Goal: Task Accomplishment & Management: Complete application form

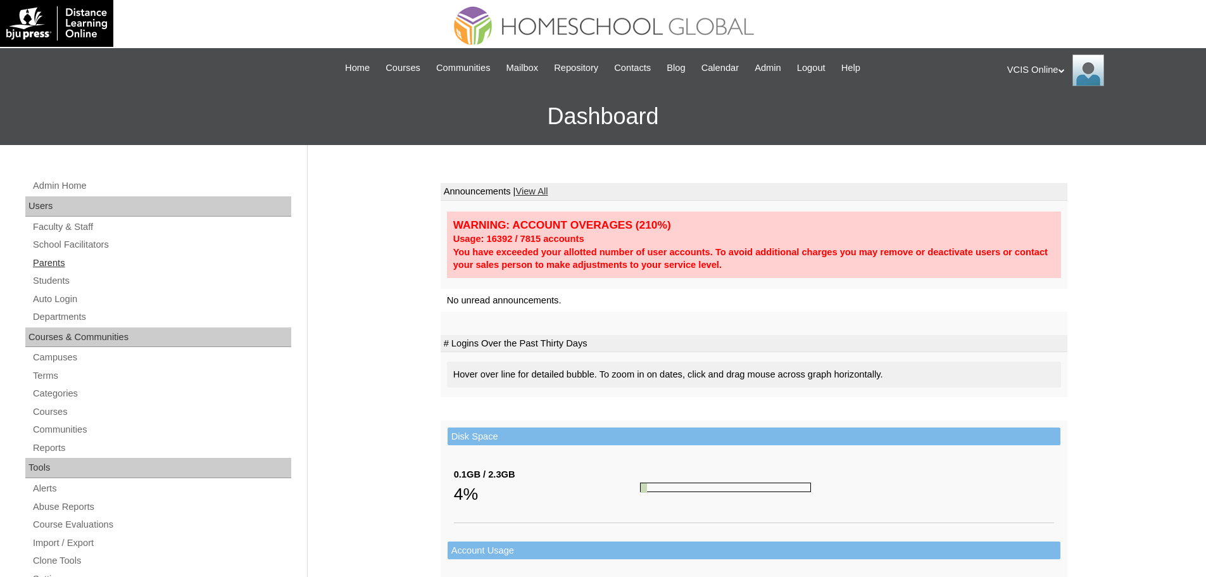
click at [52, 262] on link "Parents" at bounding box center [162, 263] width 260 height 16
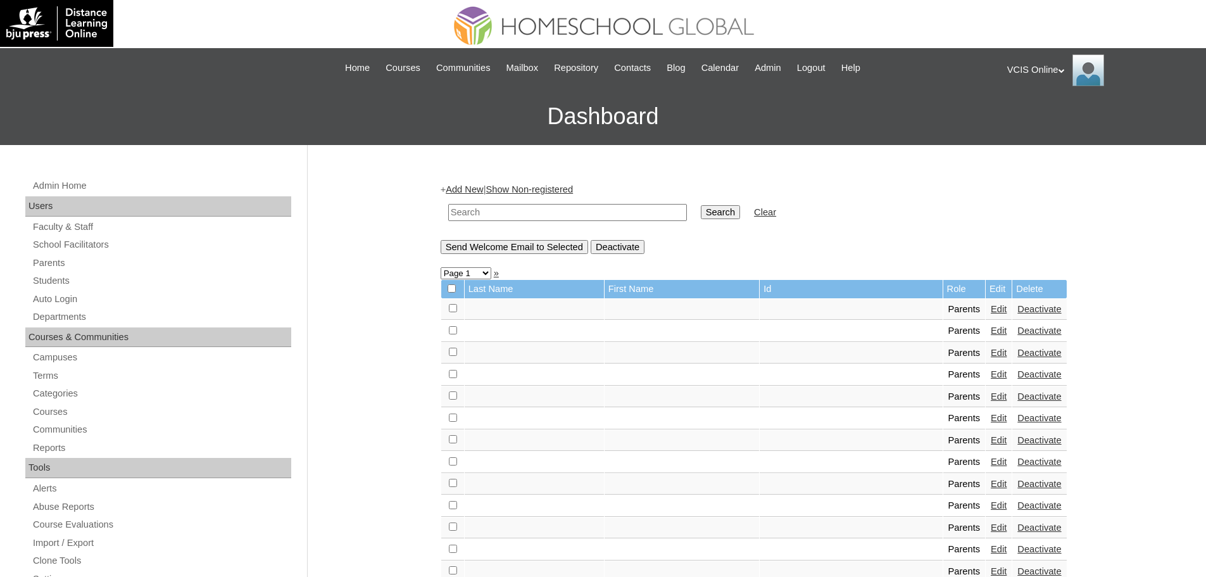
click at [469, 186] on link "Add New" at bounding box center [464, 189] width 37 height 10
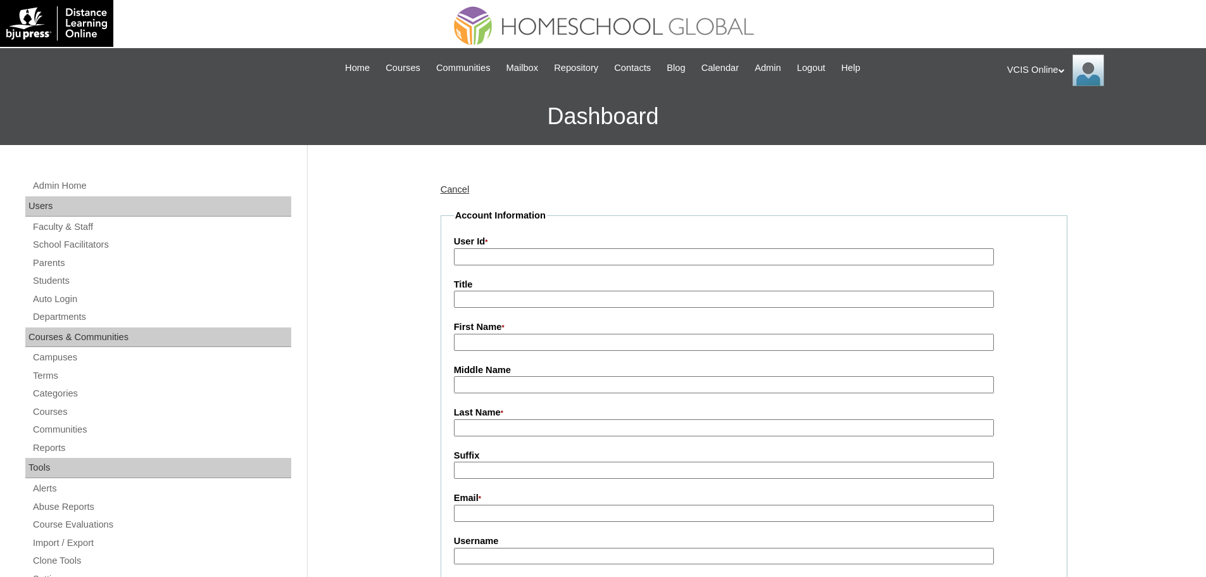
drag, startPoint x: 515, startPoint y: 260, endPoint x: 509, endPoint y: 256, distance: 7.1
click at [515, 260] on input "User Id *" at bounding box center [724, 256] width 540 height 17
click at [595, 254] on input "User Id *" at bounding box center [724, 256] width 540 height 17
paste input "VCIS-019-G6C-PA2025"
type input "VCIS-019-G6C-PA2025"
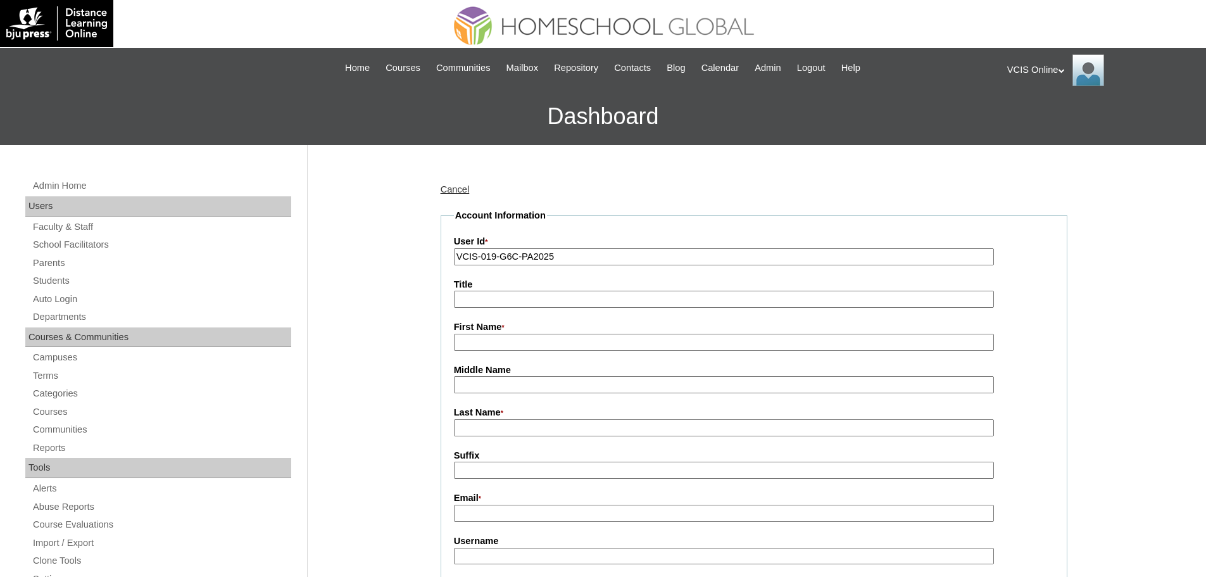
click at [485, 341] on input "First Name *" at bounding box center [724, 342] width 540 height 17
paste input "VCIS-019-G6C-PA2025"
paste input "Jasmine Linog"
click at [513, 337] on input "Jasmine Linog" at bounding box center [724, 342] width 540 height 17
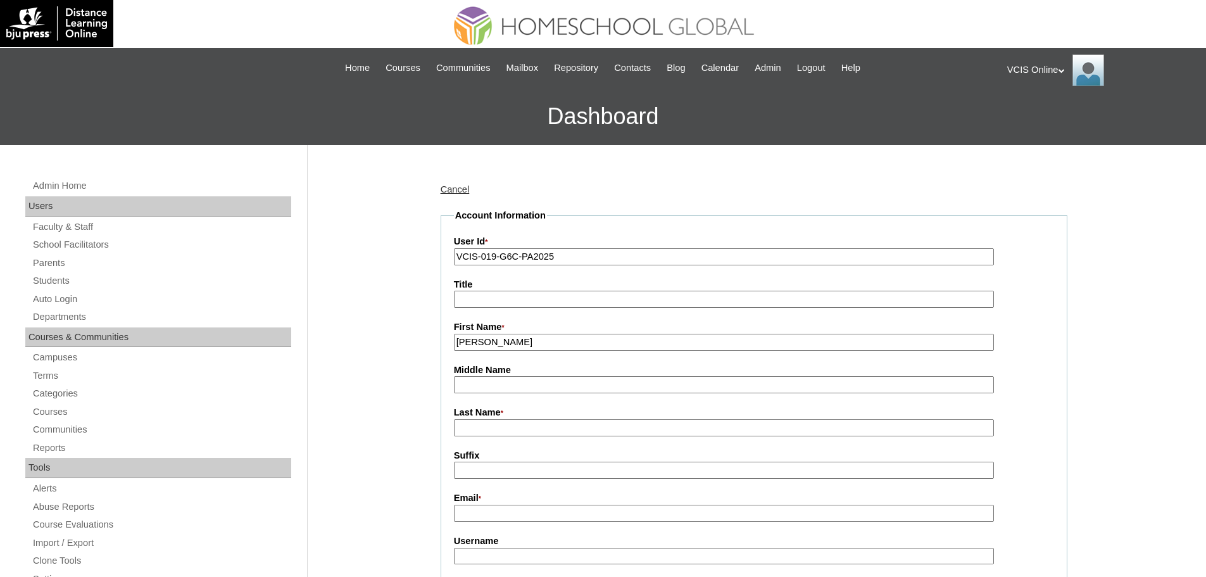
type input "Jasmine"
paste input "Linog"
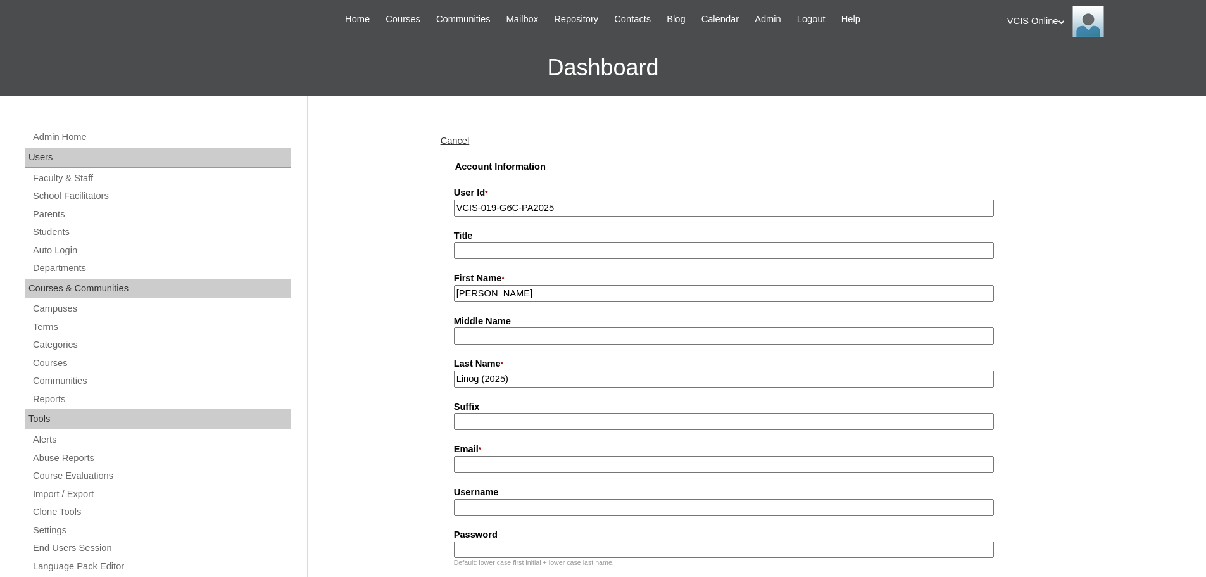
scroll to position [84, 0]
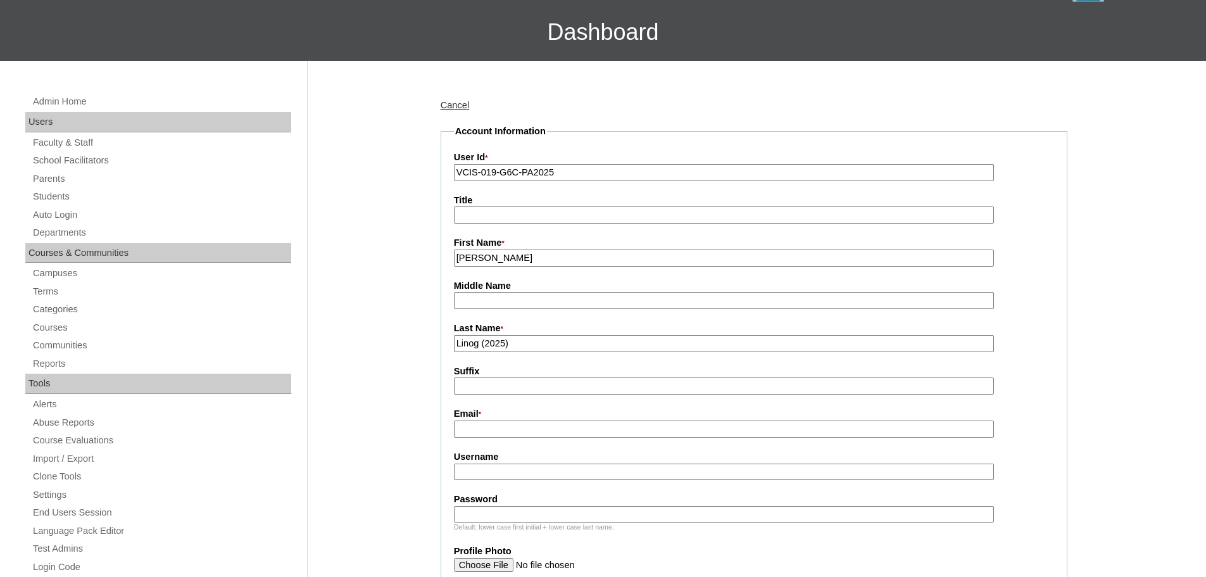
type input "Linog (2025)"
drag, startPoint x: 524, startPoint y: 393, endPoint x: 515, endPoint y: 422, distance: 31.2
click at [524, 393] on input "Suffix" at bounding box center [724, 385] width 540 height 17
click at [511, 436] on input "Email *" at bounding box center [724, 428] width 540 height 17
paste input "jasminesagaral@yahoo.com"
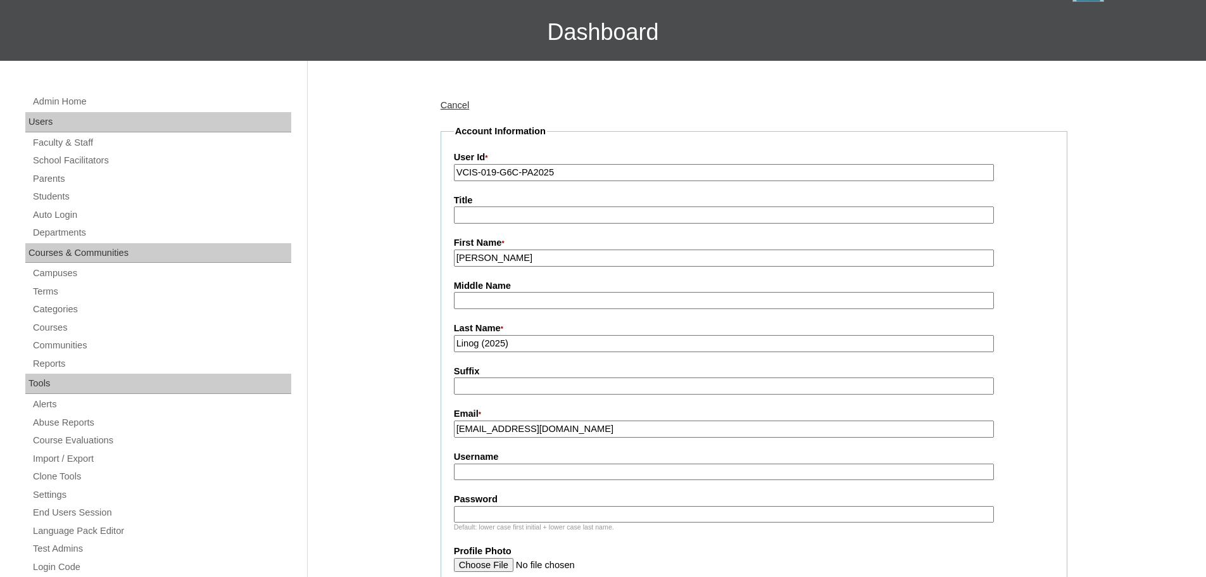
type input "jasminesagaral@yahoo.com"
click at [582, 486] on fieldset "Account Information User Id * VCIS-019-G6C-PA2025 Title First Name * Jasmine Mi…" at bounding box center [754, 527] width 627 height 805
drag, startPoint x: 587, startPoint y: 471, endPoint x: 489, endPoint y: 471, distance: 98.1
click at [588, 471] on input "Username" at bounding box center [724, 471] width 540 height 17
paste input "Jasmine.Linog2025"
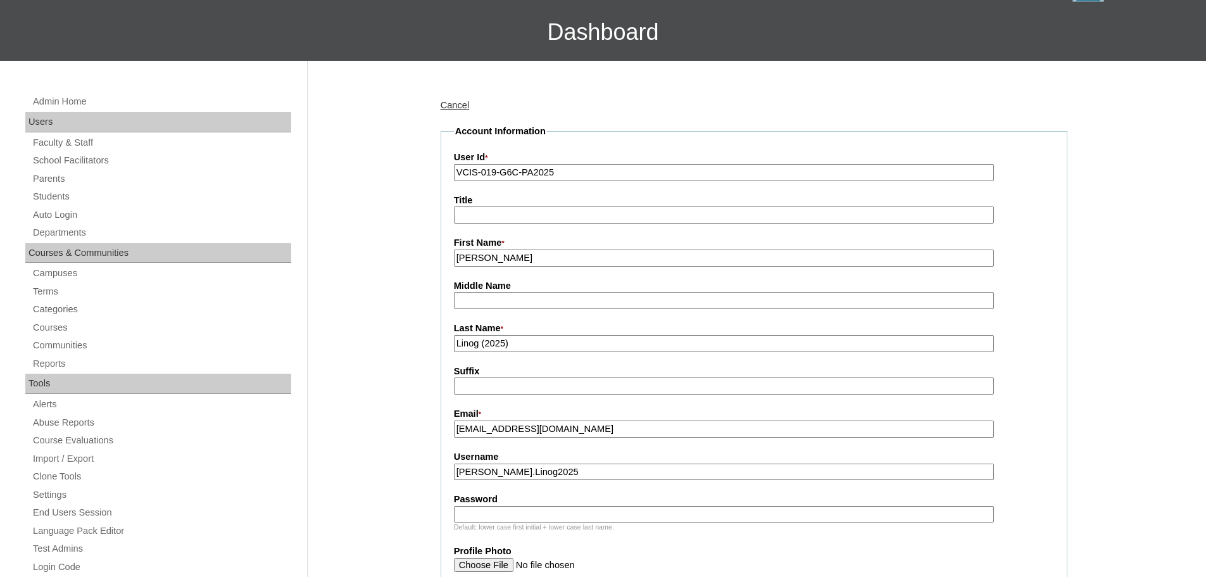
type input "Jasmine.Linog2025"
click at [612, 520] on input "Password" at bounding box center [724, 514] width 540 height 17
paste input "QgDpgf"
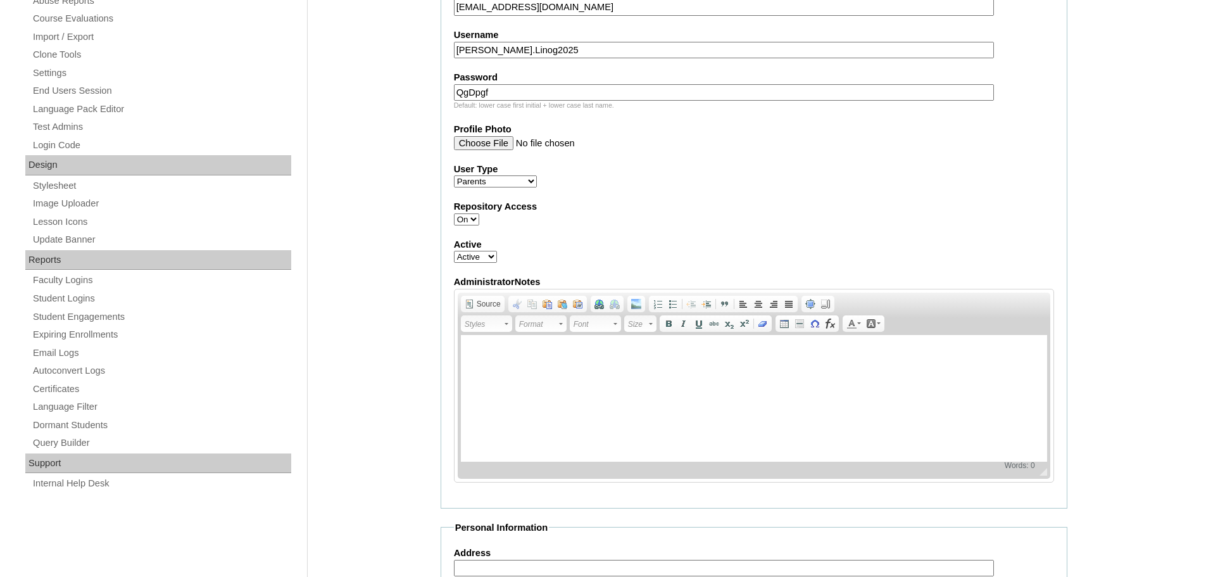
scroll to position [570, 0]
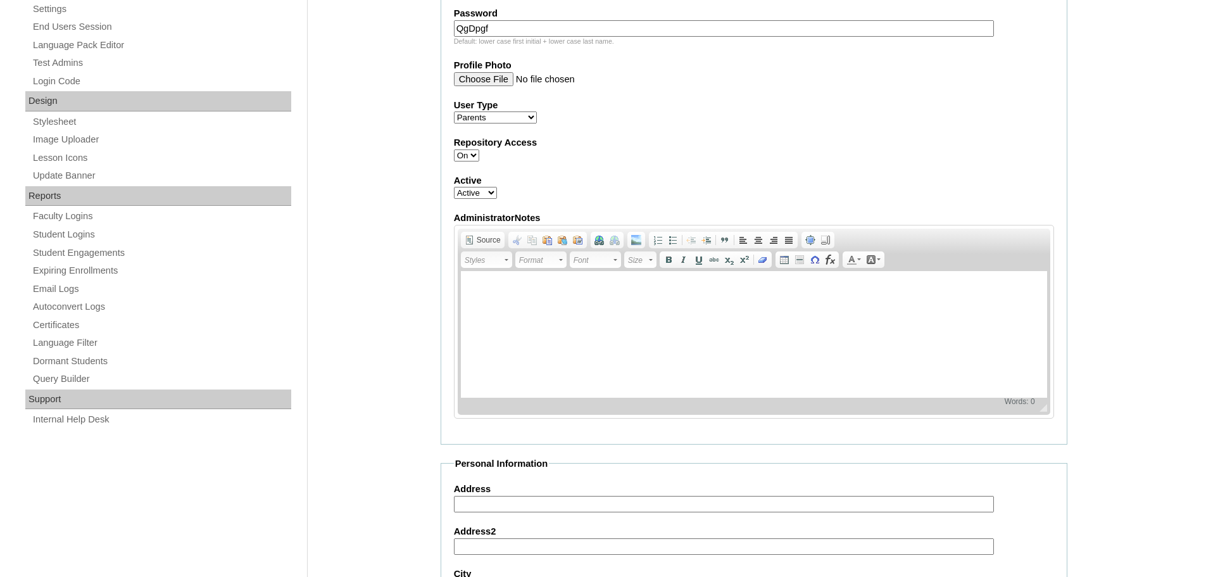
type input "QgDpgf"
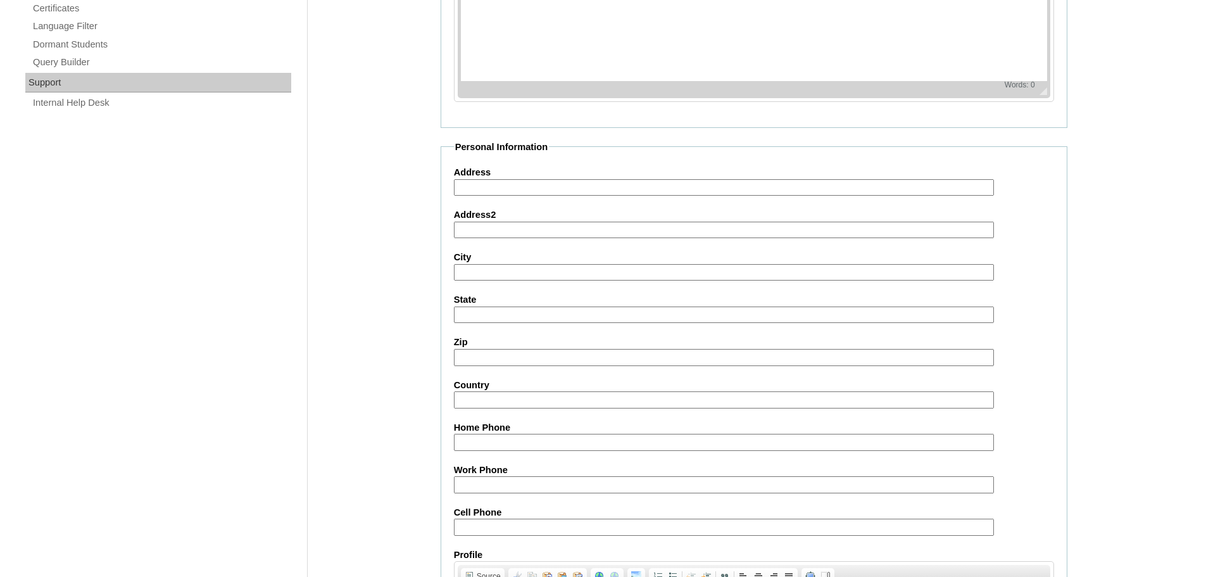
scroll to position [1034, 0]
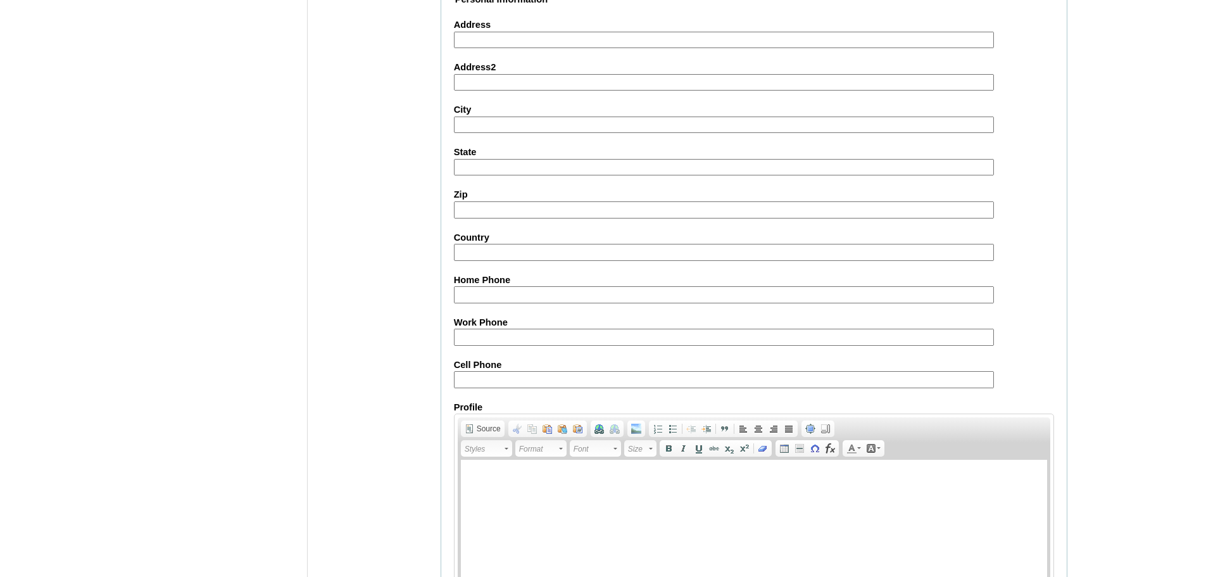
click at [482, 375] on input "Cell Phone" at bounding box center [724, 379] width 540 height 17
paste input "63-9069223652/9069223652"
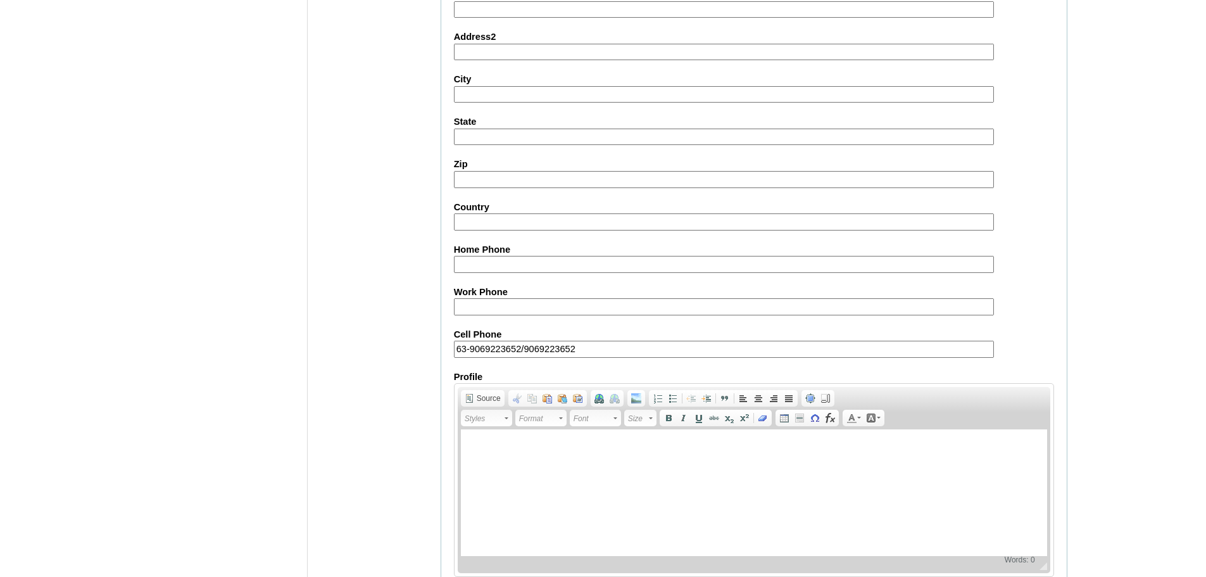
scroll to position [1134, 0]
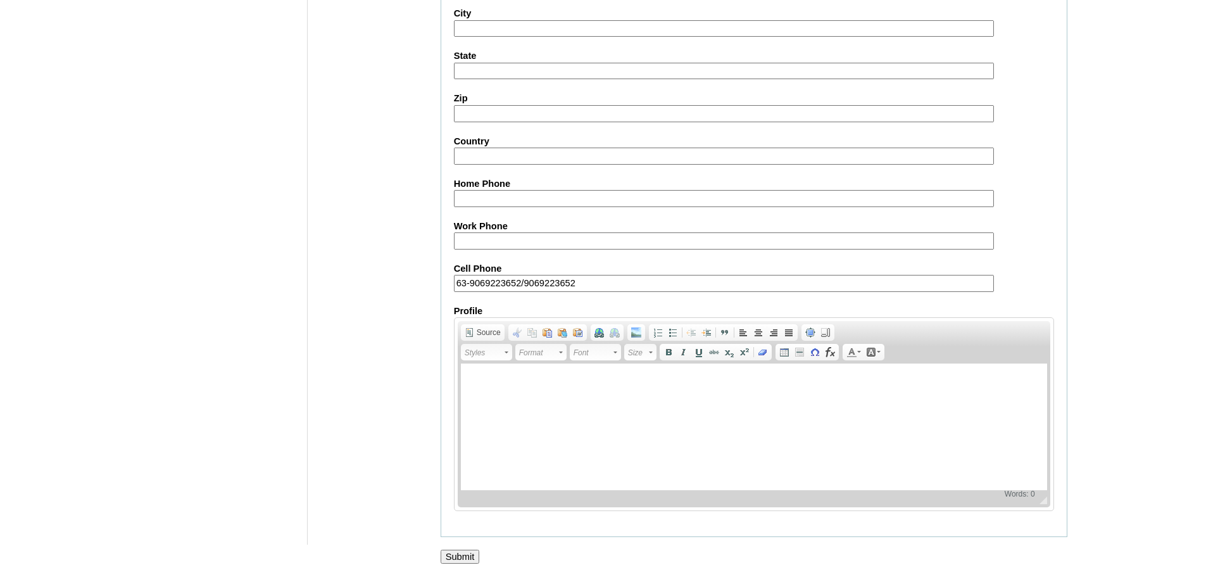
type input "63-9069223652/9069223652"
click at [469, 553] on input "Submit" at bounding box center [460, 557] width 39 height 14
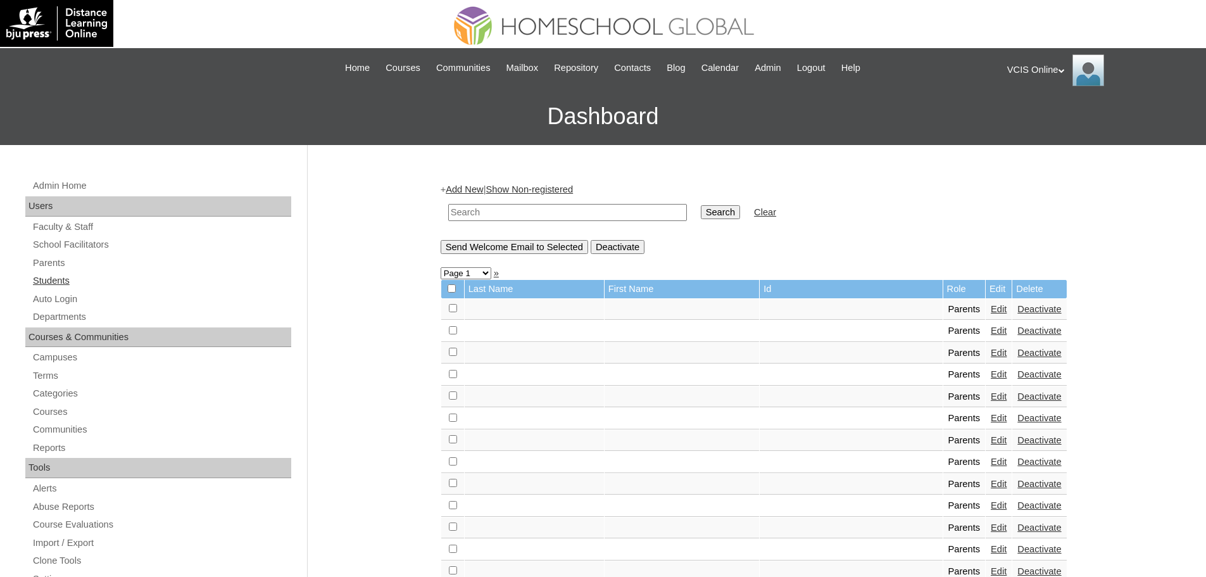
click at [46, 273] on link "Students" at bounding box center [162, 281] width 260 height 16
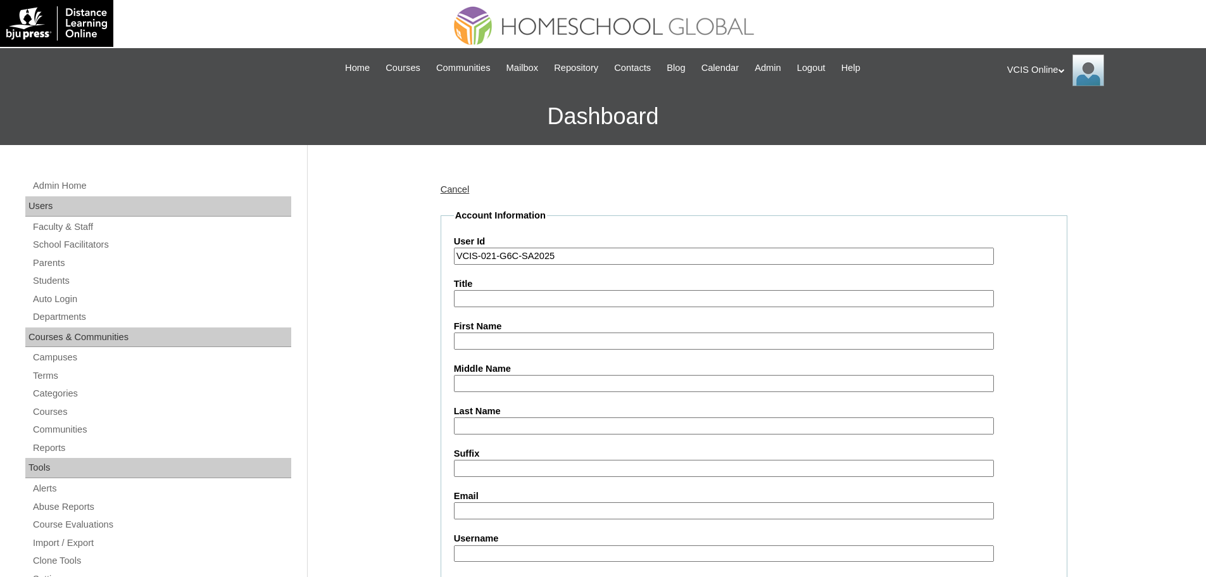
type input "VCIS-021-G6C-SA2025"
click at [478, 294] on input "Title" at bounding box center [724, 298] width 540 height 17
click at [496, 362] on label "Middle Name" at bounding box center [754, 368] width 600 height 13
click at [496, 375] on input "Middle Name" at bounding box center [724, 383] width 540 height 17
click at [496, 334] on input "First Name" at bounding box center [724, 340] width 540 height 17
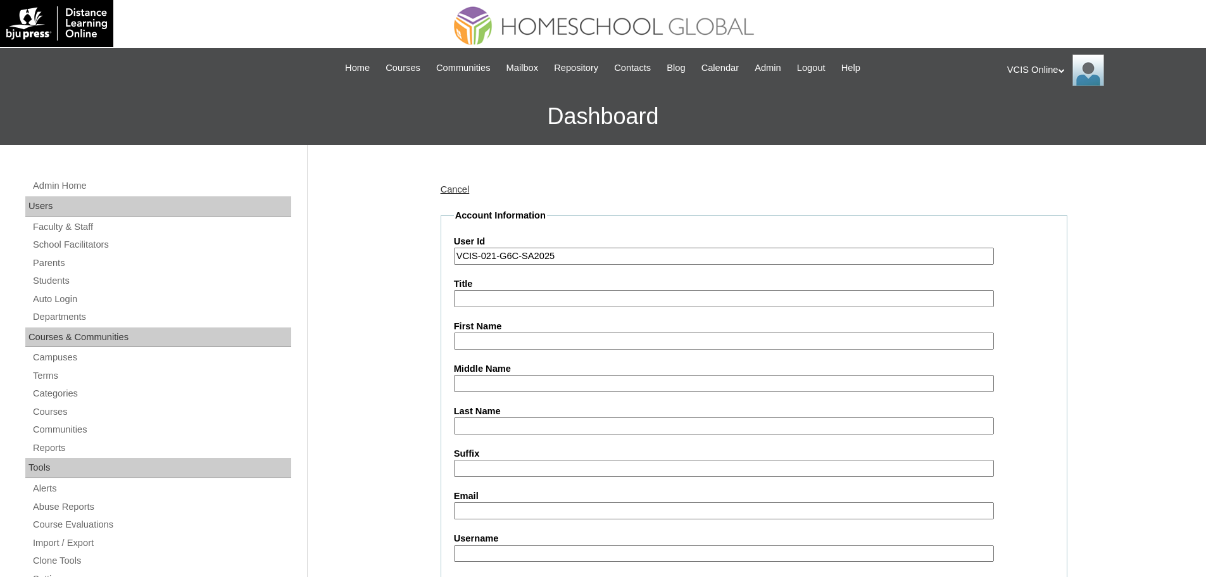
paste input "Jian Marco Linog Walican"
drag, startPoint x: 527, startPoint y: 343, endPoint x: 504, endPoint y: 343, distance: 22.8
click at [504, 343] on input "Jian Marco Linog Walican" at bounding box center [724, 340] width 540 height 17
click at [574, 344] on input "Jian Marco Linog Walican" at bounding box center [724, 340] width 540 height 17
drag, startPoint x: 508, startPoint y: 344, endPoint x: 516, endPoint y: 339, distance: 9.7
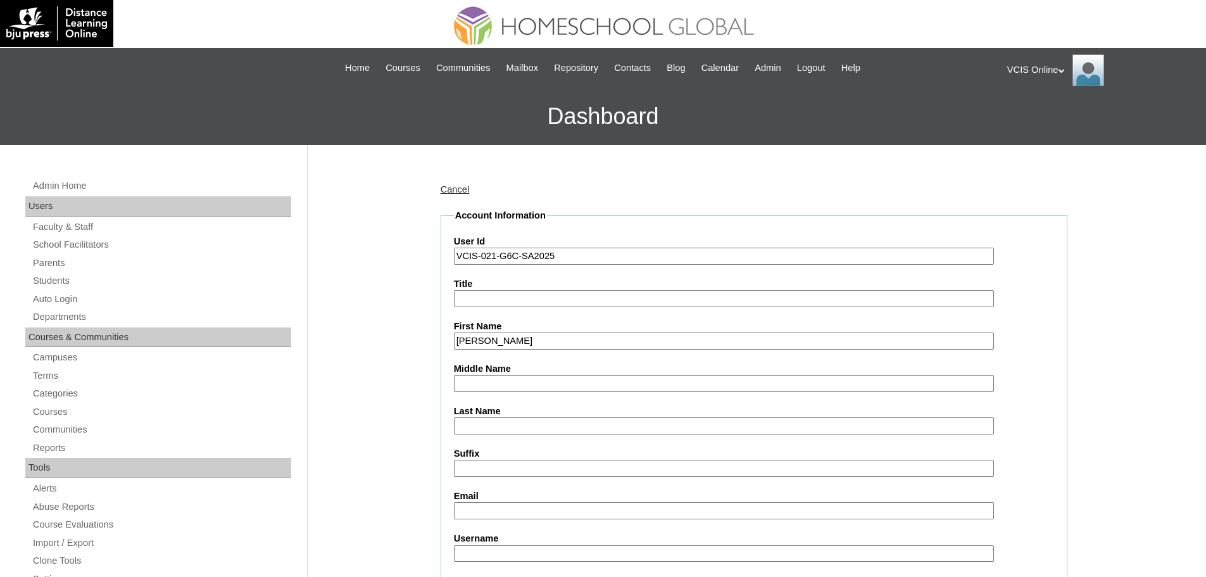
click at [503, 344] on input "Jian Marco Linog Walican" at bounding box center [724, 340] width 540 height 17
drag, startPoint x: 582, startPoint y: 343, endPoint x: 505, endPoint y: 349, distance: 76.9
type input "Jian Marco"
drag, startPoint x: 508, startPoint y: 357, endPoint x: 504, endPoint y: 384, distance: 27.0
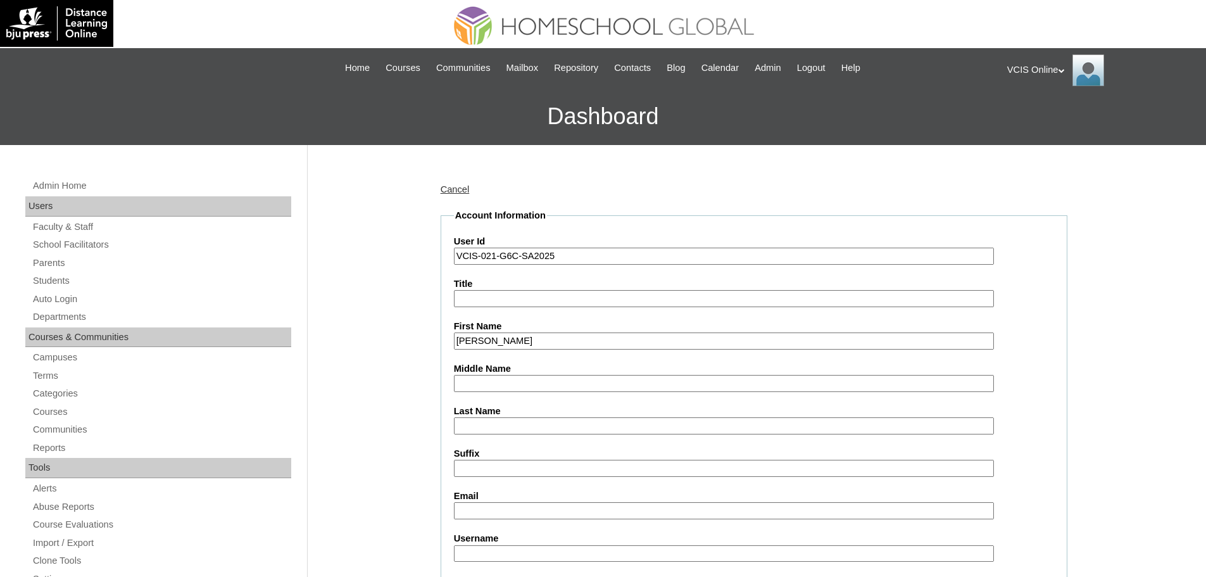
drag, startPoint x: 504, startPoint y: 384, endPoint x: 501, endPoint y: 398, distance: 14.2
click at [504, 384] on input "Middle Name" at bounding box center [724, 383] width 540 height 17
paste input "Linog Walican"
click at [515, 380] on input "Linog Walican" at bounding box center [724, 383] width 540 height 17
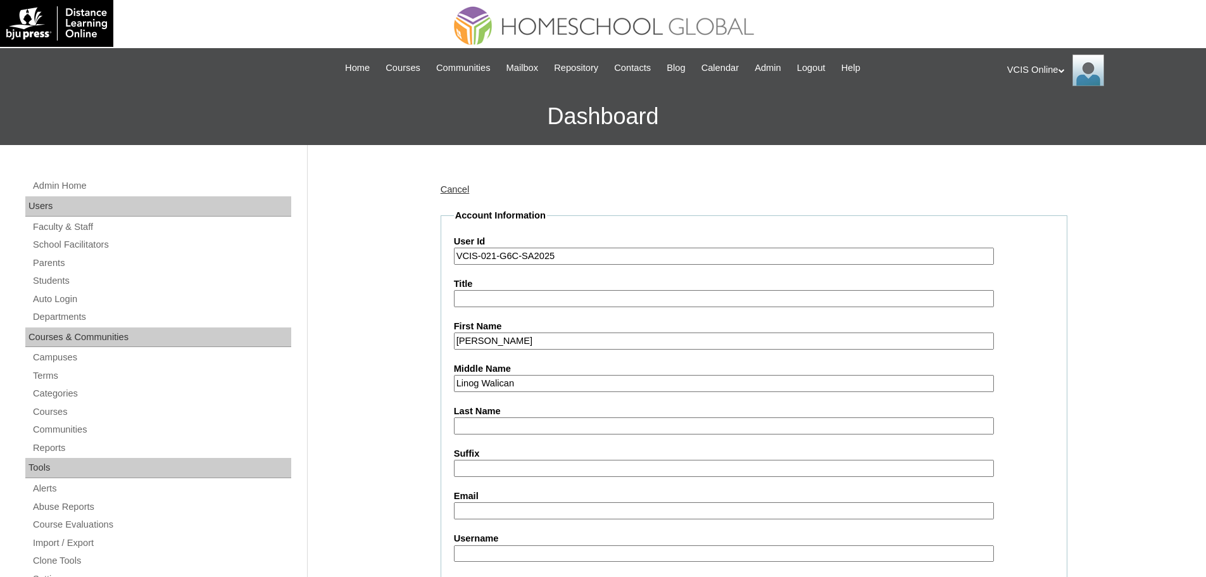
click at [515, 380] on input "Linog Walican" at bounding box center [724, 383] width 540 height 17
type input "Linog"
paste input "Walican"
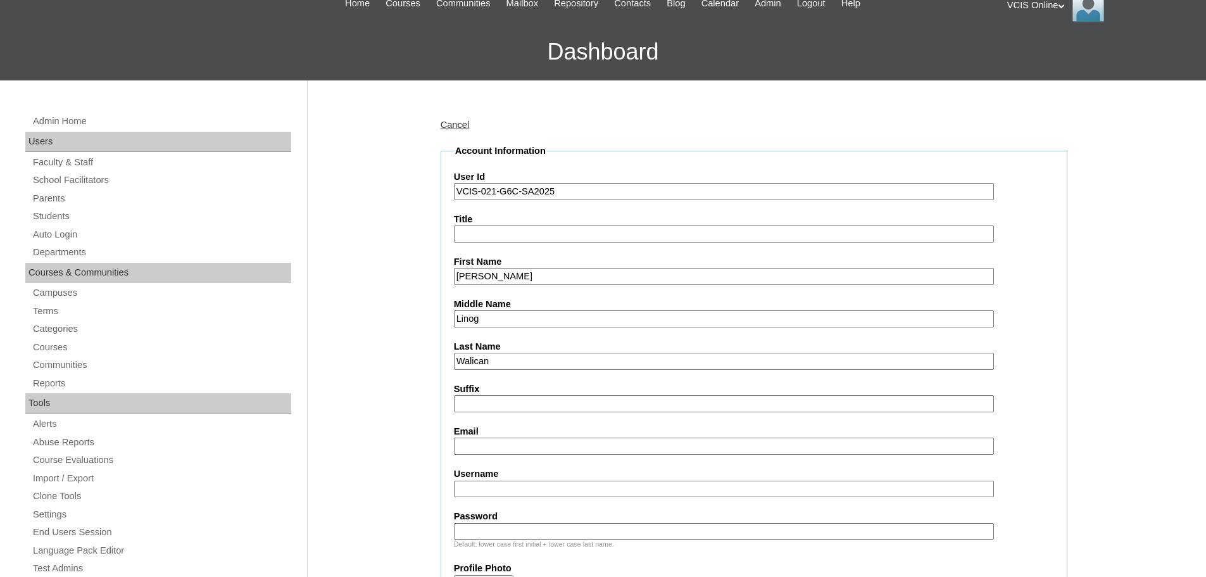
scroll to position [127, 0]
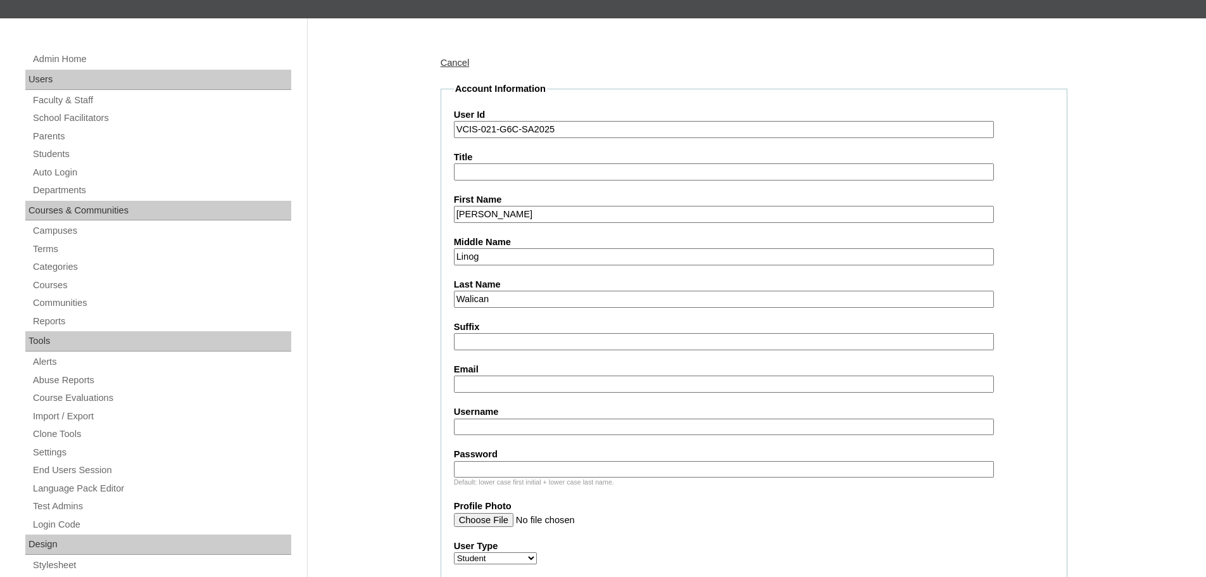
type input "Walican"
click at [476, 375] on label "Email" at bounding box center [754, 369] width 600 height 13
click at [476, 375] on input "Email" at bounding box center [724, 383] width 540 height 17
paste input "jmwalican.student@vcis.edu.ph"
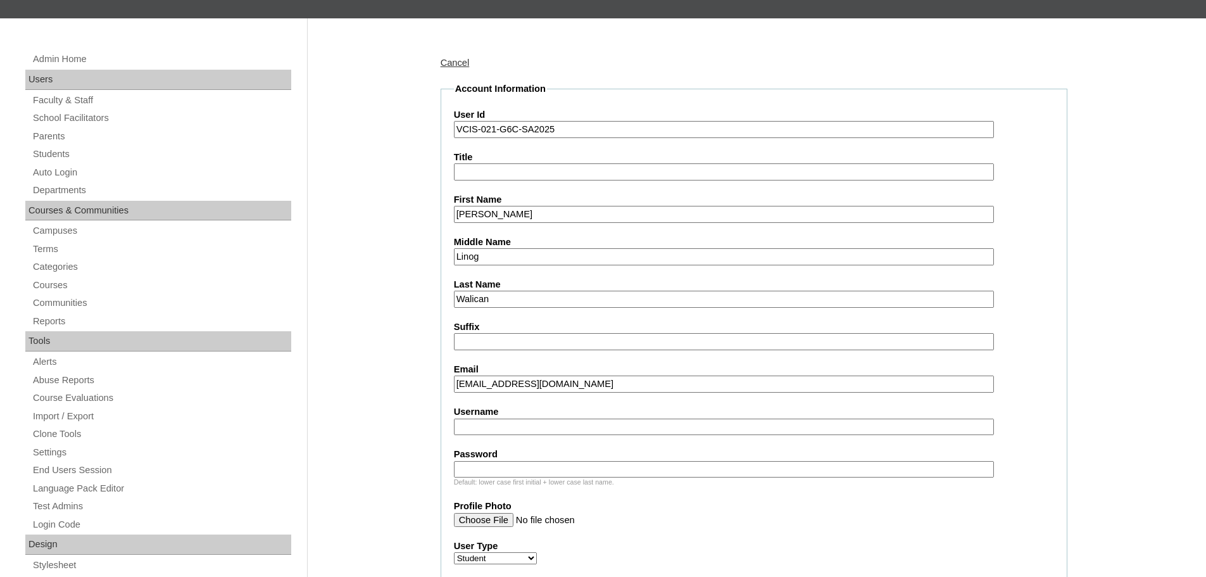
type input "jmwalican.student@vcis.edu.ph"
click at [463, 474] on input "Password" at bounding box center [724, 469] width 540 height 17
click at [488, 428] on input "Username" at bounding box center [724, 426] width 540 height 17
paste input "Jian.Walican2025"
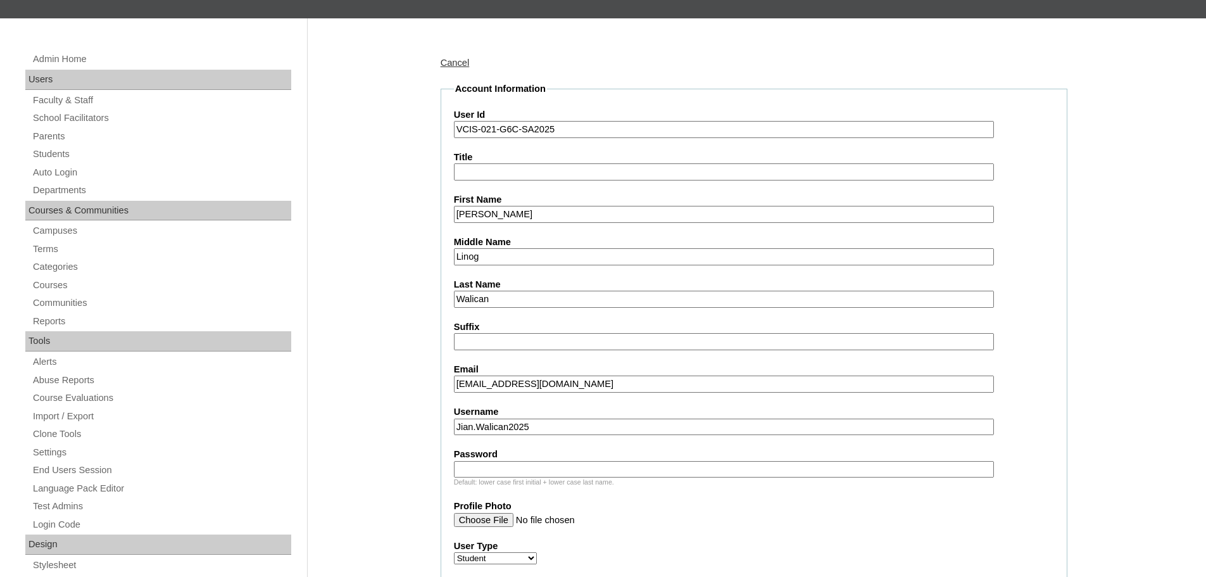
type input "Jian.Walican2025"
click at [508, 465] on input "Password" at bounding box center [724, 469] width 540 height 17
paste input "UdfJPh"
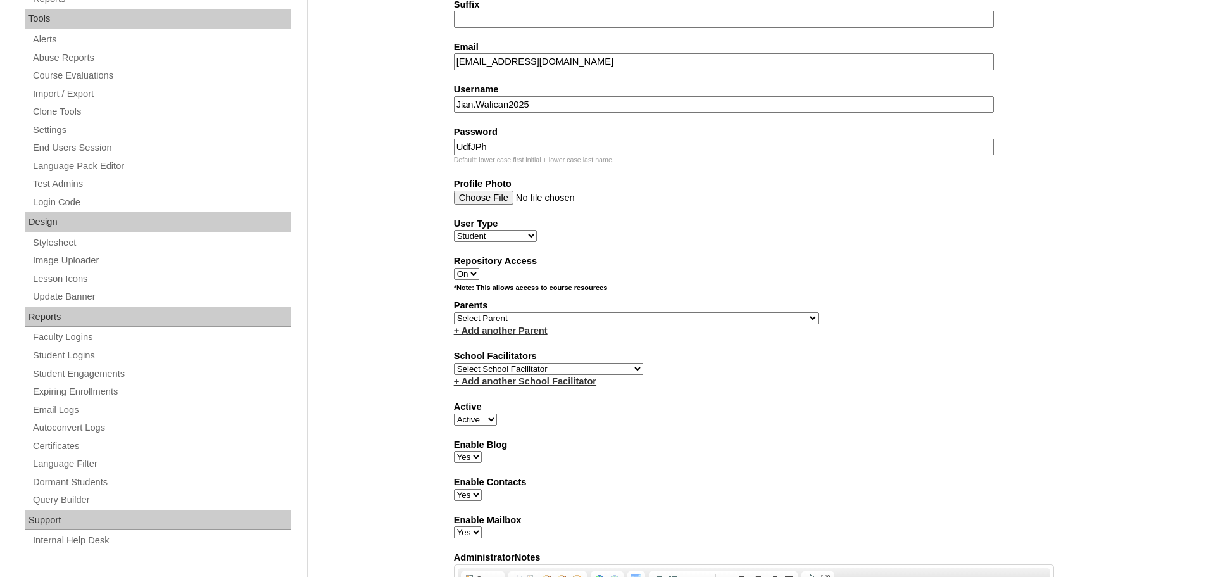
scroll to position [527, 0]
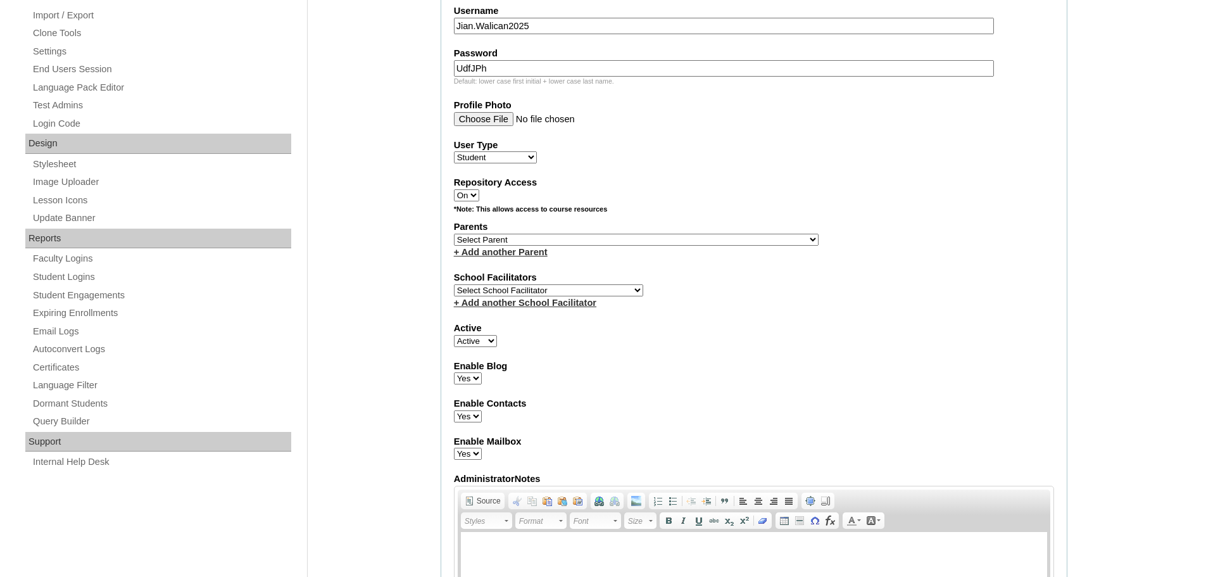
type input "UdfJPh"
click at [488, 241] on select "Select Parent , , , , , , , , , , , , , , , , , , , , , , , , , , , , , , , , ,…" at bounding box center [636, 240] width 365 height 12
select select "43502"
click at [454, 234] on select "Select Parent , , , , , , , , , , , , , , , , , , , , , , , , , , , , , , , , ,…" at bounding box center [636, 240] width 365 height 12
click at [519, 285] on select "Select School Facilitator Norman Añain Ruffa Abadijas Mary Abella Gloryfe Abion…" at bounding box center [548, 290] width 189 height 12
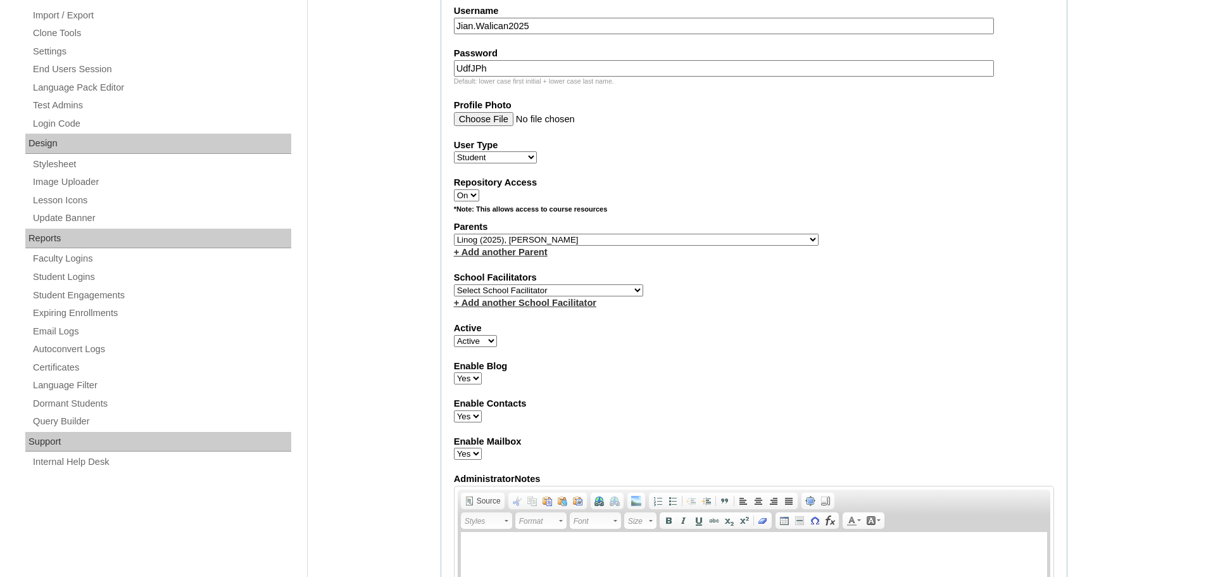
select select "39301"
click at [454, 284] on select "Select School Facilitator Norman Añain Ruffa Abadijas Mary Abella Gloryfe Abion…" at bounding box center [548, 290] width 189 height 12
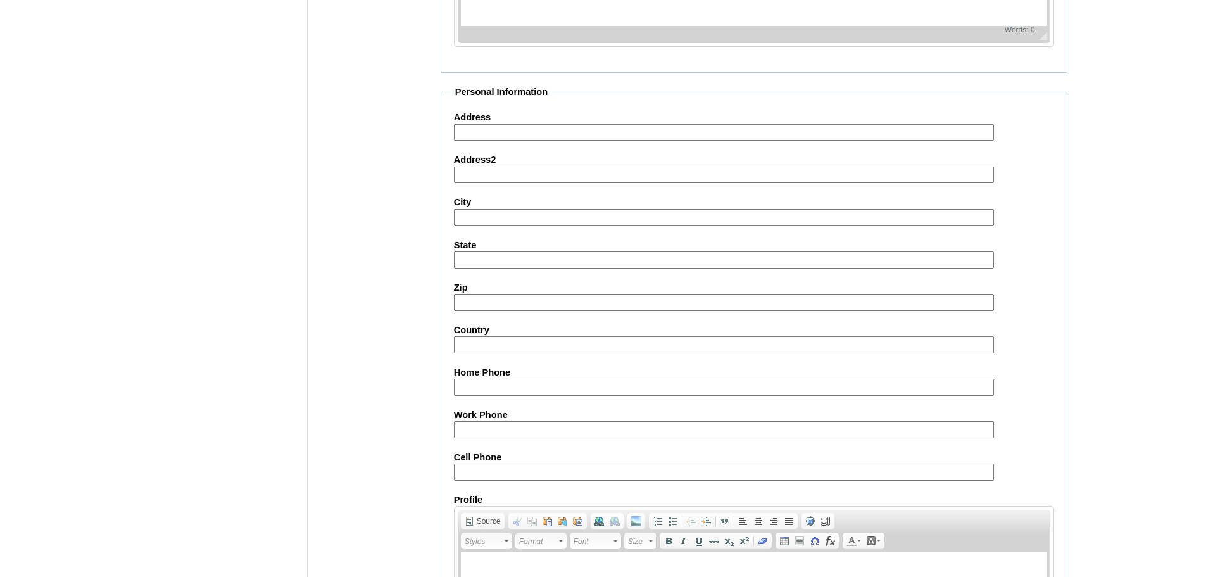
scroll to position [1224, 0]
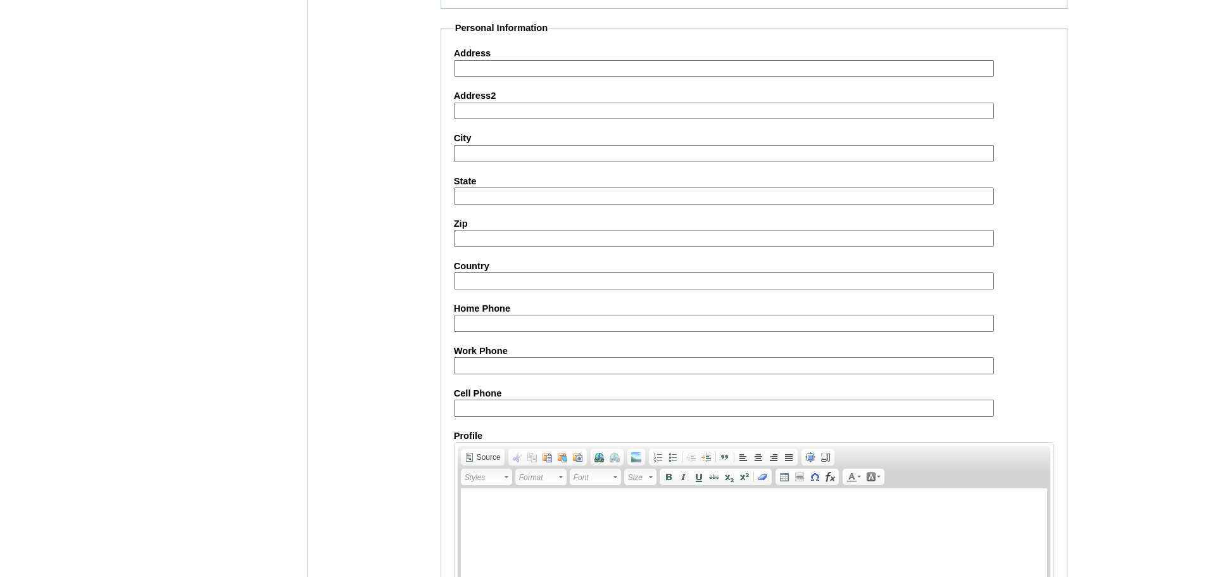
click at [538, 405] on input "Cell Phone" at bounding box center [724, 408] width 540 height 17
paste input "63-9069223652/9069223652"
type input "63-9069223652/9069223652"
drag, startPoint x: 1205, startPoint y: 412, endPoint x: 1203, endPoint y: 598, distance: 186.2
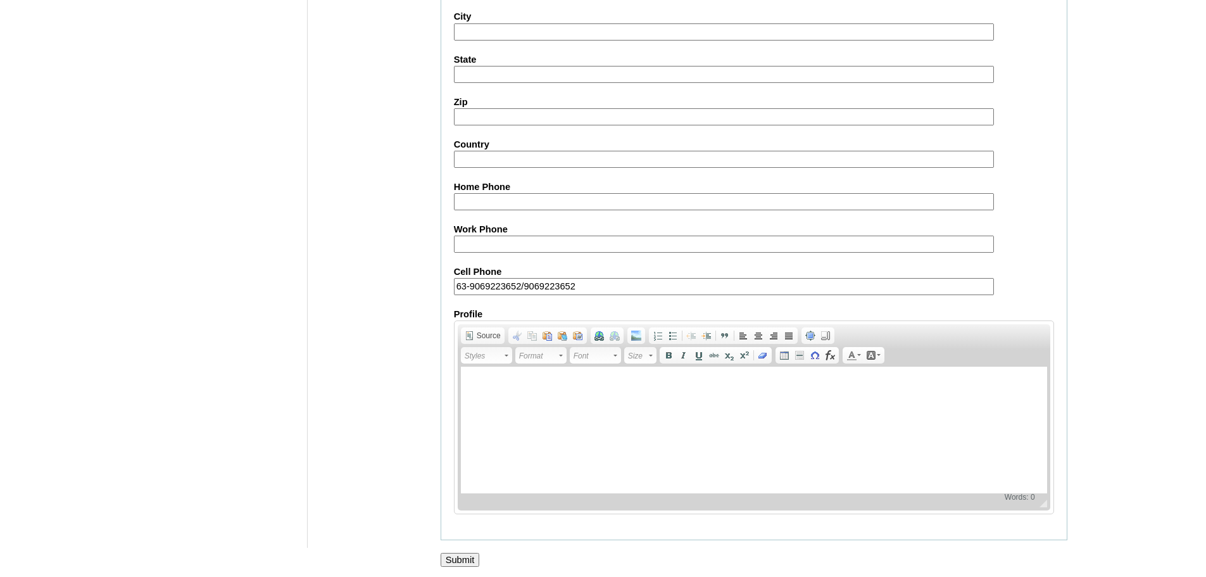
scroll to position [1350, 0]
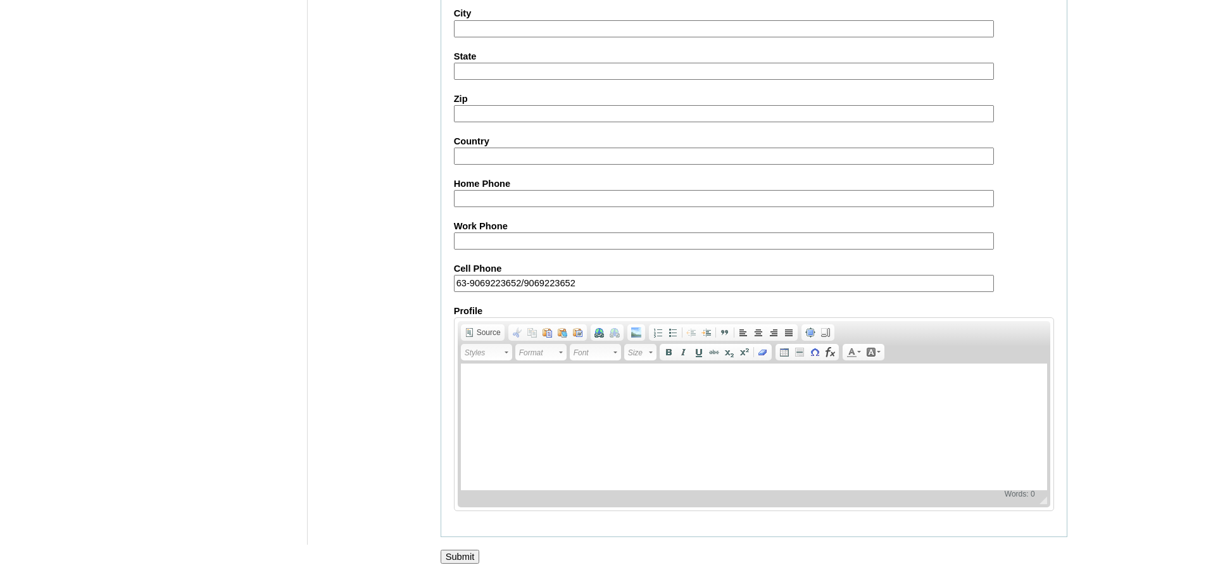
click at [479, 555] on input "Submit" at bounding box center [460, 557] width 39 height 14
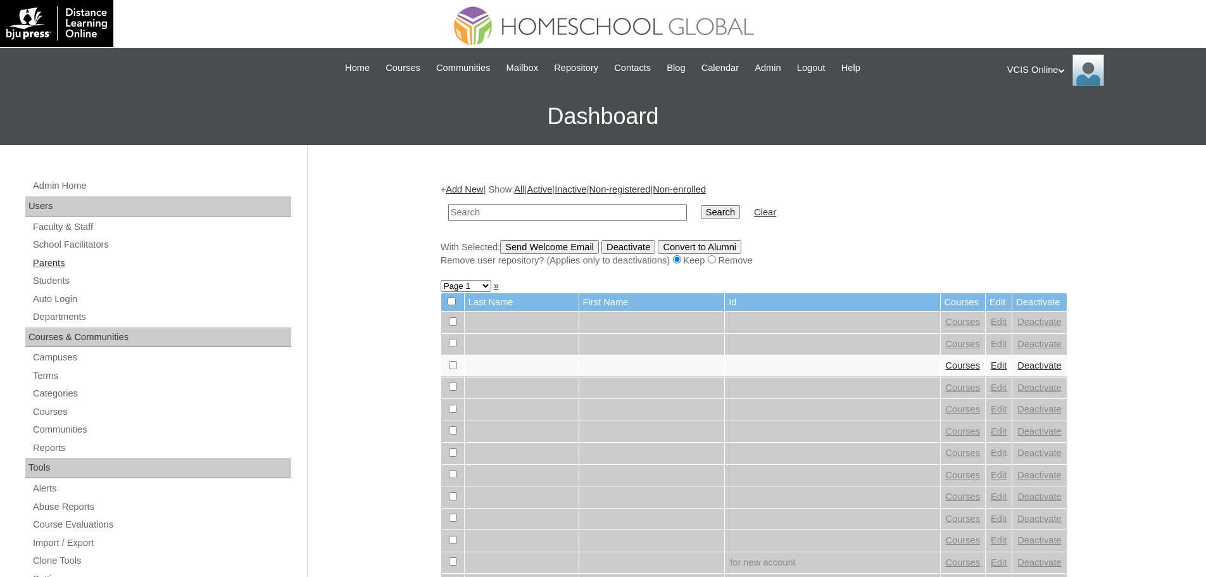
drag, startPoint x: 52, startPoint y: 263, endPoint x: 39, endPoint y: 268, distance: 13.6
click at [52, 263] on link "Parents" at bounding box center [162, 263] width 260 height 16
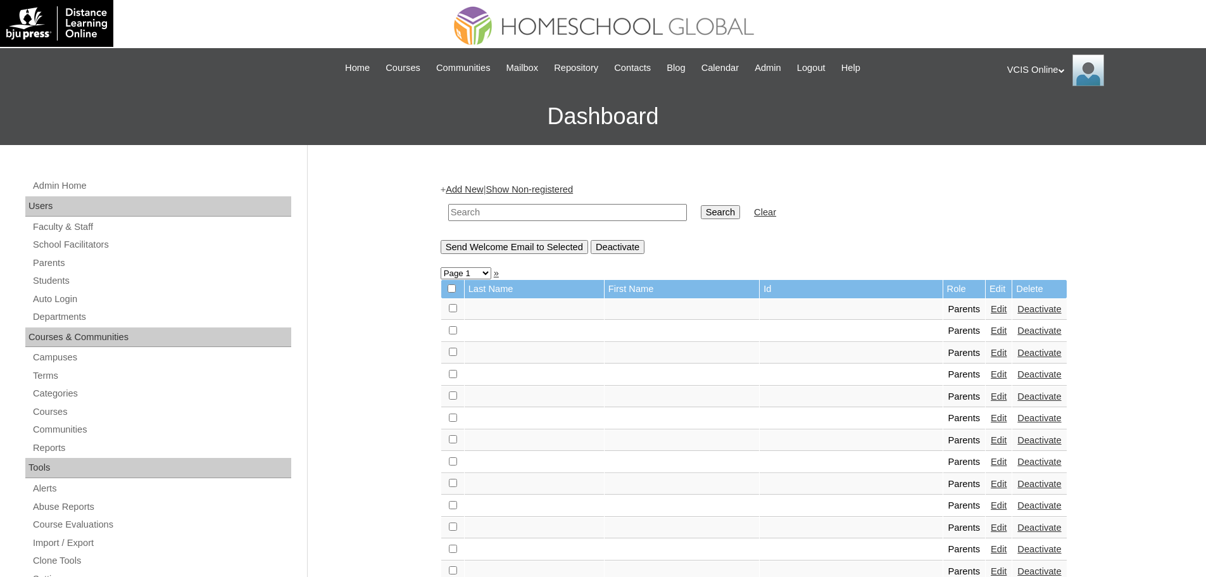
click at [462, 190] on link "Add New" at bounding box center [464, 189] width 37 height 10
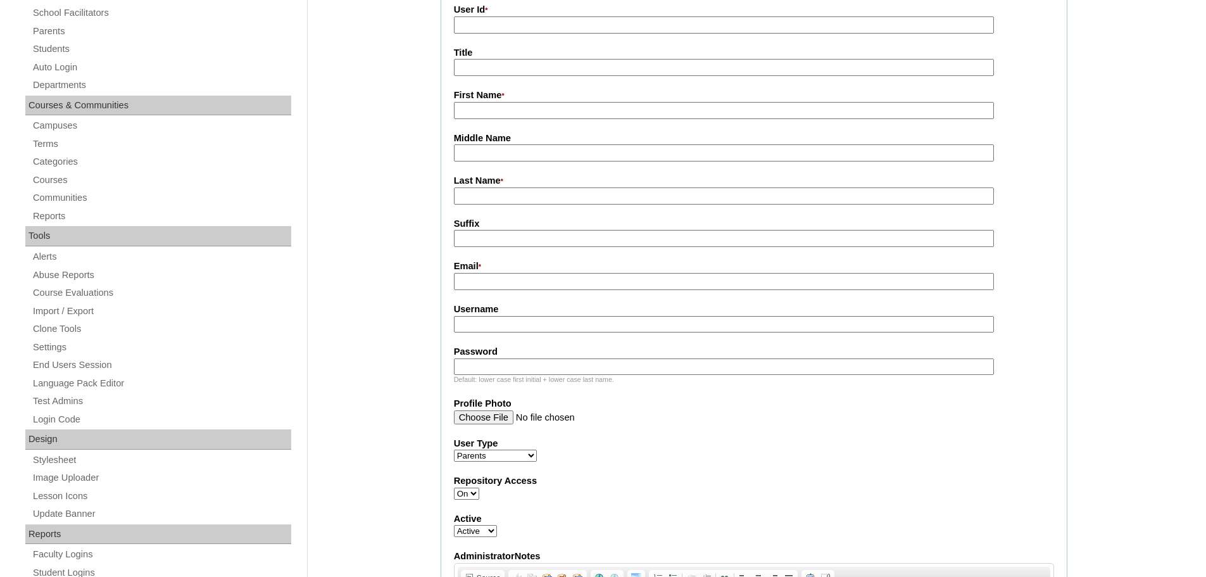
scroll to position [127, 0]
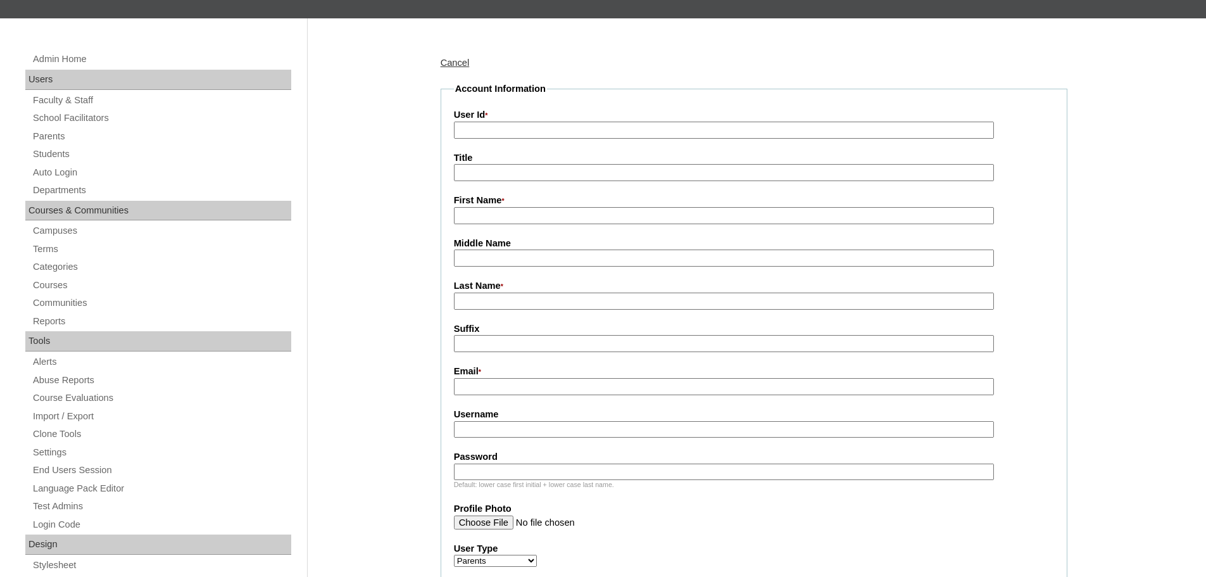
click at [491, 127] on input "User Id *" at bounding box center [724, 130] width 540 height 17
paste input "VCIS020-5C-PA2025"
type input "VCIS020-5C-PA2025"
click at [498, 218] on input "First Name *" at bounding box center [724, 215] width 540 height 17
paste input "Lei Denise Nazaree Marzona"
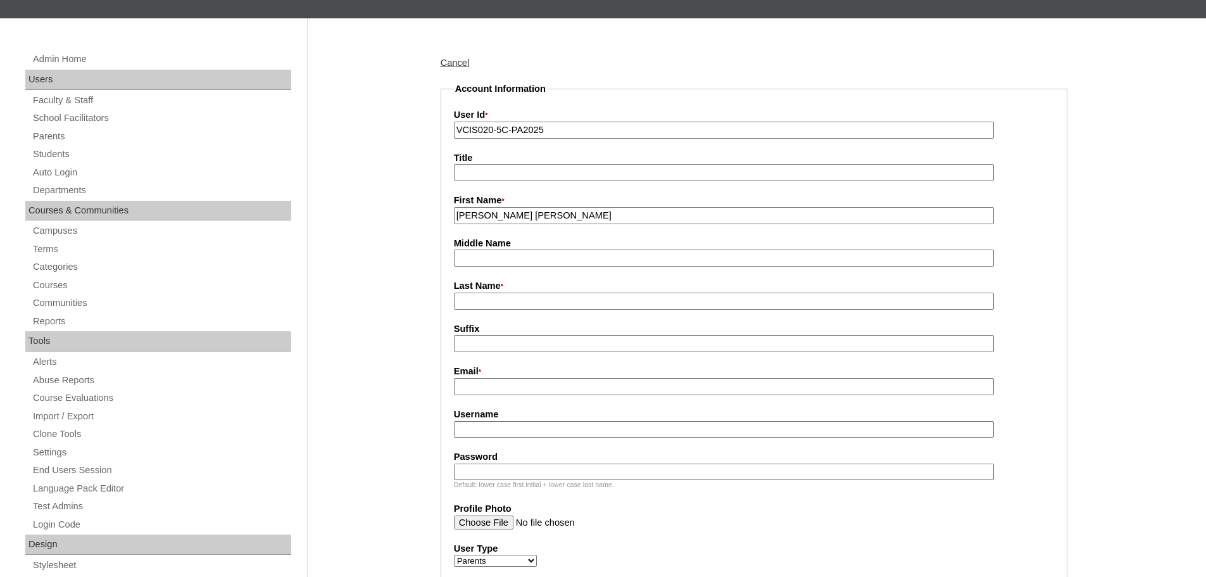
click at [522, 206] on label "First Name *" at bounding box center [754, 201] width 600 height 14
click at [522, 207] on input "Lei Denise Nazaree Marzona" at bounding box center [724, 215] width 540 height 17
click at [522, 217] on input "Lei Denise Nazaree Marzona" at bounding box center [724, 215] width 540 height 17
click at [520, 218] on input "Lei Denise Nazaree Marzona" at bounding box center [724, 215] width 540 height 17
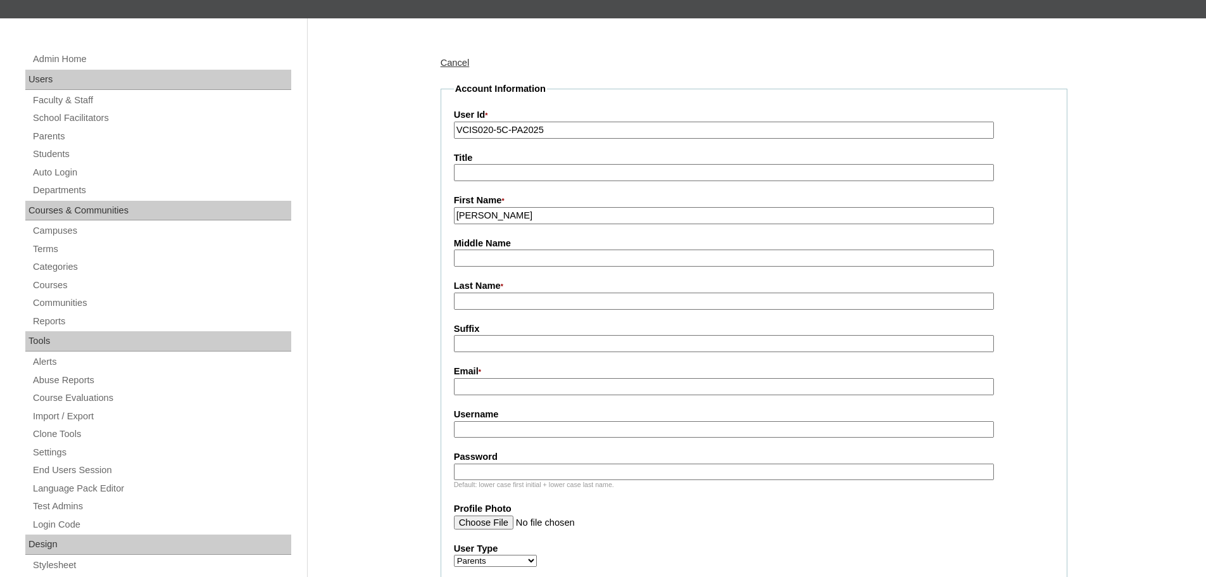
click at [520, 217] on input "Lei DeniseMarzona" at bounding box center [724, 215] width 540 height 17
click at [511, 220] on input "Lei DeniseMarzona" at bounding box center [724, 215] width 540 height 17
click at [511, 217] on input "Lei DeniseMarzona" at bounding box center [724, 215] width 540 height 17
click at [499, 222] on input "Lei DeniseMarzona" at bounding box center [724, 215] width 540 height 17
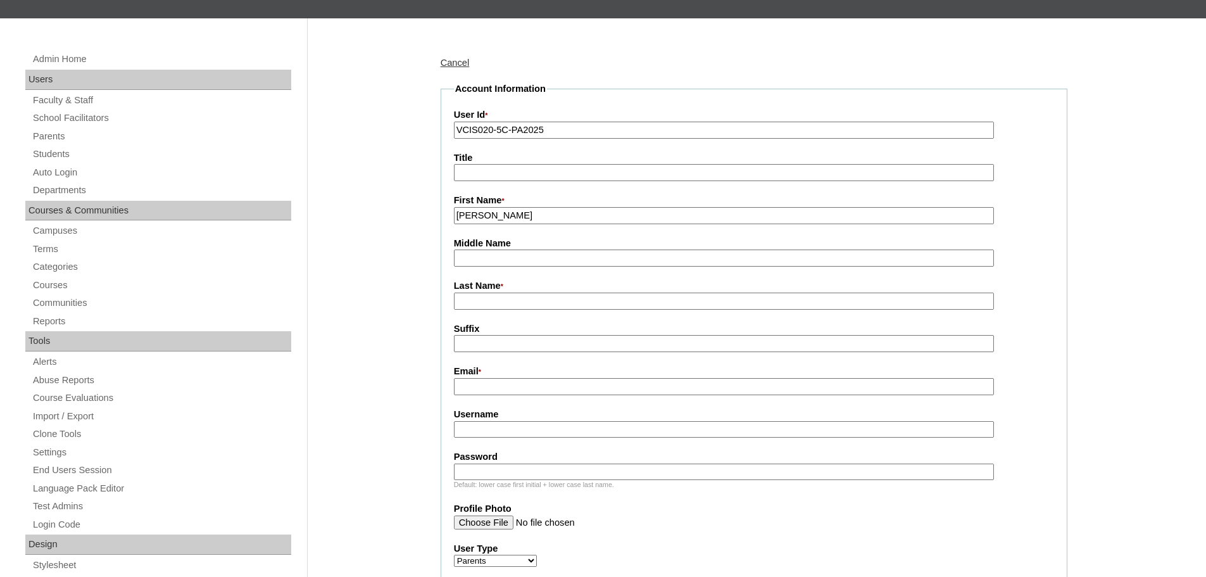
click at [596, 210] on input "Lei DeniseMarzona" at bounding box center [724, 215] width 540 height 17
type input "Lei Denise"
click at [501, 293] on label "Last Name *" at bounding box center [754, 286] width 600 height 14
click at [501, 293] on input "Last Name *" at bounding box center [724, 301] width 540 height 17
paste input "Marzona"
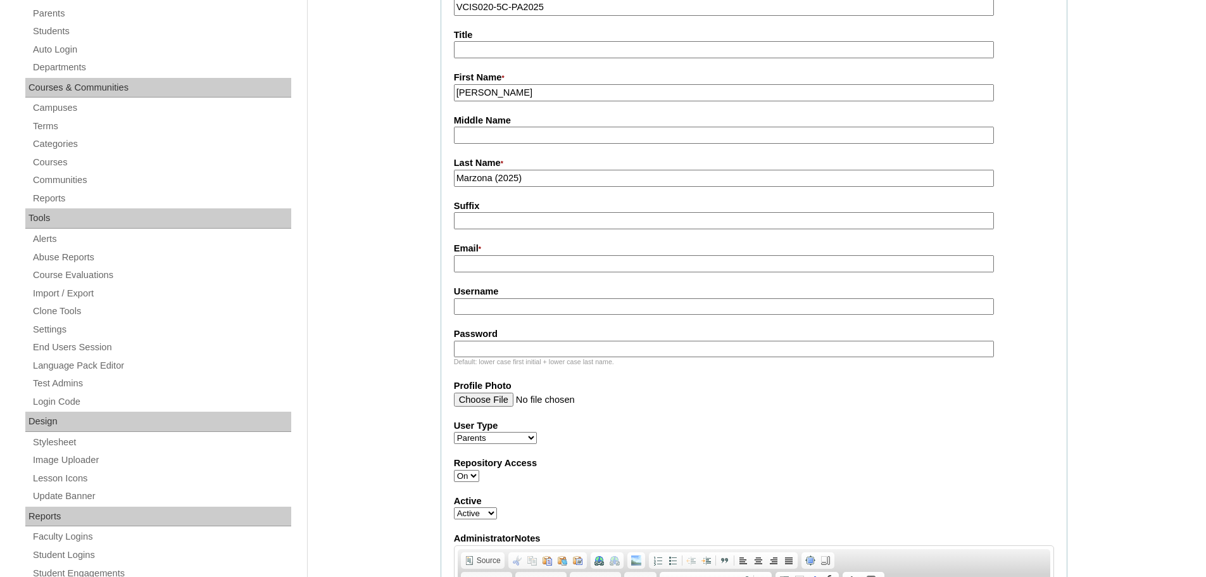
scroll to position [253, 0]
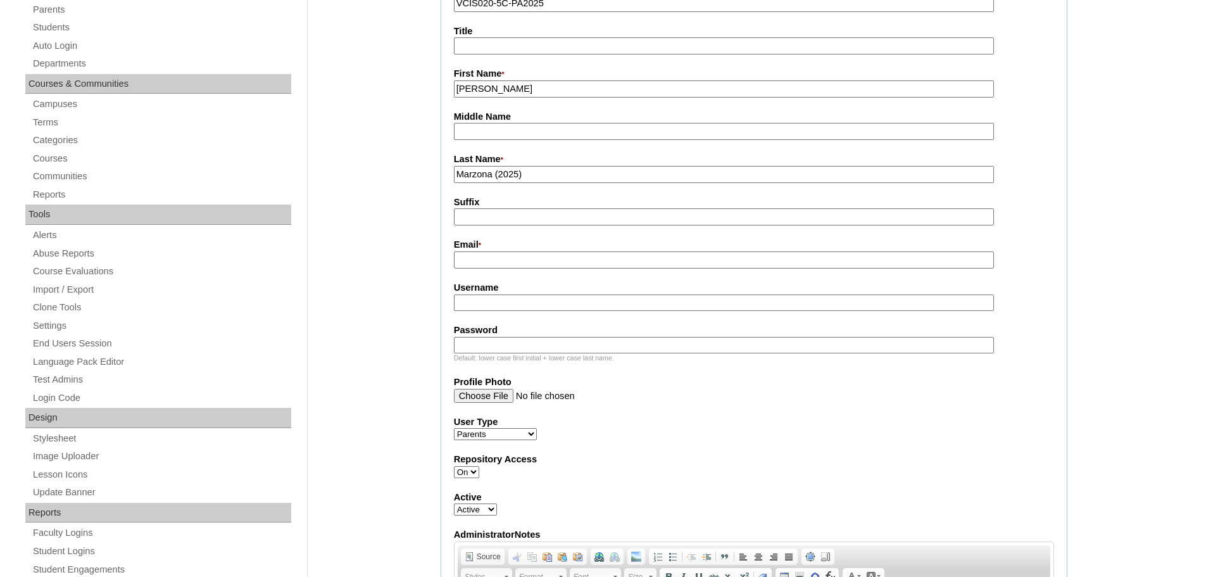
type input "Marzona (2025)"
click at [490, 266] on input "Email *" at bounding box center [724, 259] width 540 height 17
drag, startPoint x: 500, startPoint y: 265, endPoint x: 500, endPoint y: 241, distance: 24.1
click at [500, 265] on input "Email *" at bounding box center [724, 259] width 540 height 17
click at [500, 224] on input "Suffix" at bounding box center [724, 216] width 540 height 17
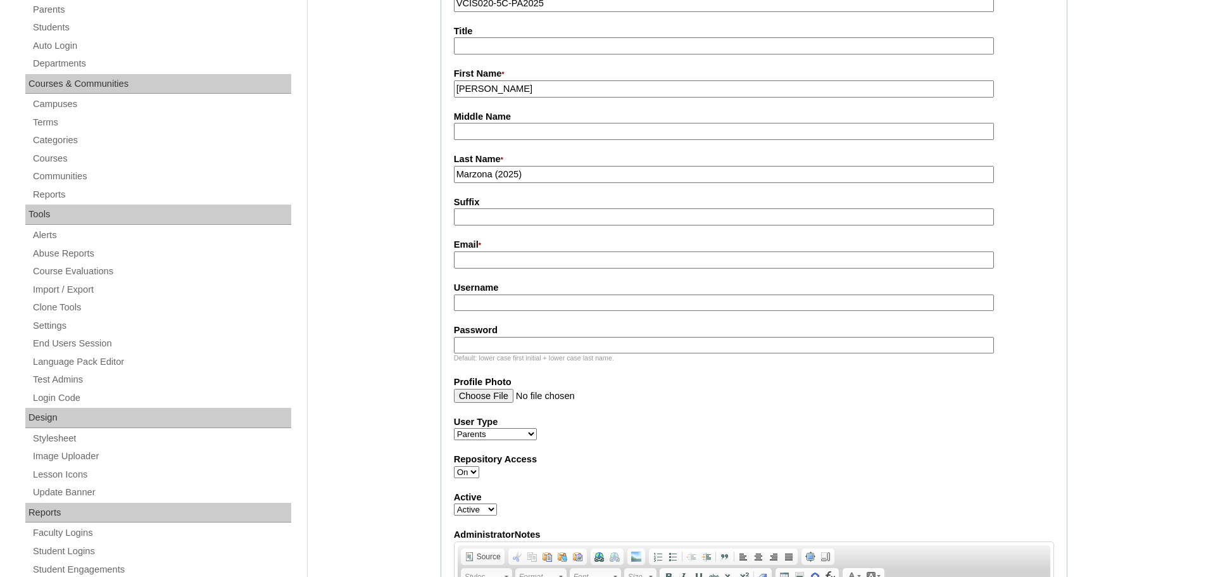
paste input "ldnmarzona@gmail.com"
type input "ldnmarzona@gmail.com"
click at [504, 255] on input "Email *" at bounding box center [724, 259] width 540 height 17
click at [508, 211] on input "ldnmarzona@gmail.com" at bounding box center [724, 216] width 540 height 17
click at [485, 261] on input "Email *" at bounding box center [724, 259] width 540 height 17
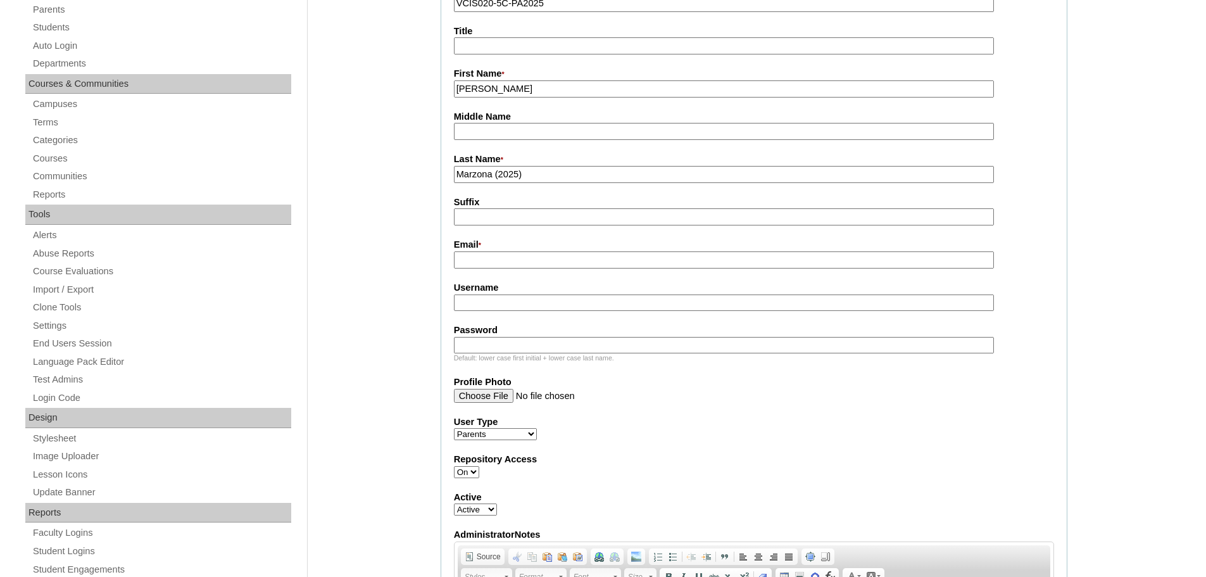
paste input "ldnmarzona@gmail.com"
type input "ldnmarzona@gmail.com"
click at [513, 301] on input "Username" at bounding box center [724, 302] width 540 height 17
paste input "lmarzona2025"
type input "lmarzona2025"
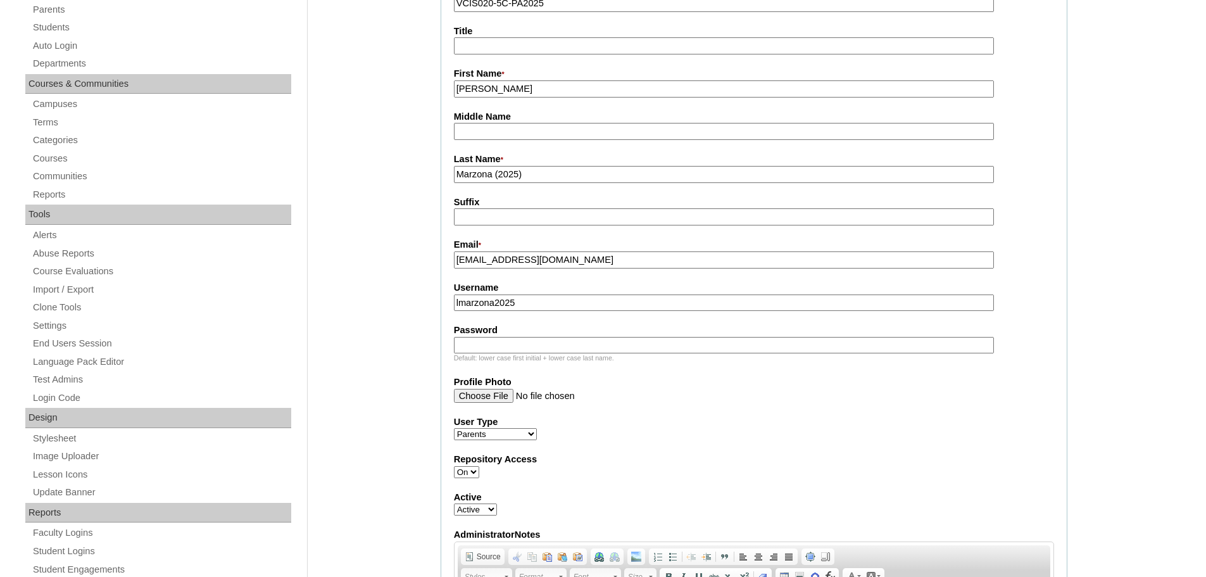
click at [493, 332] on label "Password" at bounding box center [754, 330] width 600 height 13
click at [493, 337] on input "Password" at bounding box center [724, 345] width 540 height 17
click at [495, 342] on input "Password" at bounding box center [724, 345] width 540 height 17
paste input "WrUoKg"
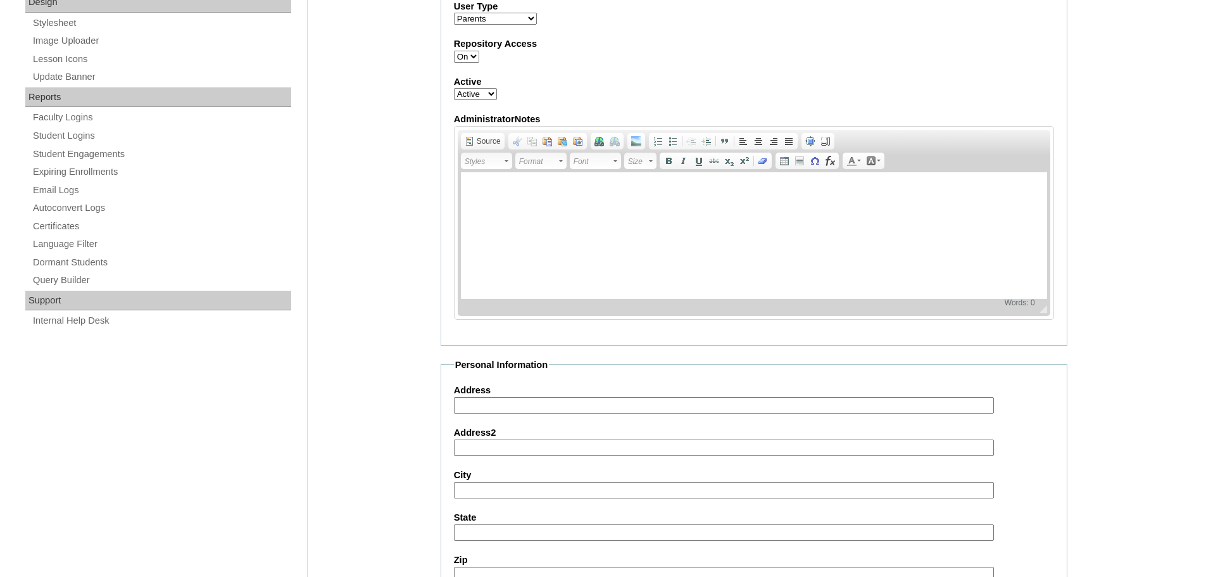
scroll to position [739, 0]
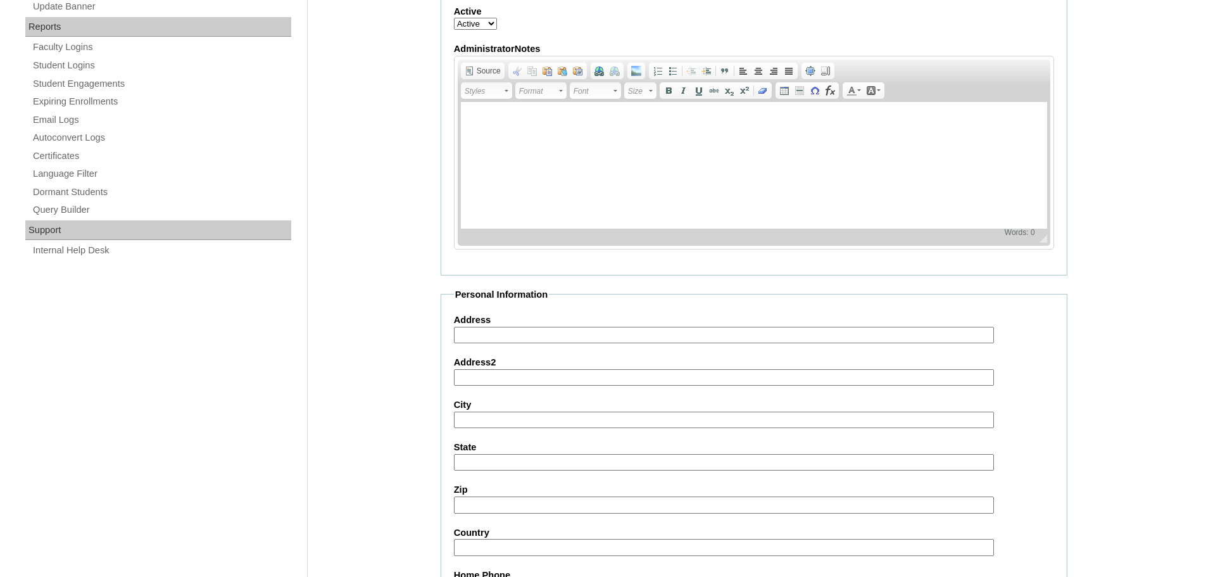
type input "WrUoKg"
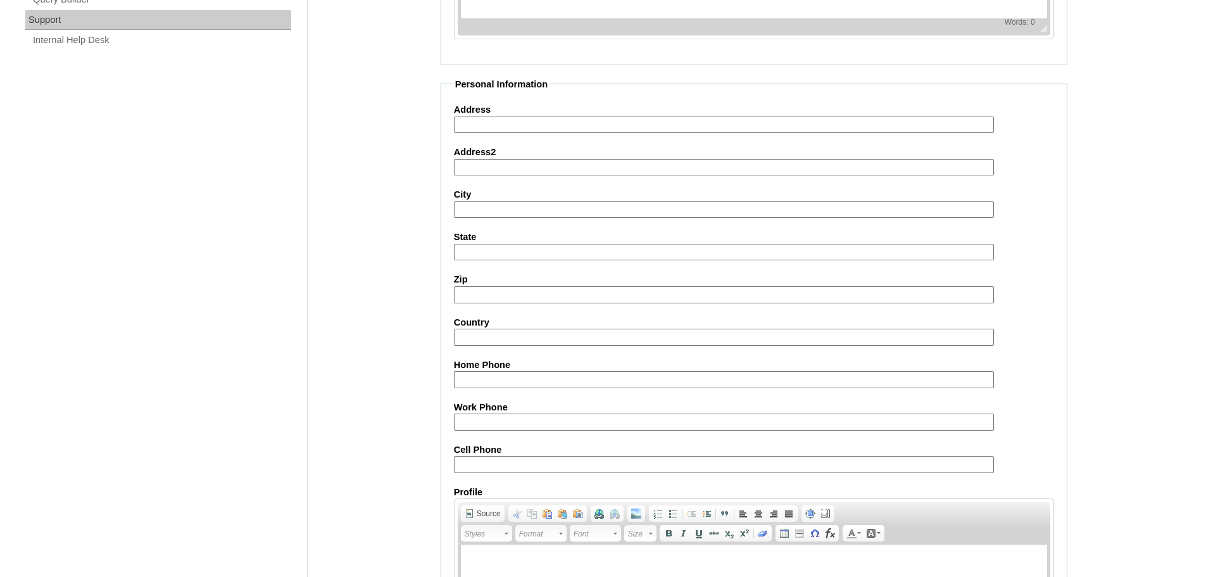
scroll to position [950, 0]
click at [504, 469] on input "Cell Phone" at bounding box center [724, 463] width 540 height 17
paste input "63-9171662826"
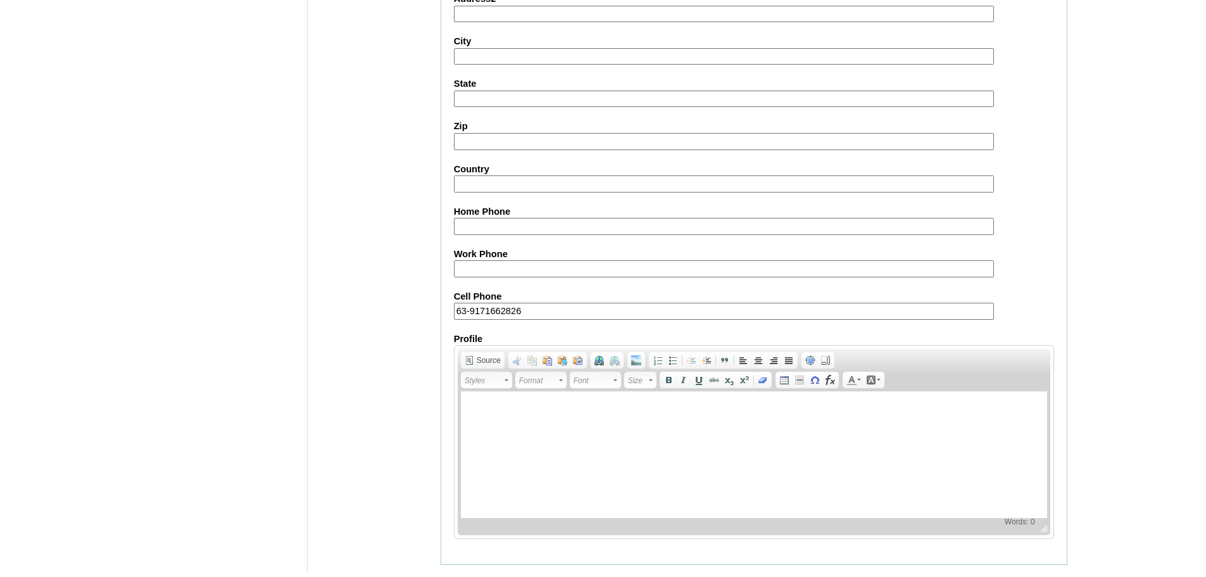
scroll to position [1134, 0]
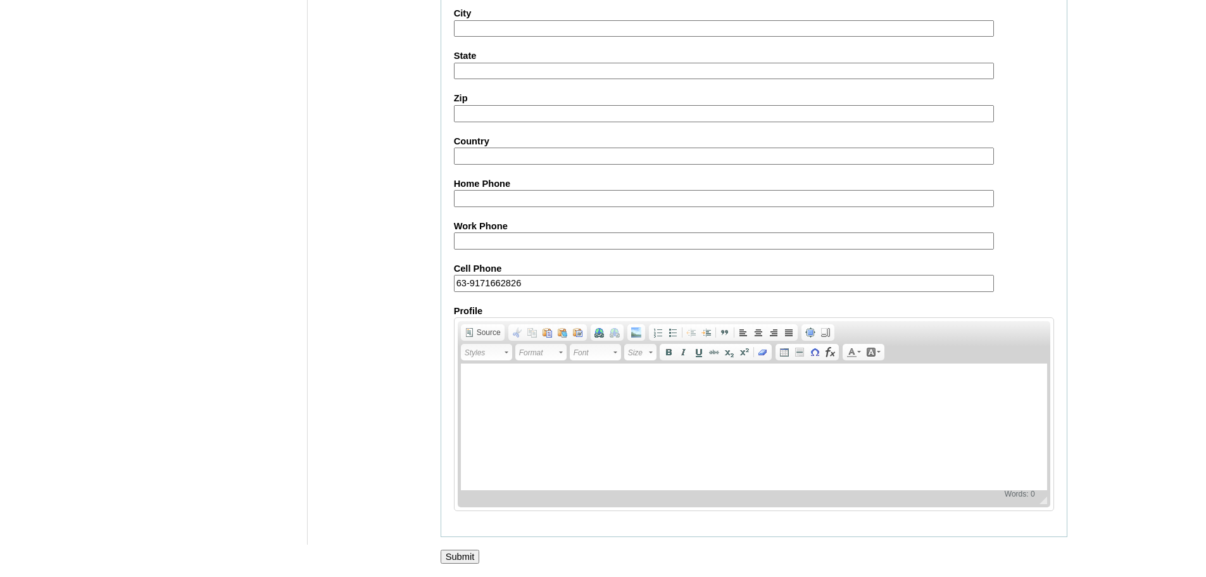
type input "63-9171662826"
click at [459, 558] on input "Submit" at bounding box center [460, 557] width 39 height 14
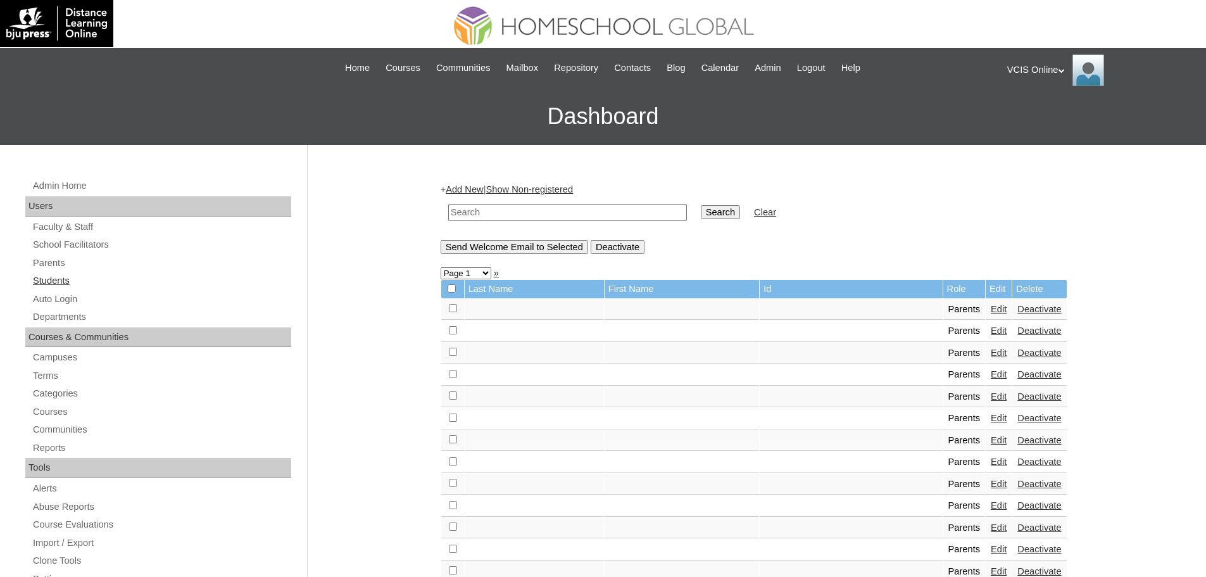
click at [63, 282] on link "Students" at bounding box center [162, 281] width 260 height 16
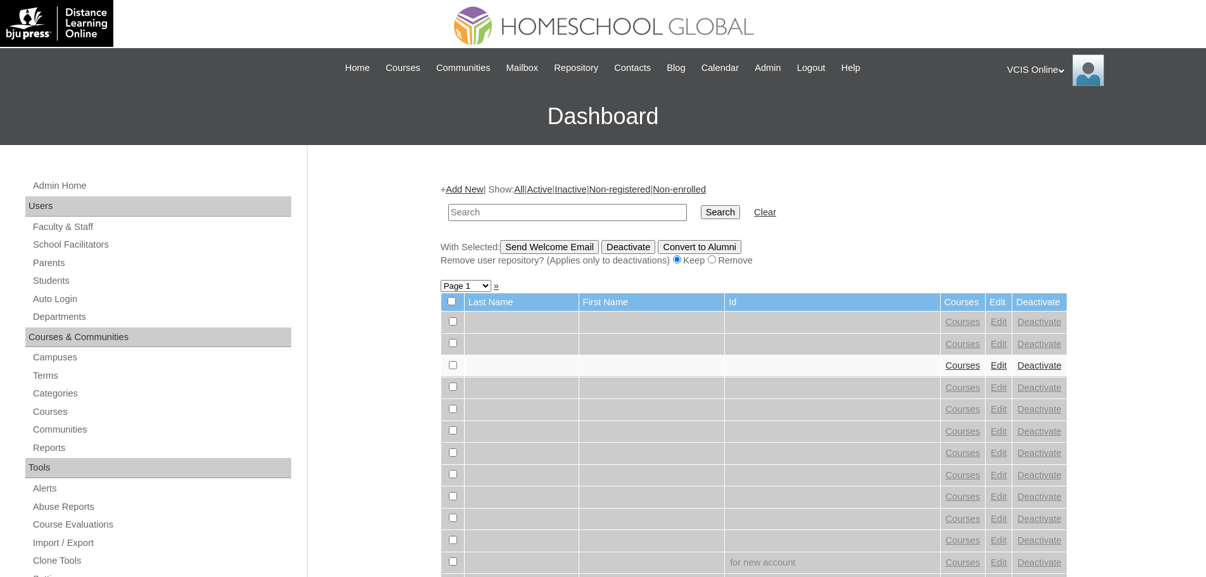
click at [464, 189] on link "Add New" at bounding box center [464, 189] width 37 height 10
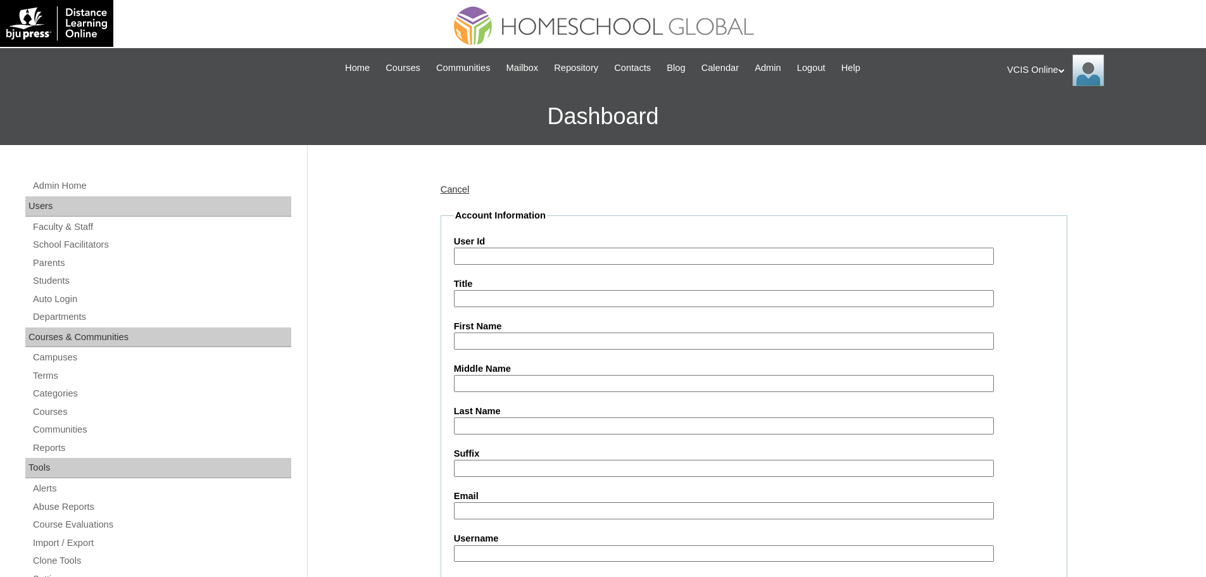
click at [548, 255] on input "User Id" at bounding box center [724, 256] width 540 height 17
paste input "VCIS020-5C-SA2025"
type input "VCIS020-5C-SA2025"
click at [525, 341] on input "First Name" at bounding box center [724, 340] width 540 height 17
paste input "Liv Zooey Dane Marzona Pineda"
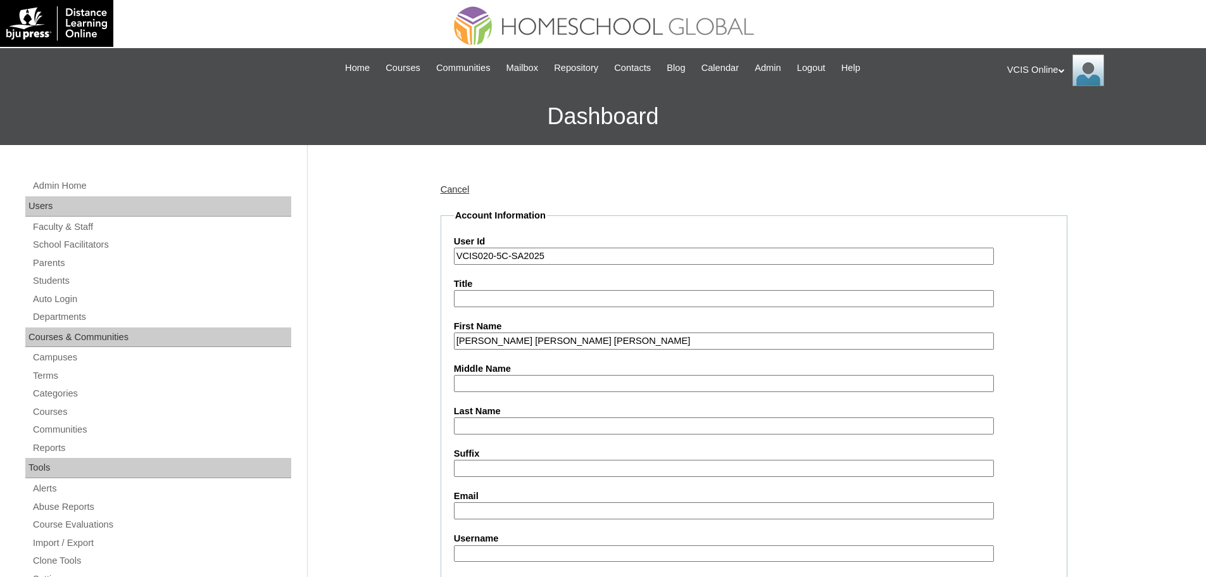
click at [525, 344] on input "Liv Zooey Dane Marzona Pineda" at bounding box center [724, 340] width 540 height 17
type input "Liv Zooey Dane Pineda"
drag, startPoint x: 475, startPoint y: 379, endPoint x: 484, endPoint y: 376, distance: 9.2
click at [475, 379] on input "Middle Name" at bounding box center [724, 383] width 540 height 17
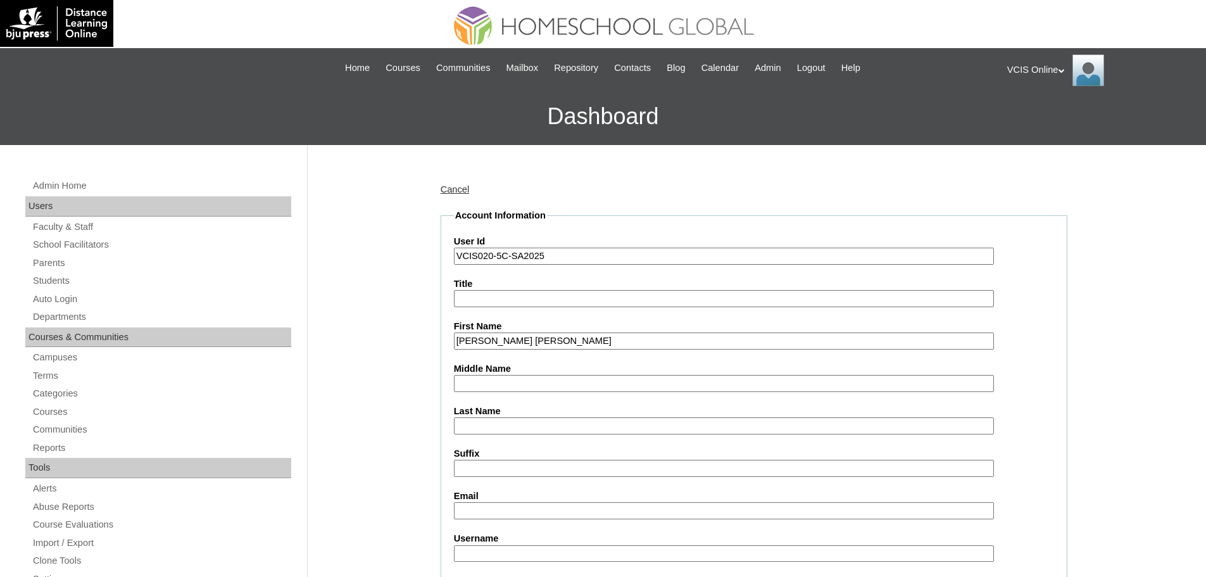
paste input "Marzona"
type input "Marzona"
click at [531, 337] on input "Liv Zooey Dane Pineda" at bounding box center [724, 340] width 540 height 17
type input "Liv Zooey Dane"
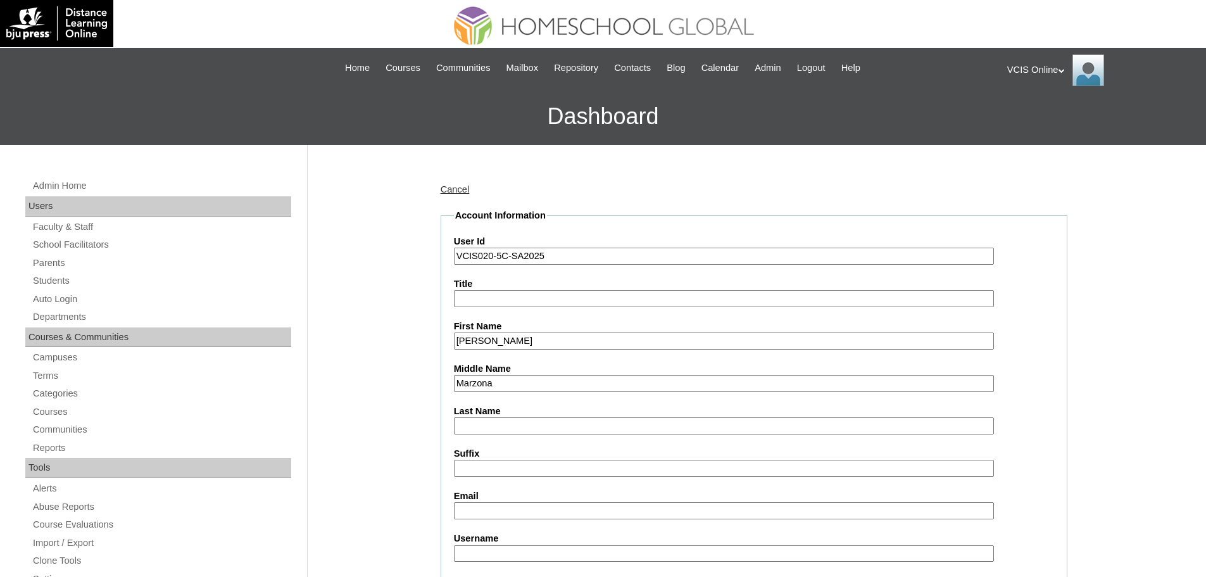
click at [494, 428] on input "Last Name" at bounding box center [724, 425] width 540 height 17
paste input "Pineda"
type input "Pineda"
paste input "lzpineda.student@vcis.edu.ph"
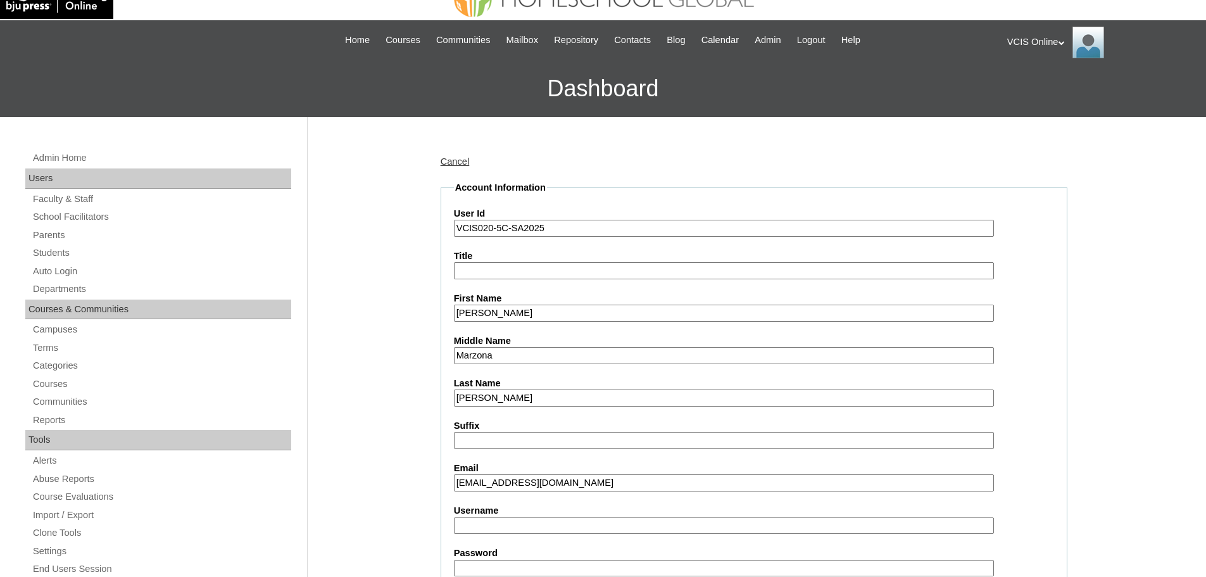
scroll to position [42, 0]
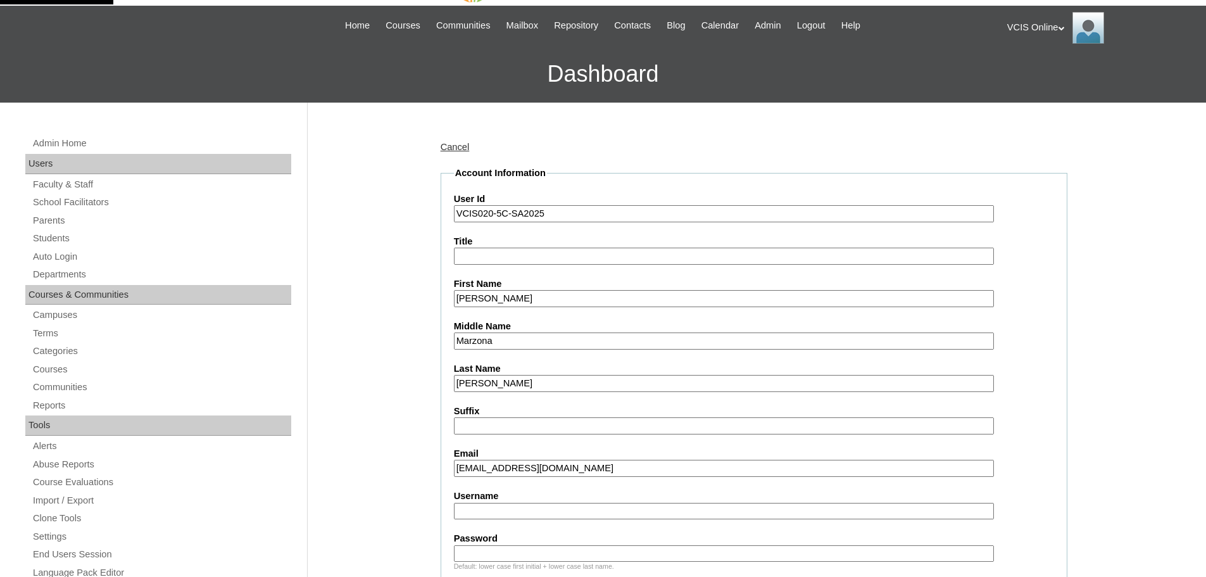
type input "lzpineda.student@vcis.edu.ph"
click at [520, 498] on label "Username" at bounding box center [754, 495] width 600 height 13
click at [520, 503] on input "Username" at bounding box center [724, 511] width 540 height 17
click at [544, 509] on input "Username" at bounding box center [724, 511] width 540 height 17
paste input "liv.pineda2025"
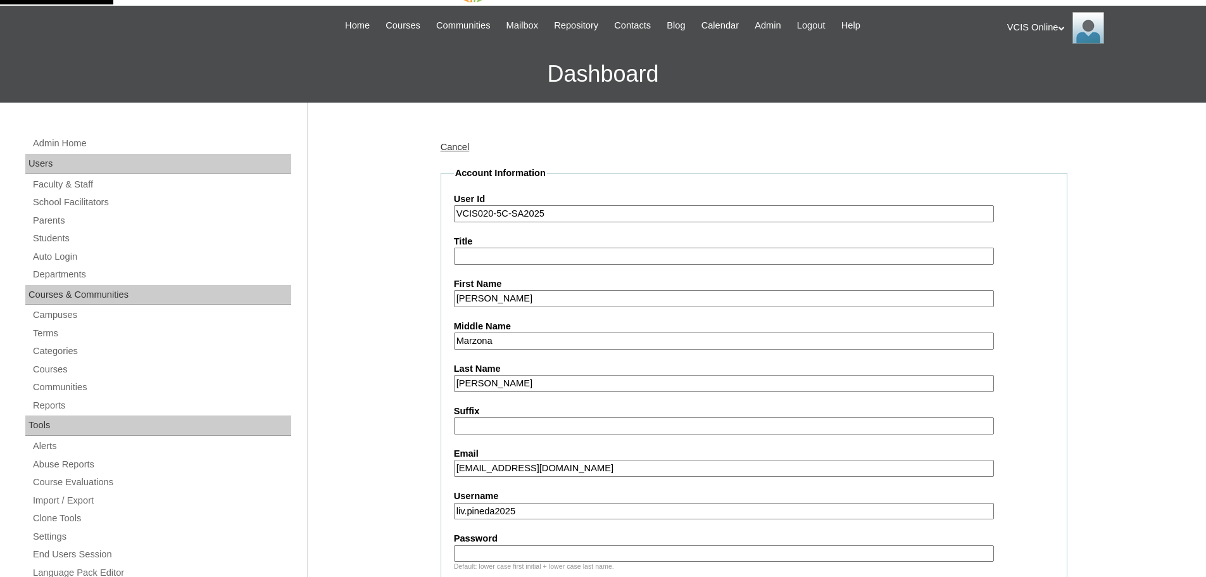
type input "liv.pineda2025"
click at [454, 550] on input "Password" at bounding box center [724, 553] width 540 height 17
paste input "vmLePF"
type input "vmLePF"
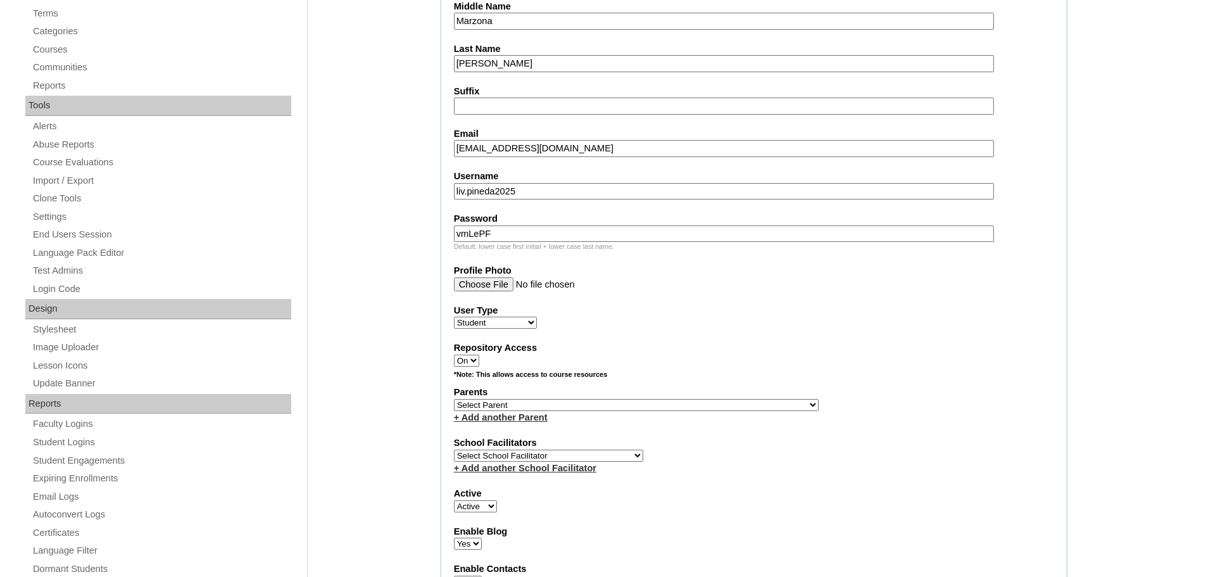
scroll to position [422, 0]
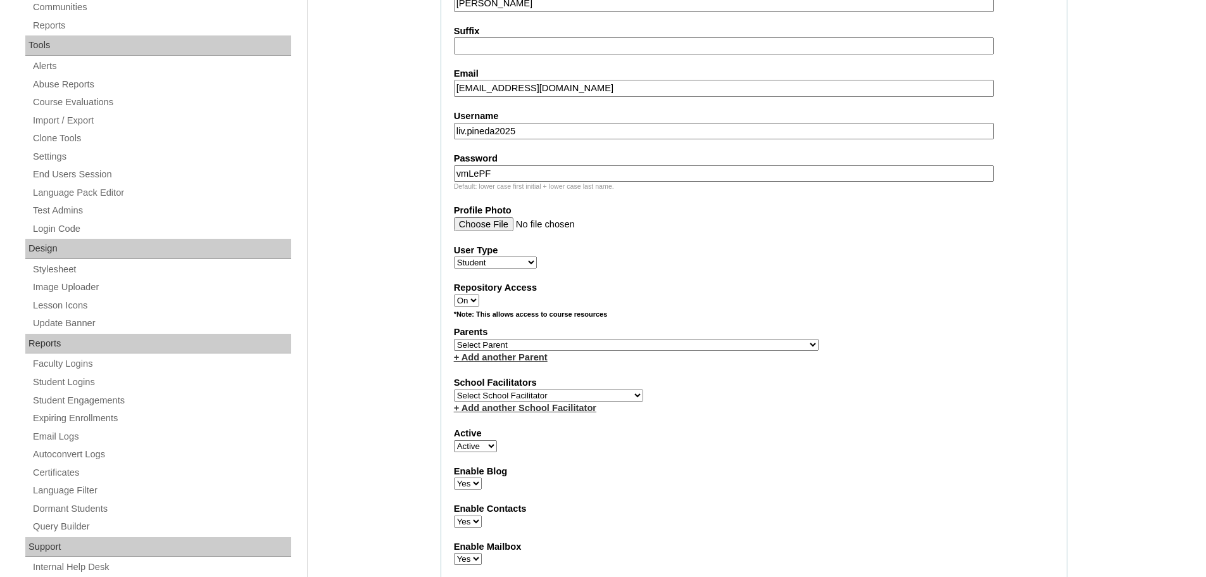
click at [531, 343] on select "Select Parent , , , , , , , , , , , , , , , , , , , , , , , , , , , , , , , , ,…" at bounding box center [636, 345] width 365 height 12
drag, startPoint x: 434, startPoint y: 92, endPoint x: 467, endPoint y: 137, distance: 56.2
click at [506, 345] on select "Select Parent , , , , , , , , , , , , , , , , , , , , , , , , , , , , , , , , ,…" at bounding box center [636, 345] width 365 height 12
click at [511, 341] on select "Select Parent , , , , , , , , , , , , , , , , , , , , , , , , , , , , , , , , ,…" at bounding box center [636, 345] width 365 height 12
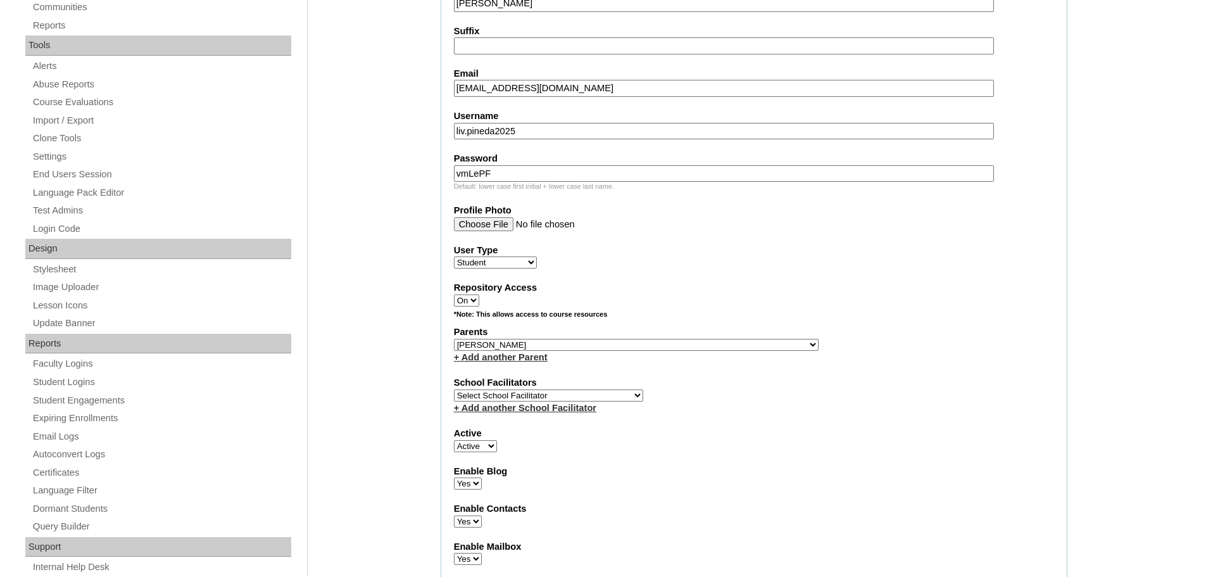
click at [525, 349] on select "Select Parent , , , , , , , , , , , , , , , , , , , , , , , , , , , , , , , , ,…" at bounding box center [636, 345] width 365 height 12
click at [519, 343] on select "Select Parent , , , , , , , , , , , , , , , , , , , , , , , , , , , , , , , , ,…" at bounding box center [636, 345] width 365 height 12
select select "43504"
click at [454, 339] on select "Select Parent , , , , , , , , , , , , , , , , , , , , , , , , , , , , , , , , ,…" at bounding box center [636, 345] width 365 height 12
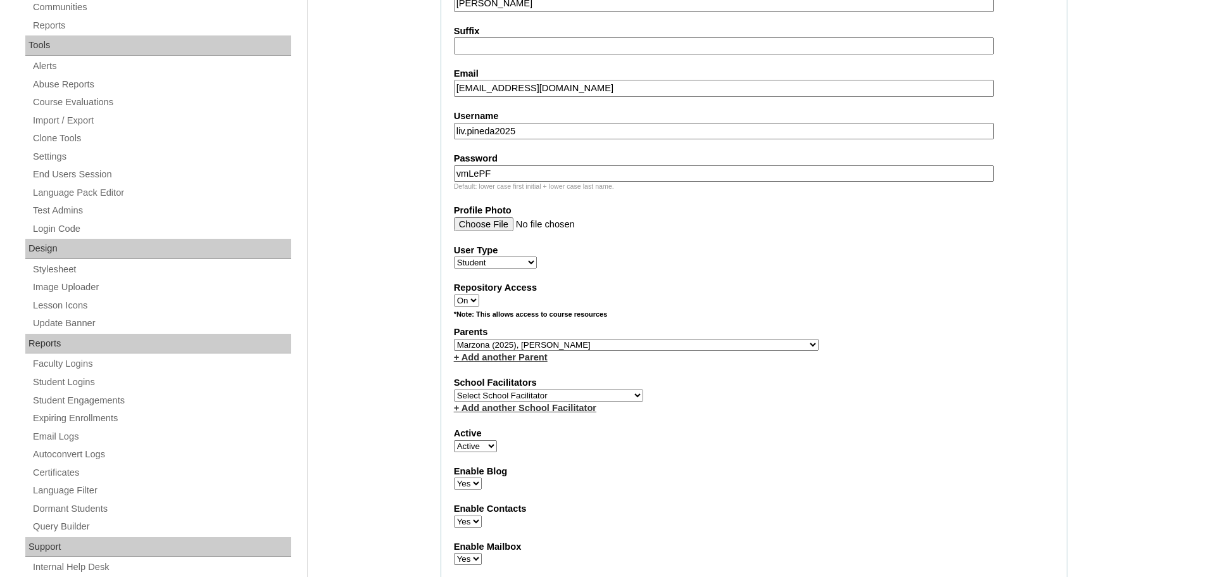
click at [539, 389] on select "Select School Facilitator Norman Añain Ruffa Abadijas Mary Abella Gloryfe Abion…" at bounding box center [548, 395] width 189 height 12
select select "42230"
click at [454, 389] on select "Select School Facilitator Norman Añain Ruffa Abadijas Mary Abella Gloryfe Abion…" at bounding box center [548, 395] width 189 height 12
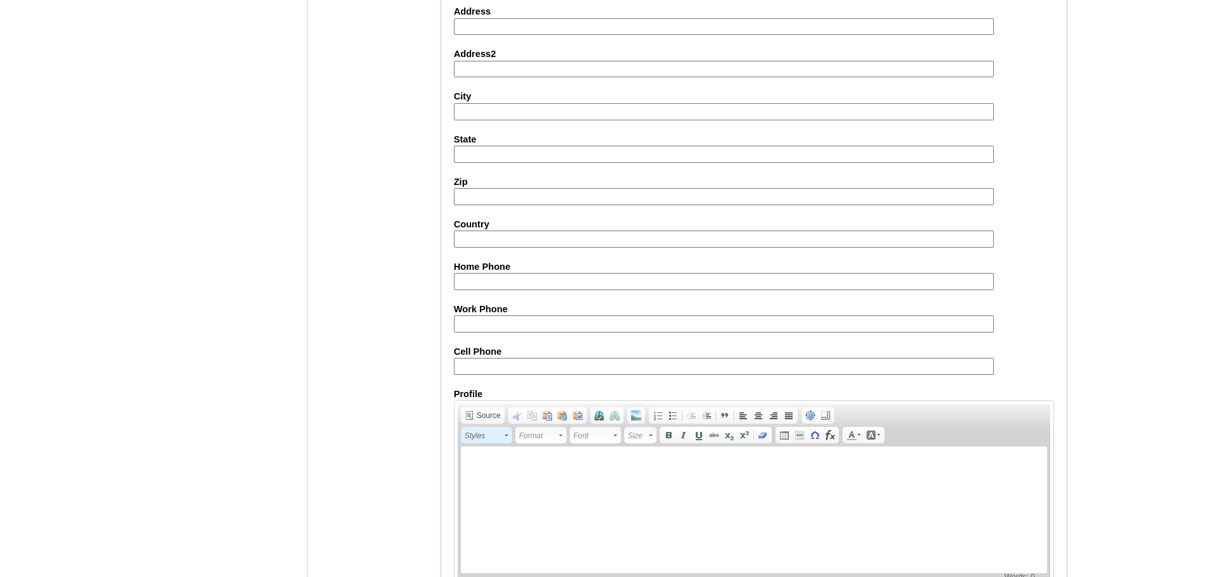
scroll to position [1266, 0]
drag, startPoint x: 483, startPoint y: 370, endPoint x: 491, endPoint y: 360, distance: 12.7
click at [483, 370] on input "Cell Phone" at bounding box center [724, 365] width 540 height 17
paste input "63-9171662826"
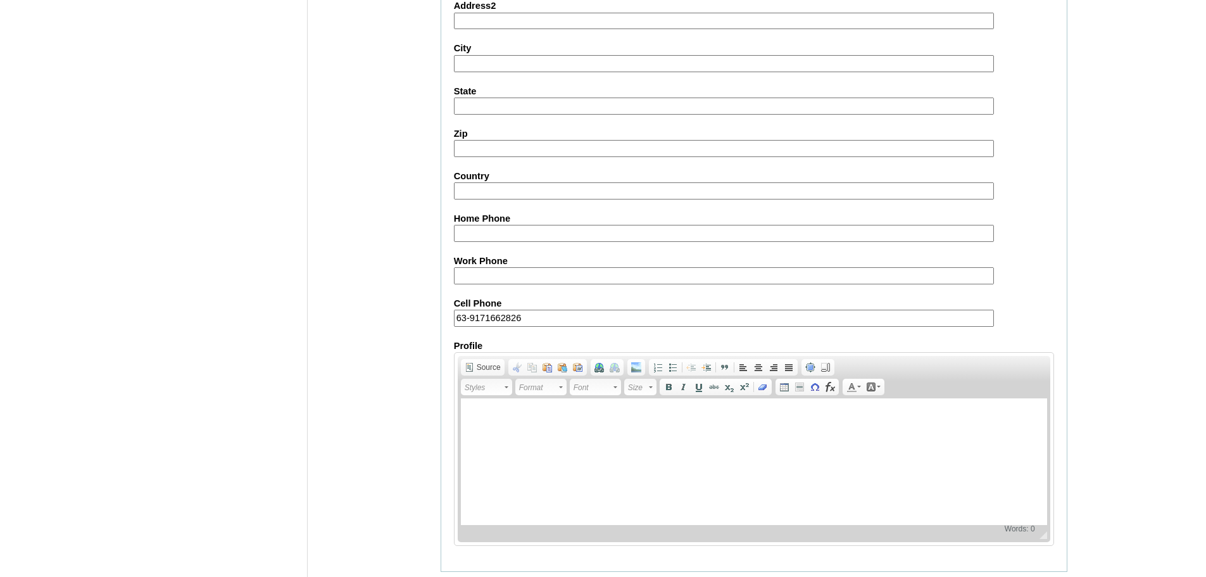
scroll to position [1350, 0]
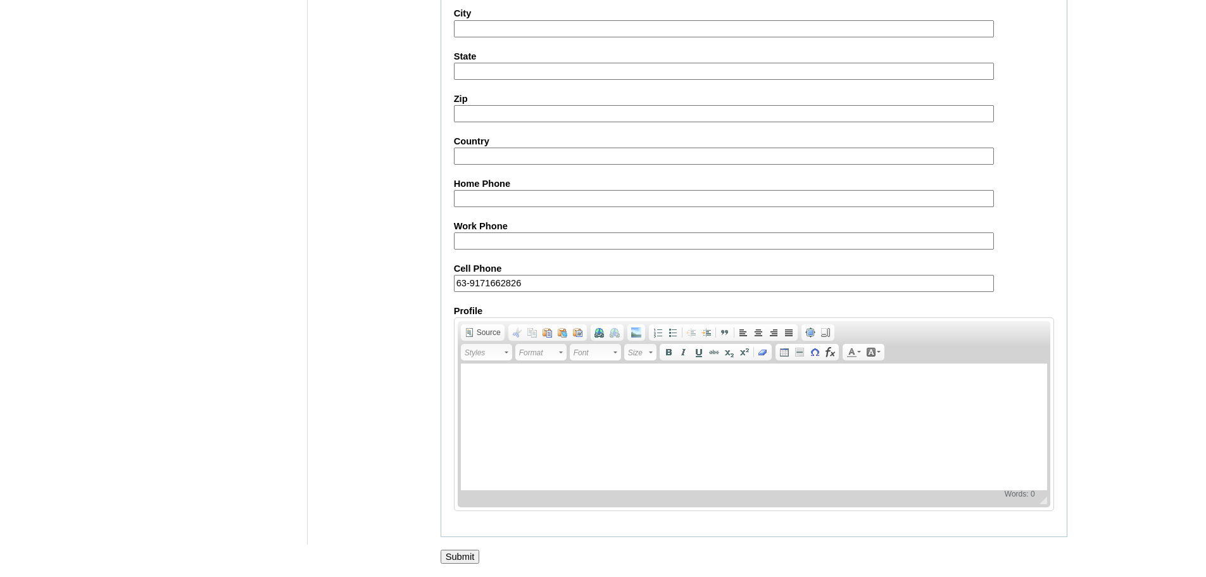
type input "63-9171662826"
click at [462, 568] on div at bounding box center [603, 569] width 1206 height 13
click at [459, 553] on input "Submit" at bounding box center [460, 557] width 39 height 14
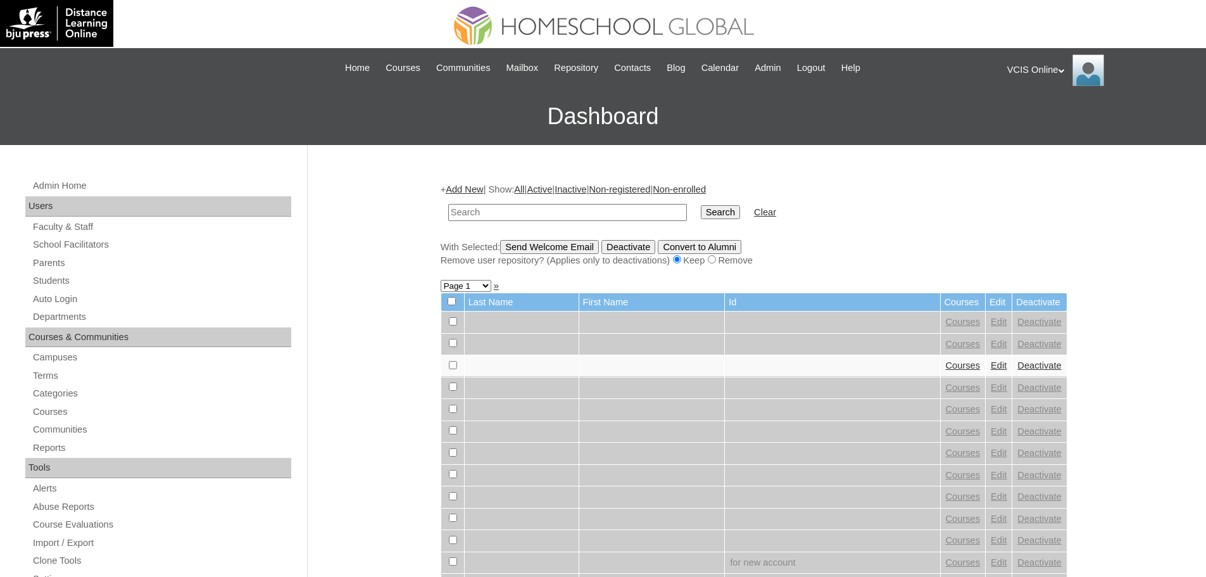
click at [527, 215] on input "text" at bounding box center [567, 212] width 239 height 17
type input "VCIS020-5C-SA2025"
click at [701, 205] on input "Search" at bounding box center [720, 212] width 39 height 14
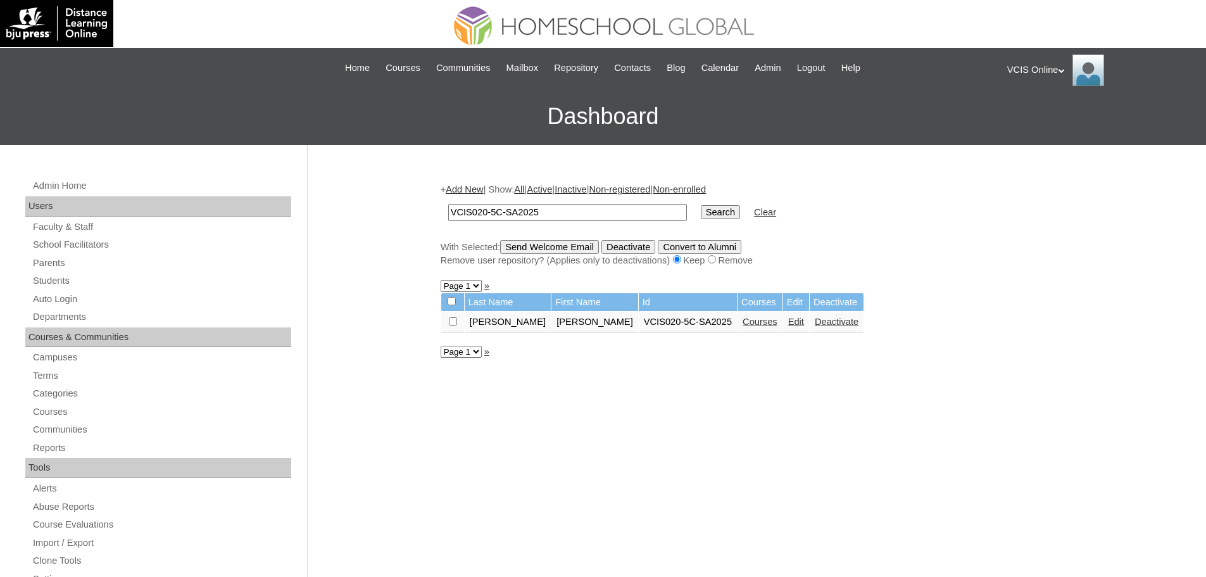
click at [743, 322] on link "Courses" at bounding box center [760, 322] width 35 height 10
drag, startPoint x: 483, startPoint y: 211, endPoint x: 501, endPoint y: 217, distance: 18.8
click at [484, 211] on input "VCIS020-5C-SA2025" at bounding box center [567, 212] width 239 height 17
type input "VCIS019-5C-SA2025"
click at [701, 205] on input "Search" at bounding box center [720, 212] width 39 height 14
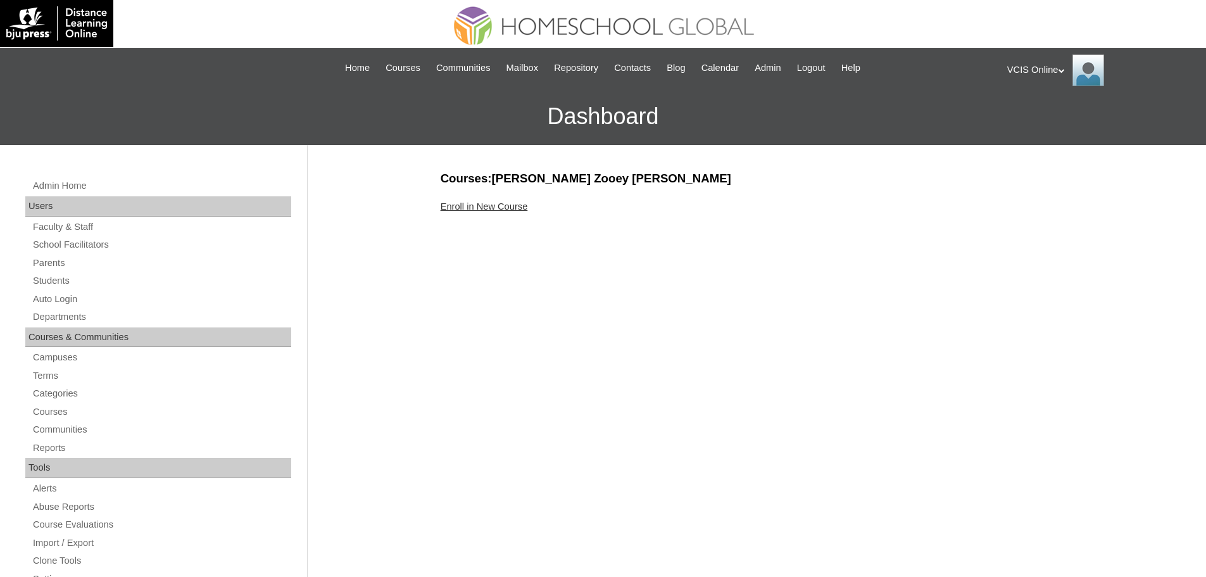
click at [485, 201] on link "Enroll in New Course" at bounding box center [484, 206] width 87 height 10
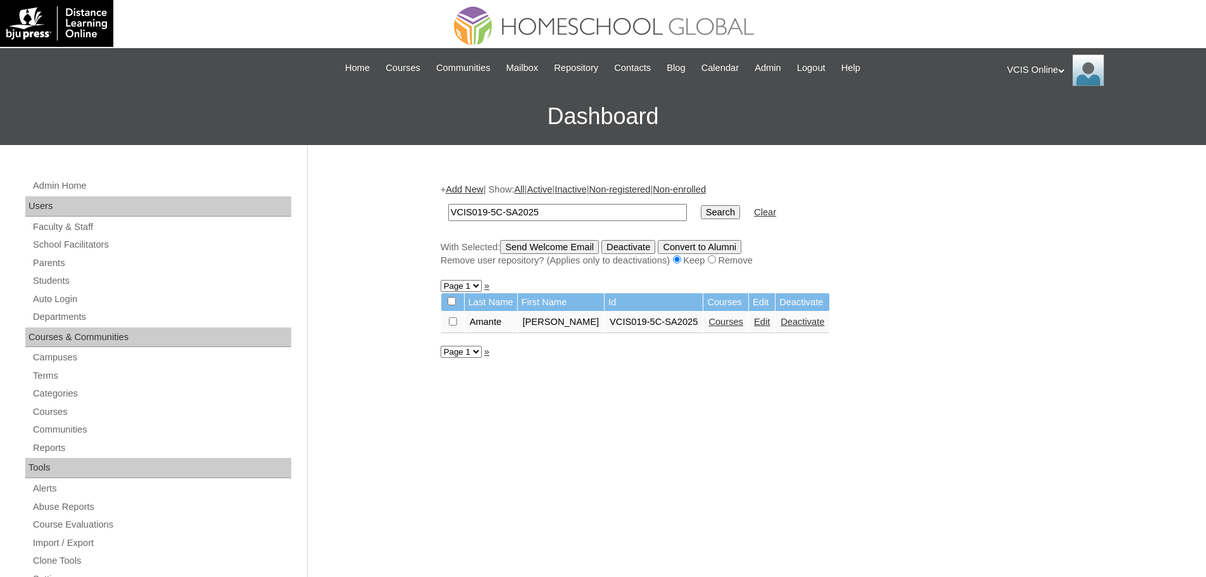
click at [708, 324] on link "Courses" at bounding box center [725, 322] width 35 height 10
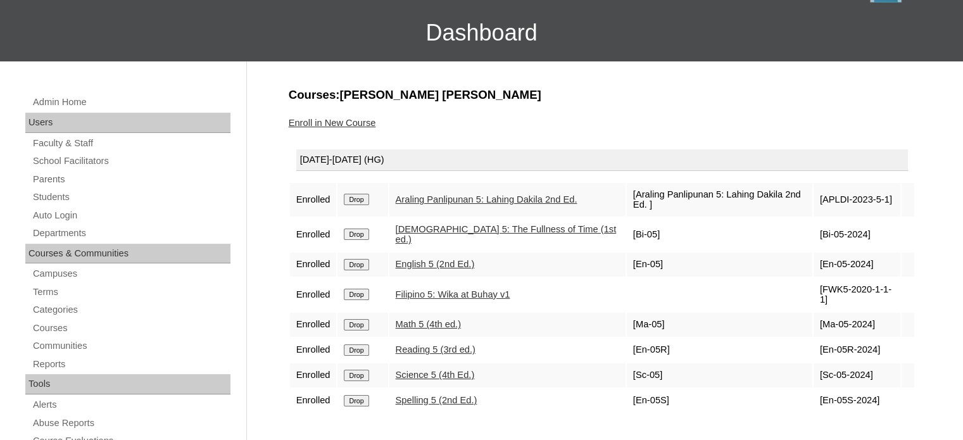
scroll to position [84, 0]
drag, startPoint x: 850, startPoint y: 190, endPoint x: 787, endPoint y: 186, distance: 63.4
click at [814, 186] on td "[APLDI-2023-5-1]" at bounding box center [857, 199] width 87 height 34
copy td "APLDI-2023-5-1"
drag, startPoint x: 829, startPoint y: 219, endPoint x: 793, endPoint y: 219, distance: 36.1
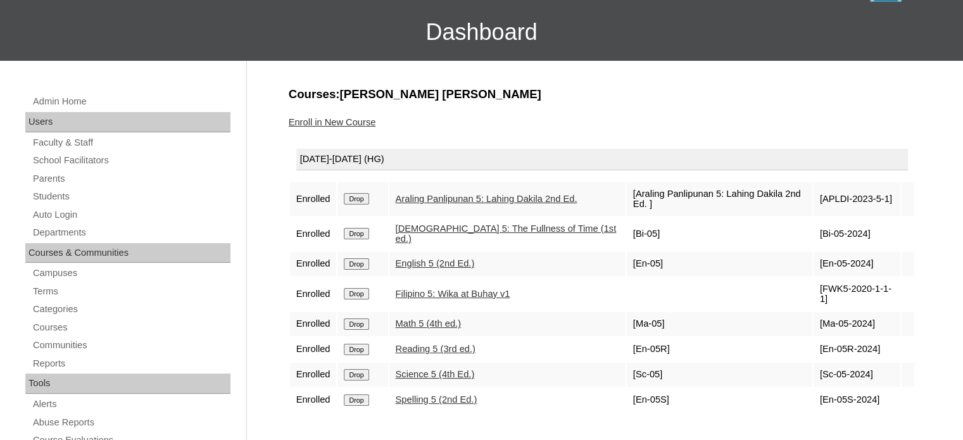
click at [814, 219] on td "[Bi-05-2024]" at bounding box center [857, 234] width 87 height 34
click at [814, 222] on td "[Bi-05-2024]" at bounding box center [857, 234] width 87 height 34
drag, startPoint x: 831, startPoint y: 212, endPoint x: 791, endPoint y: 227, distance: 41.9
click at [814, 222] on td "[Bi-05-2024]" at bounding box center [857, 234] width 87 height 34
copy td "Bi-05-2024"
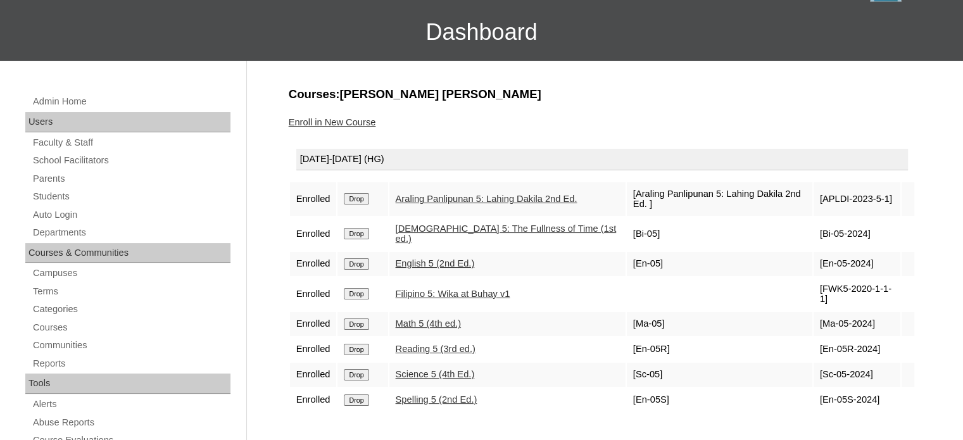
drag, startPoint x: 825, startPoint y: 242, endPoint x: 789, endPoint y: 244, distance: 36.1
click at [814, 252] on td "[En-05-2024]" at bounding box center [857, 264] width 87 height 24
copy td "En-05-2024]"
drag, startPoint x: 859, startPoint y: 270, endPoint x: 788, endPoint y: 273, distance: 71.0
click at [814, 277] on td "[FWK5-2020-1-1-1]" at bounding box center [857, 294] width 87 height 34
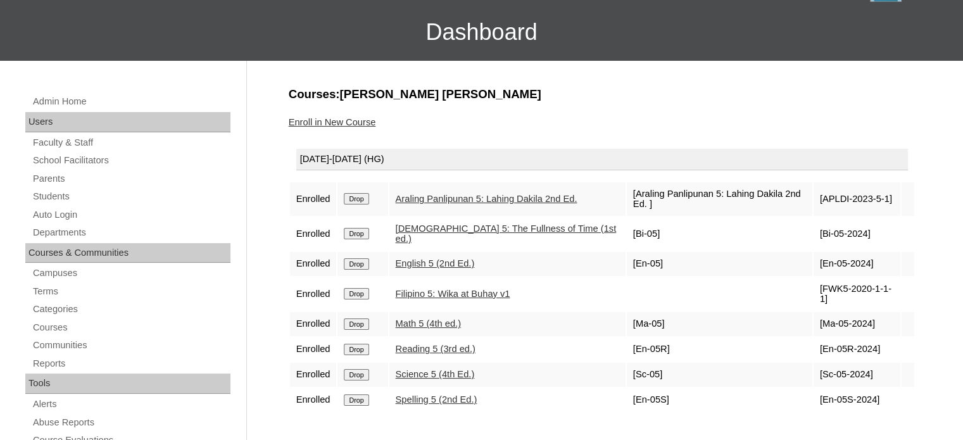
copy td "FWK5-2020-1-1-1"
drag, startPoint x: 836, startPoint y: 292, endPoint x: 790, endPoint y: 294, distance: 46.3
click at [814, 312] on td "[Ma-05-2024]" at bounding box center [857, 324] width 87 height 24
copy td "Ma-05-2024"
drag, startPoint x: 840, startPoint y: 320, endPoint x: 790, endPoint y: 324, distance: 50.2
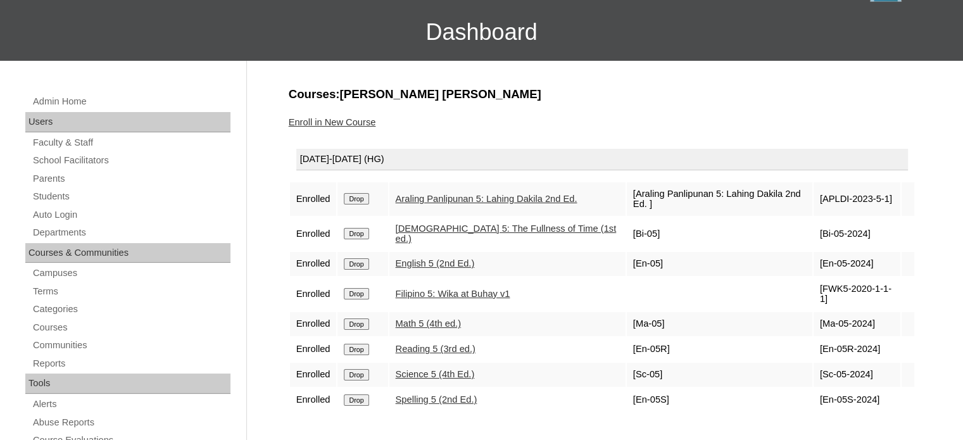
click at [814, 337] on td "[En-05R-2024]" at bounding box center [857, 349] width 87 height 24
copy td "En-05R-2024"
drag, startPoint x: 831, startPoint y: 348, endPoint x: 788, endPoint y: 344, distance: 43.9
click at [814, 363] on td "[Sc-05-2024]" at bounding box center [857, 375] width 87 height 24
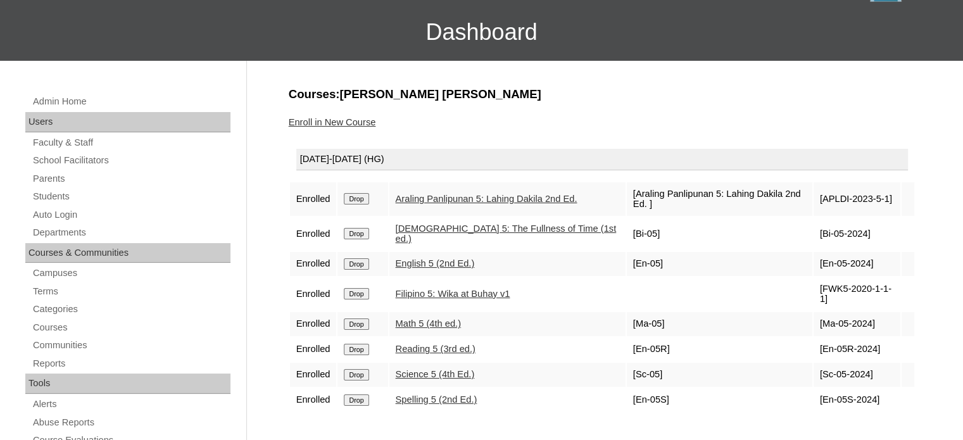
copy td "Sc-05-2024"
drag, startPoint x: 836, startPoint y: 367, endPoint x: 785, endPoint y: 377, distance: 52.3
click at [814, 388] on td "[En-05S-2024]" at bounding box center [857, 400] width 87 height 24
drag, startPoint x: 791, startPoint y: 367, endPoint x: 838, endPoint y: 363, distance: 47.0
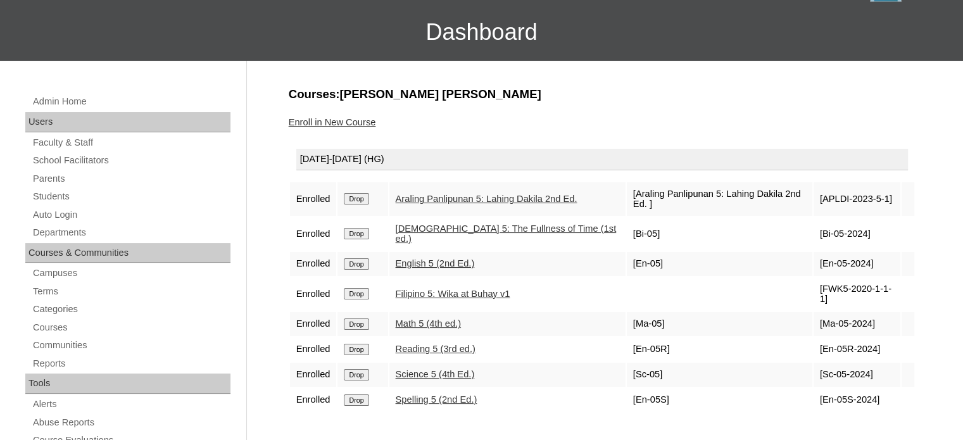
click at [838, 388] on td "[En-05S-2024]" at bounding box center [857, 400] width 87 height 24
drag, startPoint x: 836, startPoint y: 367, endPoint x: 788, endPoint y: 373, distance: 48.5
click at [814, 388] on td "[En-05S-2024]" at bounding box center [857, 400] width 87 height 24
copy td "En-05S-202"
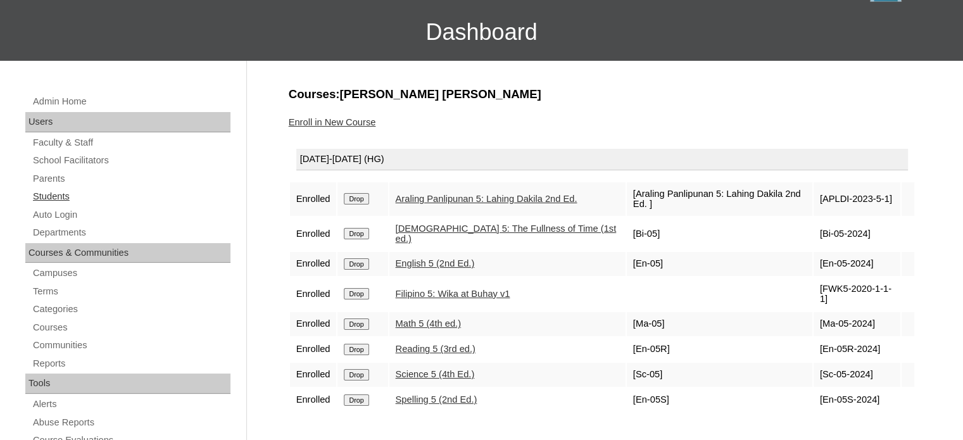
click at [45, 195] on link "Students" at bounding box center [131, 197] width 199 height 16
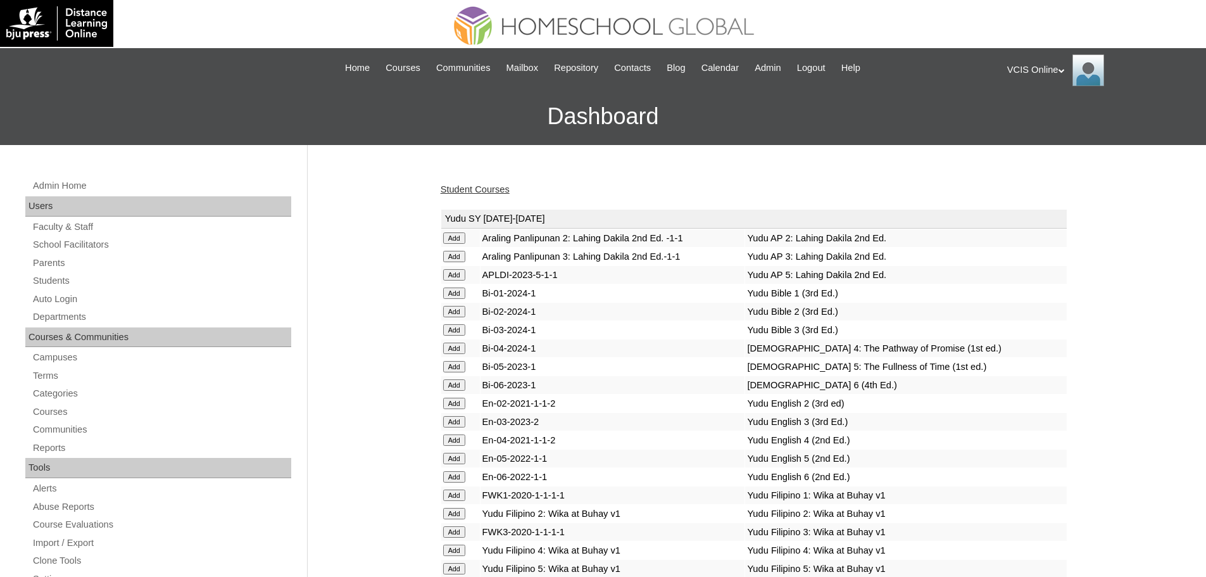
scroll to position [3036, 0]
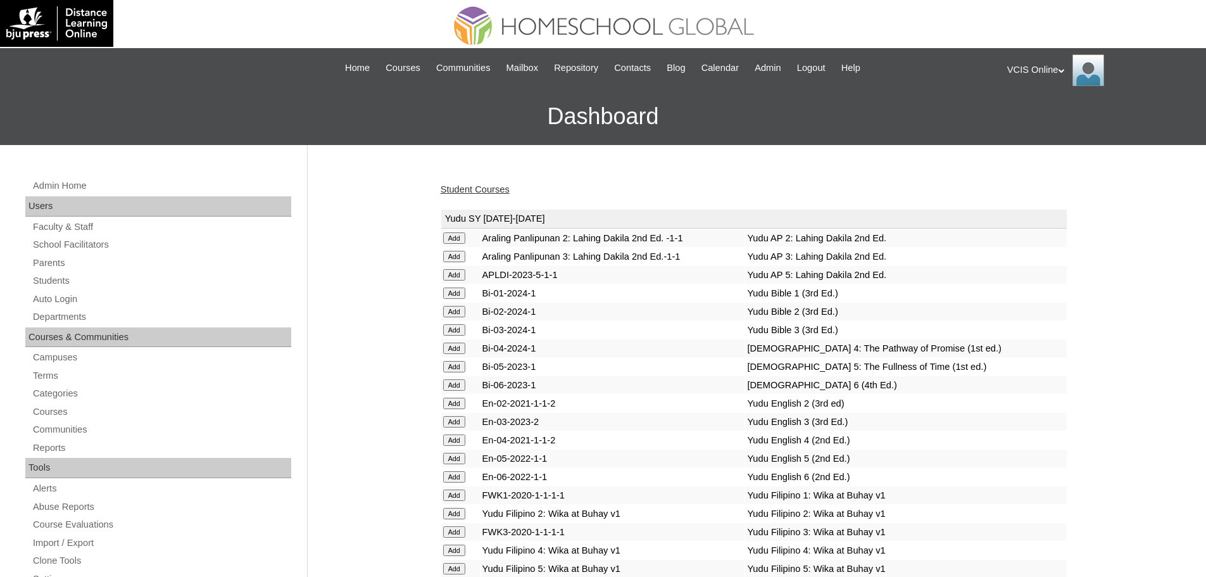
scroll to position [3458, 0]
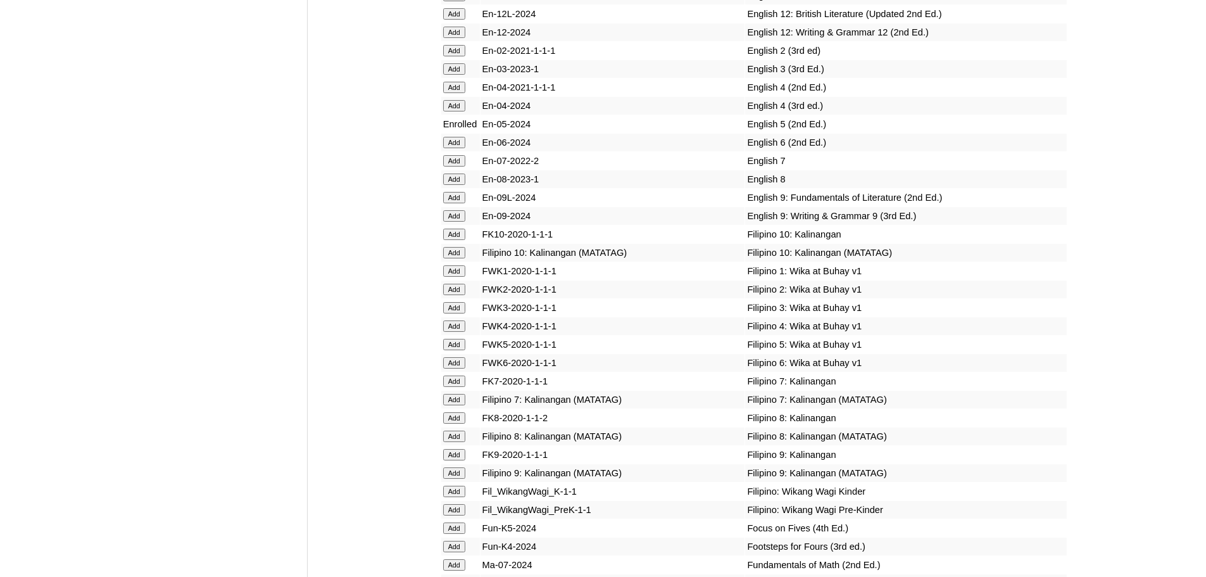
scroll to position [3678, 0]
click at [472, 336] on td "Add" at bounding box center [460, 345] width 39 height 18
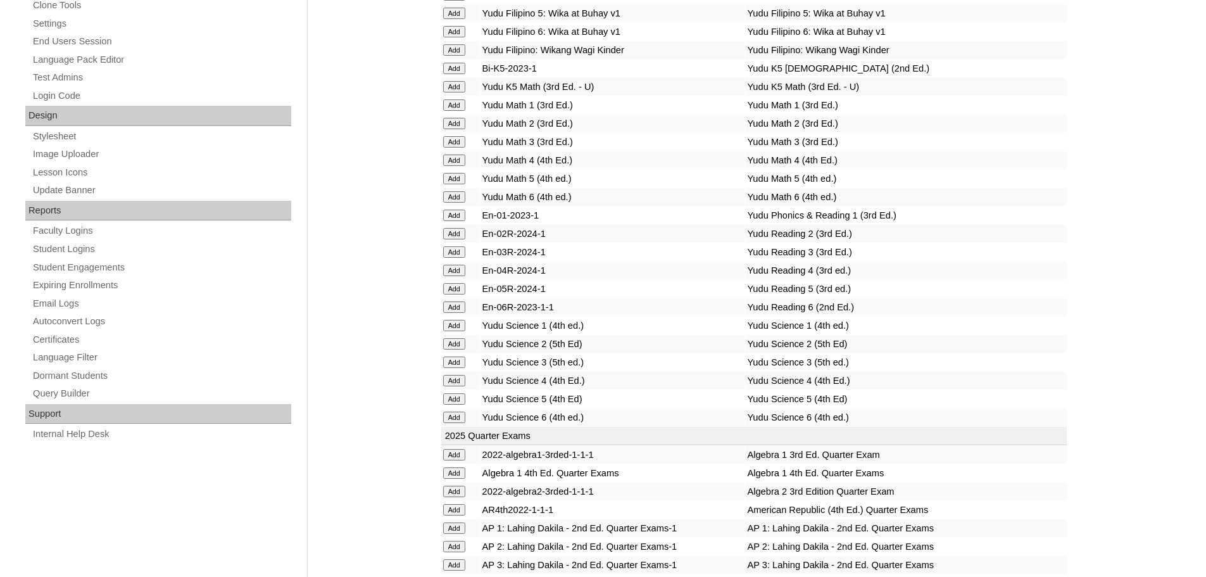
scroll to position [4762, 0]
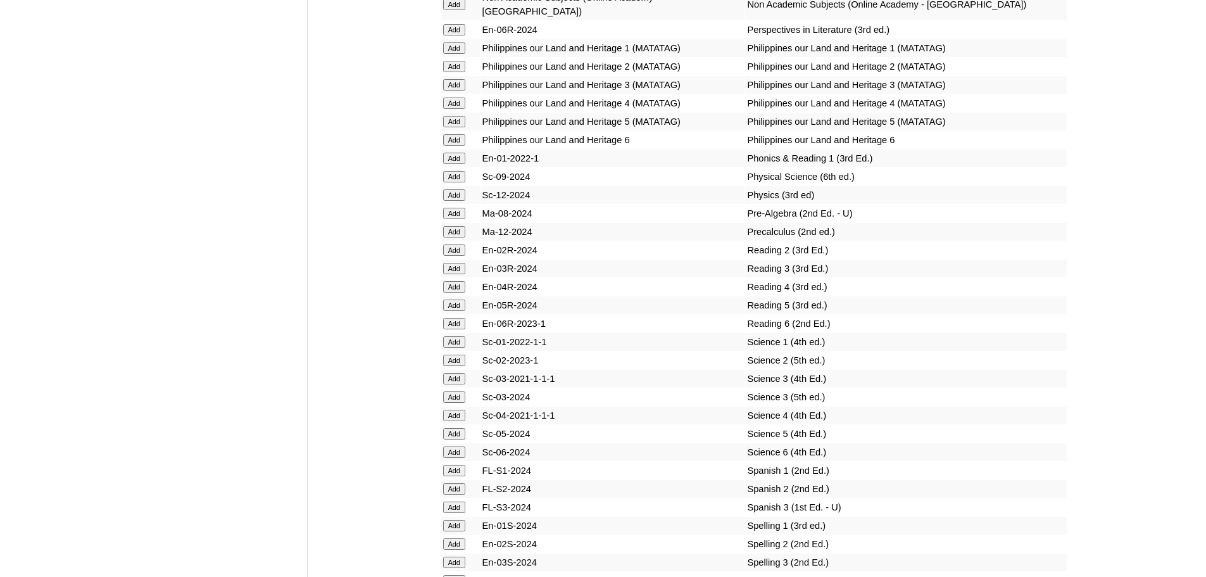
scroll to position [4879, 0]
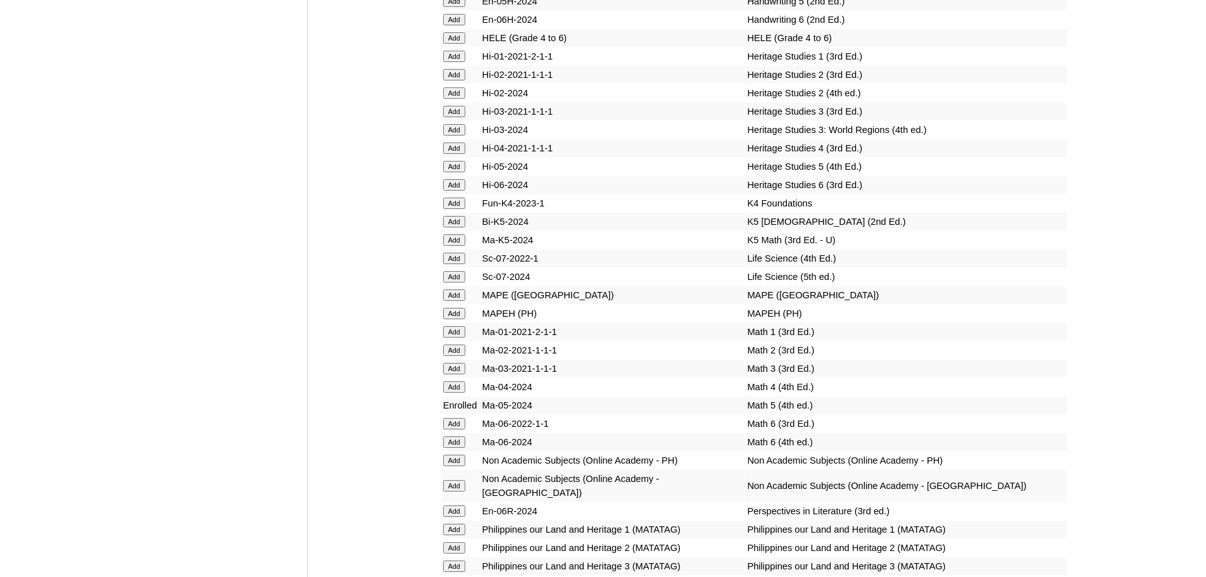
scroll to position [0, 0]
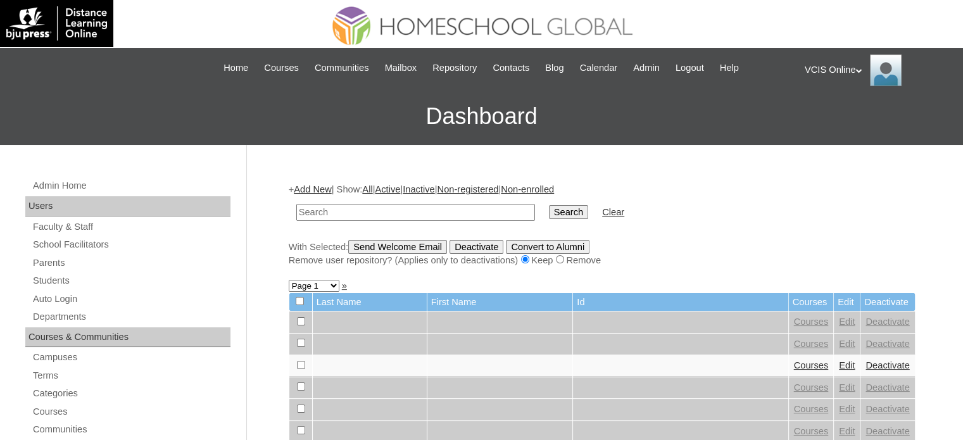
click at [365, 212] on input "text" at bounding box center [415, 212] width 239 height 17
click at [415, 206] on input "text" at bounding box center [415, 212] width 239 height 17
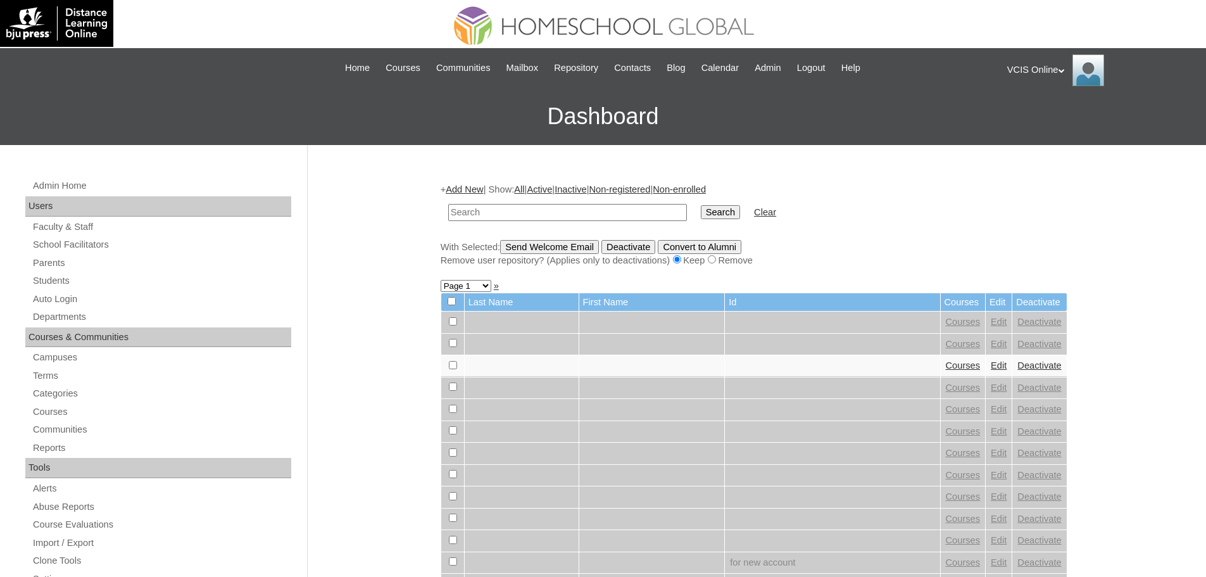
click at [557, 203] on td at bounding box center [567, 213] width 251 height 30
click at [557, 209] on input "text" at bounding box center [567, 212] width 239 height 17
paste input "VCIS-021-G6C-SA2025"
type input "VCIS-021-G6C-SA2025"
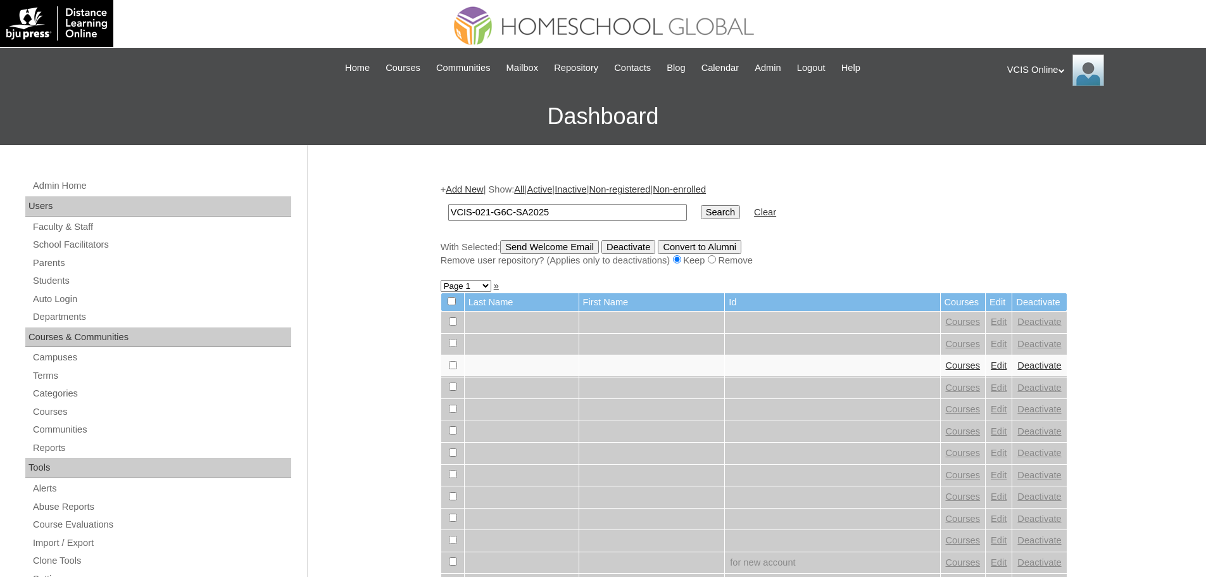
click at [701, 205] on input "Search" at bounding box center [720, 212] width 39 height 14
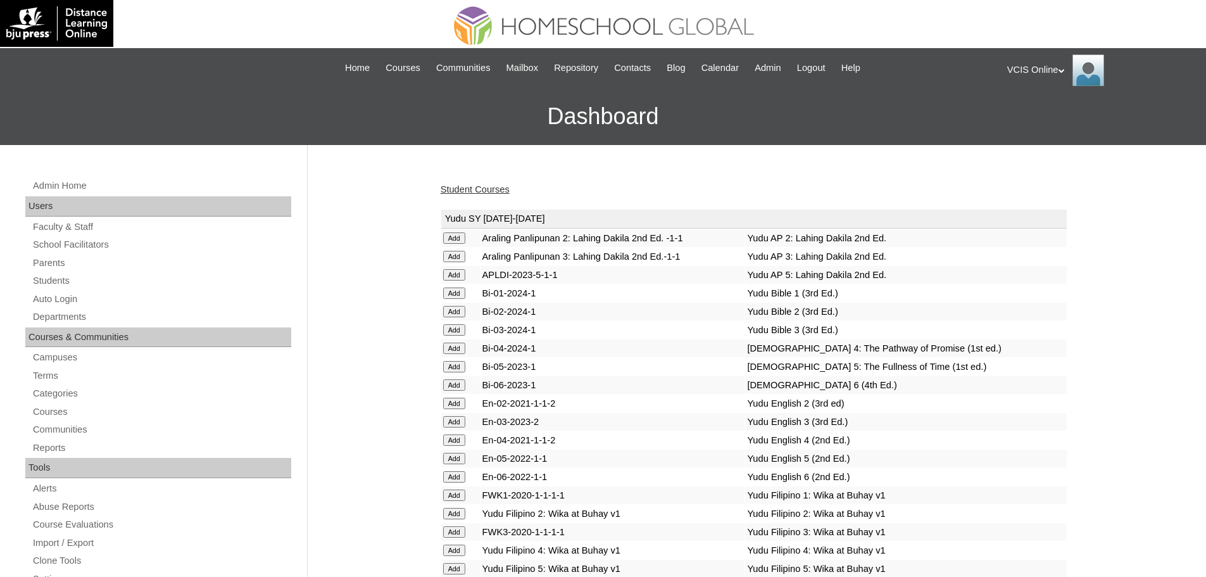
drag, startPoint x: 0, startPoint y: 0, endPoint x: 468, endPoint y: 195, distance: 506.9
click at [472, 190] on link "Student Courses" at bounding box center [475, 189] width 69 height 10
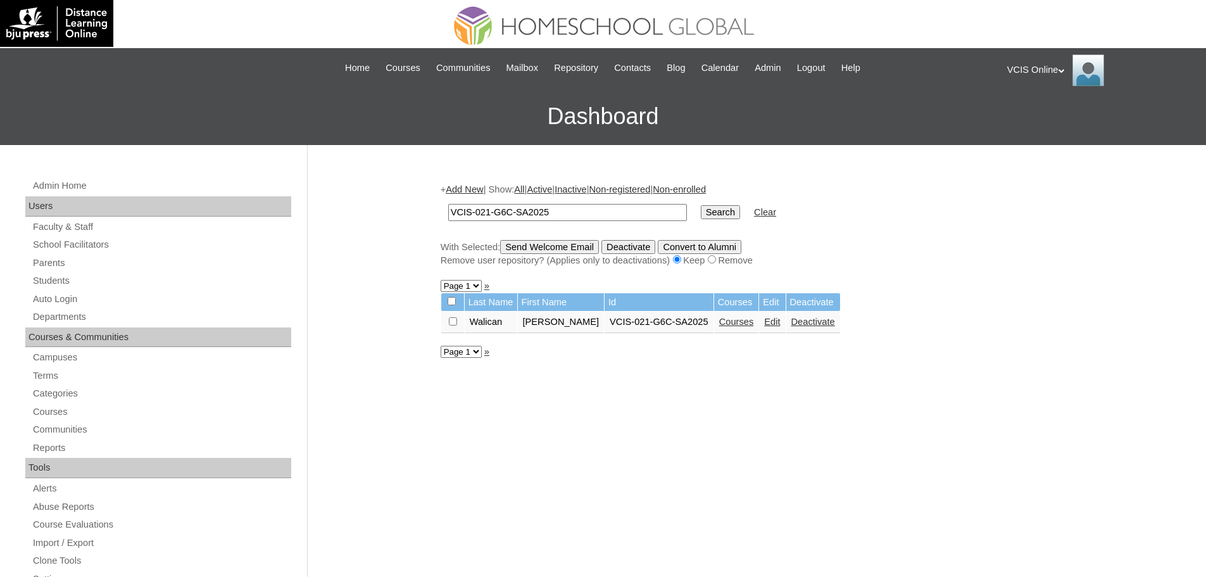
click at [719, 319] on link "Courses" at bounding box center [736, 322] width 35 height 10
click at [484, 213] on input "VCIS-021-G6C-SA2025" at bounding box center [567, 212] width 239 height 17
type input "VCIS-020-G6C-SA2025"
click at [701, 205] on input "Search" at bounding box center [720, 212] width 39 height 14
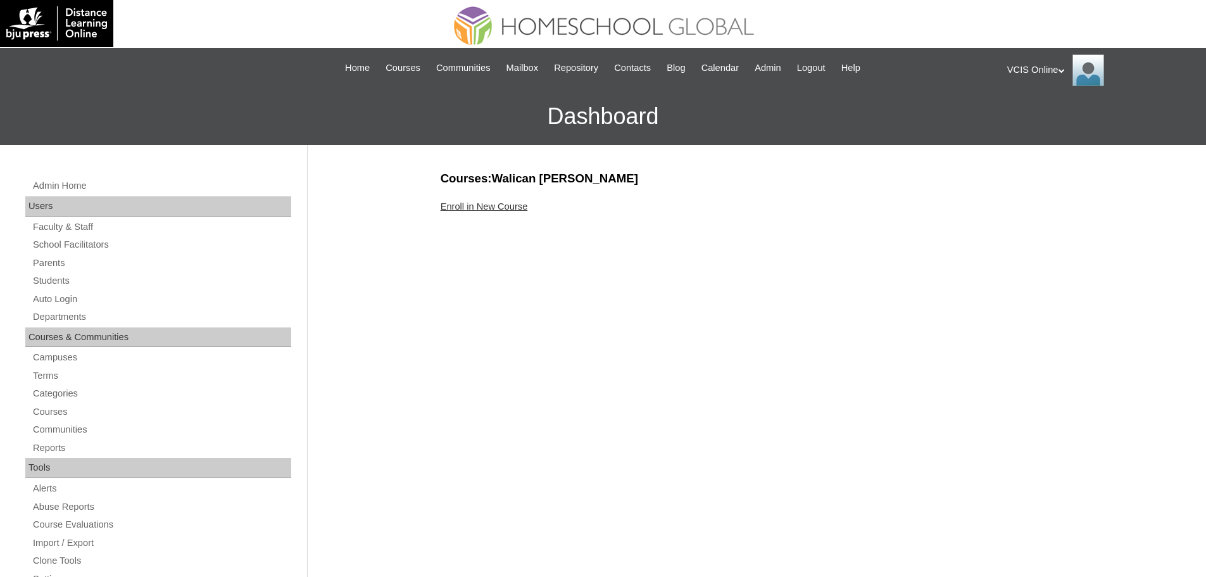
click at [488, 211] on link "Enroll in New Course" at bounding box center [484, 206] width 87 height 10
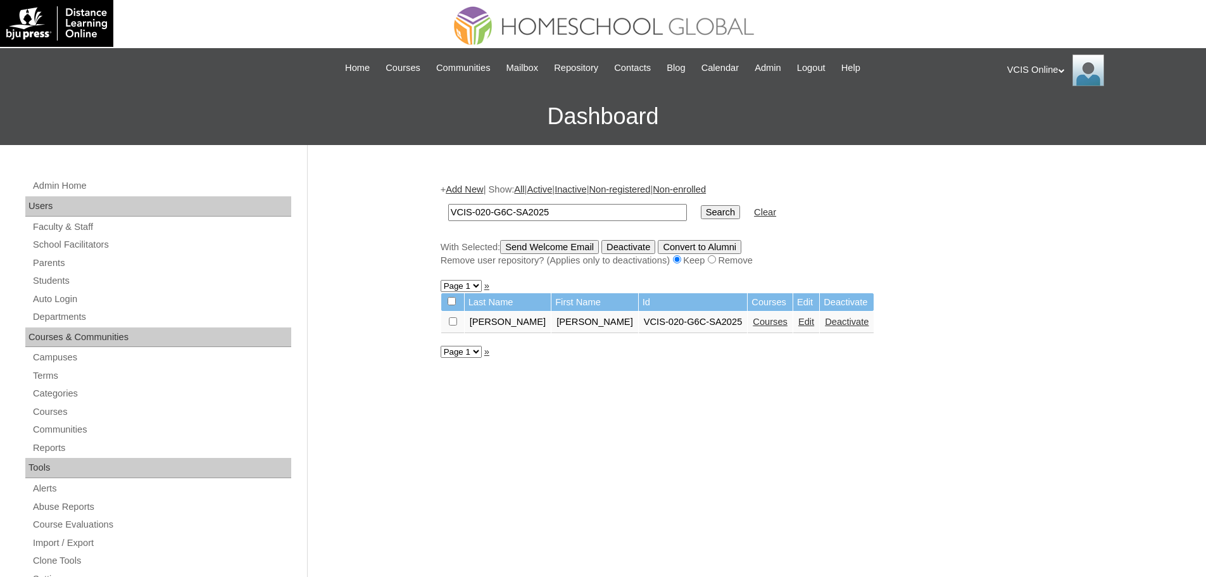
click at [798, 320] on link "Edit" at bounding box center [806, 322] width 16 height 10
click at [753, 325] on link "Courses" at bounding box center [770, 322] width 35 height 10
click at [626, 208] on input "VCIS-020-G6C-SA2025" at bounding box center [567, 212] width 239 height 17
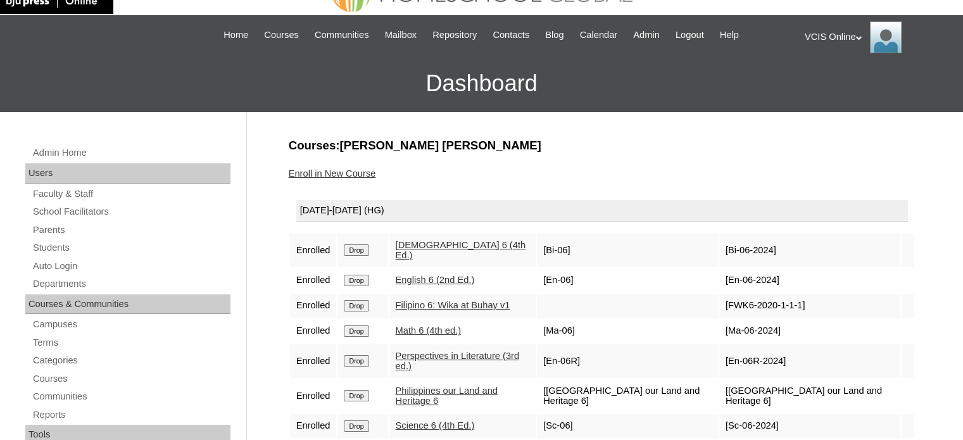
scroll to position [84, 0]
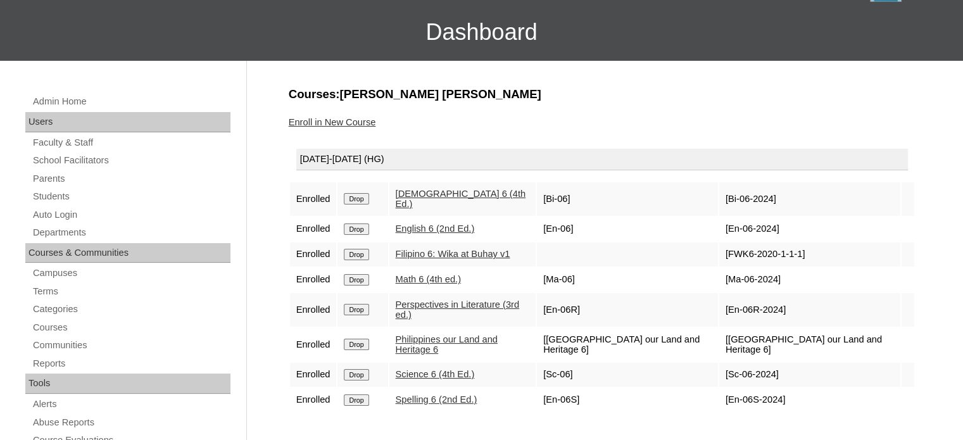
drag, startPoint x: 766, startPoint y: 187, endPoint x: 724, endPoint y: 199, distance: 43.3
click at [724, 199] on td "[Bi-06-2024]" at bounding box center [809, 199] width 181 height 34
copy td "Bi-06-2024]"
drag, startPoint x: 769, startPoint y: 218, endPoint x: 722, endPoint y: 215, distance: 47.0
click at [722, 217] on td "[En-06-2024]" at bounding box center [809, 229] width 181 height 24
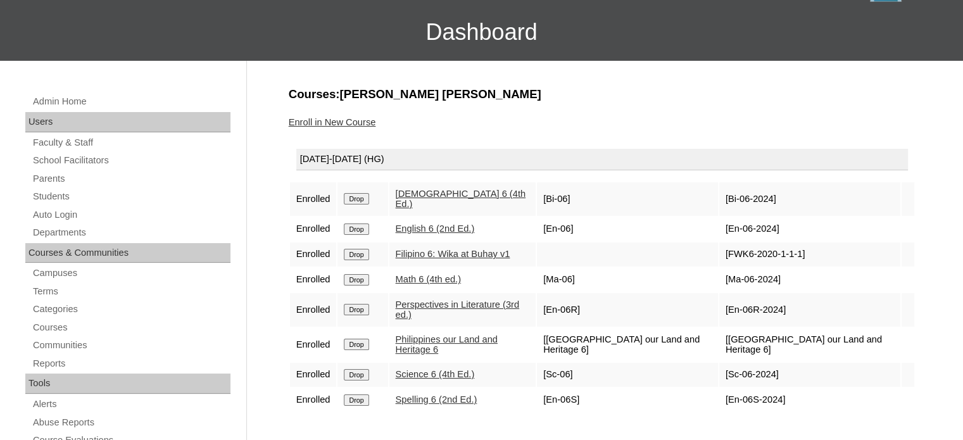
copy td "En-06-2024"
drag, startPoint x: 793, startPoint y: 242, endPoint x: 724, endPoint y: 255, distance: 69.5
click at [724, 255] on td "[FWK6-2020-1-1-1]" at bounding box center [809, 254] width 181 height 24
copy td "FWK6-2020-1-1-1"
drag, startPoint x: 771, startPoint y: 269, endPoint x: 724, endPoint y: 274, distance: 47.1
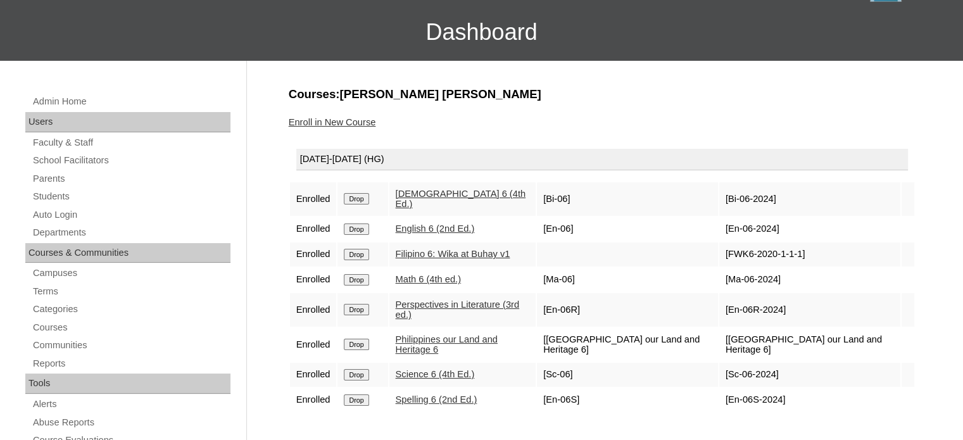
click at [724, 274] on td "[Ma-06-2024]" at bounding box center [809, 280] width 181 height 24
copy td "Ma-06-2024"
drag, startPoint x: 774, startPoint y: 292, endPoint x: 725, endPoint y: 301, distance: 50.2
click at [725, 301] on td "[En-06R-2024]" at bounding box center [809, 310] width 181 height 34
click at [724, 301] on td "[En-06R-2024]" at bounding box center [809, 310] width 181 height 34
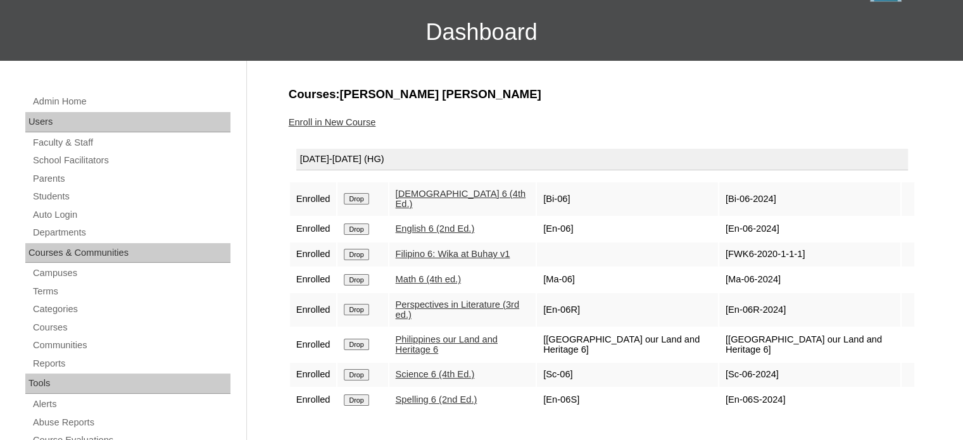
copy td "En-06R-2024"
drag, startPoint x: 866, startPoint y: 320, endPoint x: 724, endPoint y: 326, distance: 142.0
click at [724, 328] on td "[Philippines our Land and Heritage 6]" at bounding box center [809, 345] width 181 height 34
copy td "Philippines our Land and Heritage 6"
drag, startPoint x: 769, startPoint y: 344, endPoint x: 729, endPoint y: 349, distance: 40.9
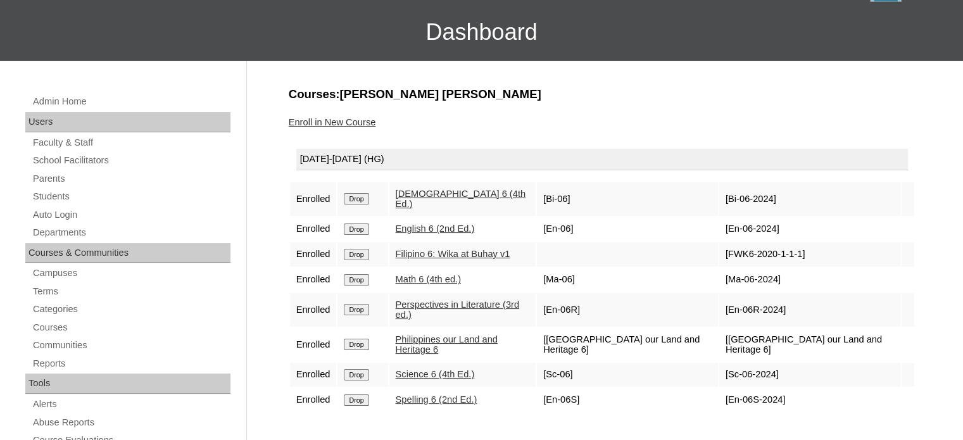
click at [729, 363] on td "[Sc-06-2024]" at bounding box center [809, 375] width 181 height 24
copy td "Sc-06-2024"
drag, startPoint x: 772, startPoint y: 367, endPoint x: 804, endPoint y: 363, distance: 31.9
click at [723, 388] on td "[En-06S-2024]" at bounding box center [809, 400] width 181 height 24
copy td "En-06S-2024"
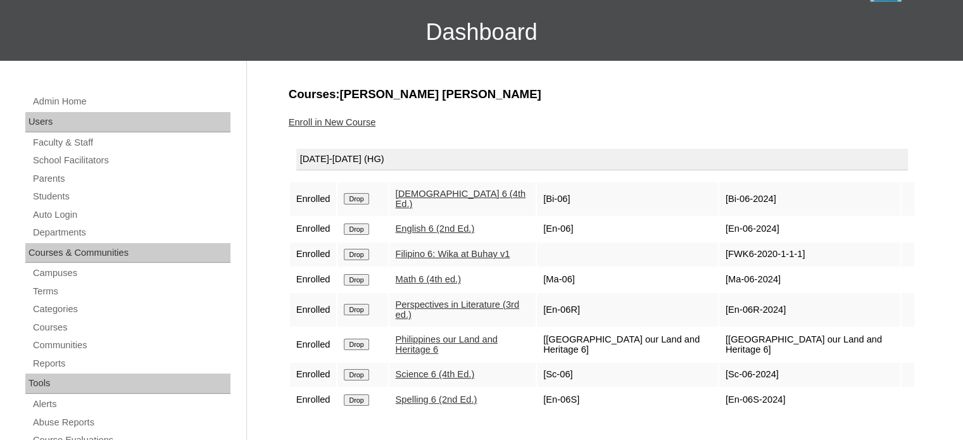
drag, startPoint x: 702, startPoint y: 319, endPoint x: 559, endPoint y: 322, distance: 143.1
click at [559, 328] on td "[Philippines our Land and Heritage 6]" at bounding box center [627, 345] width 181 height 34
copy td "Philippines our Land and Heritage 6"
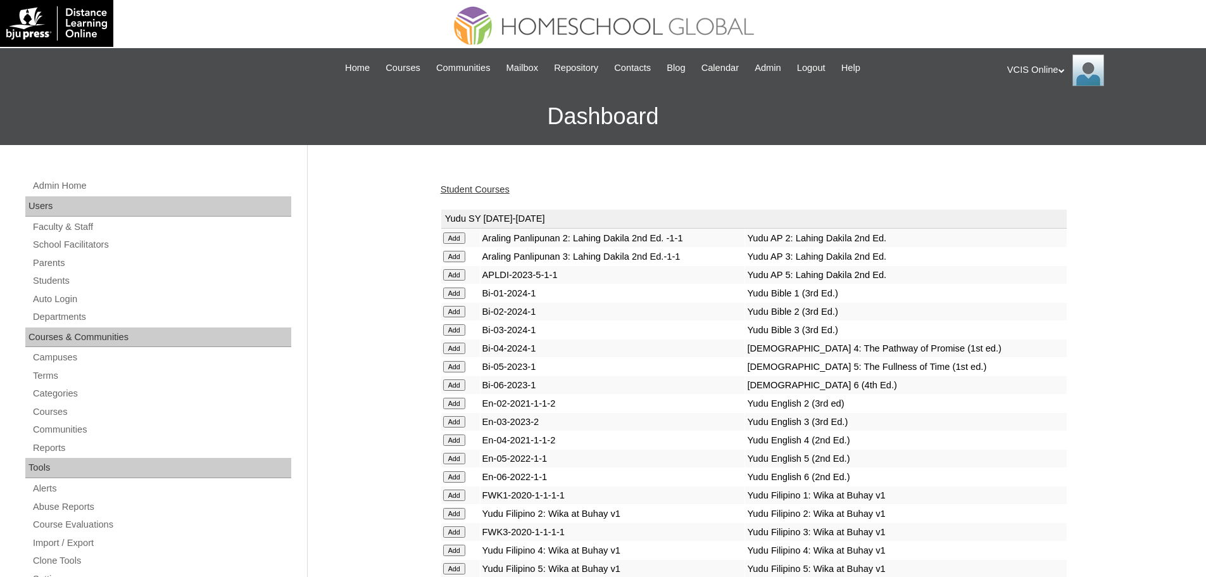
scroll to position [3054, 0]
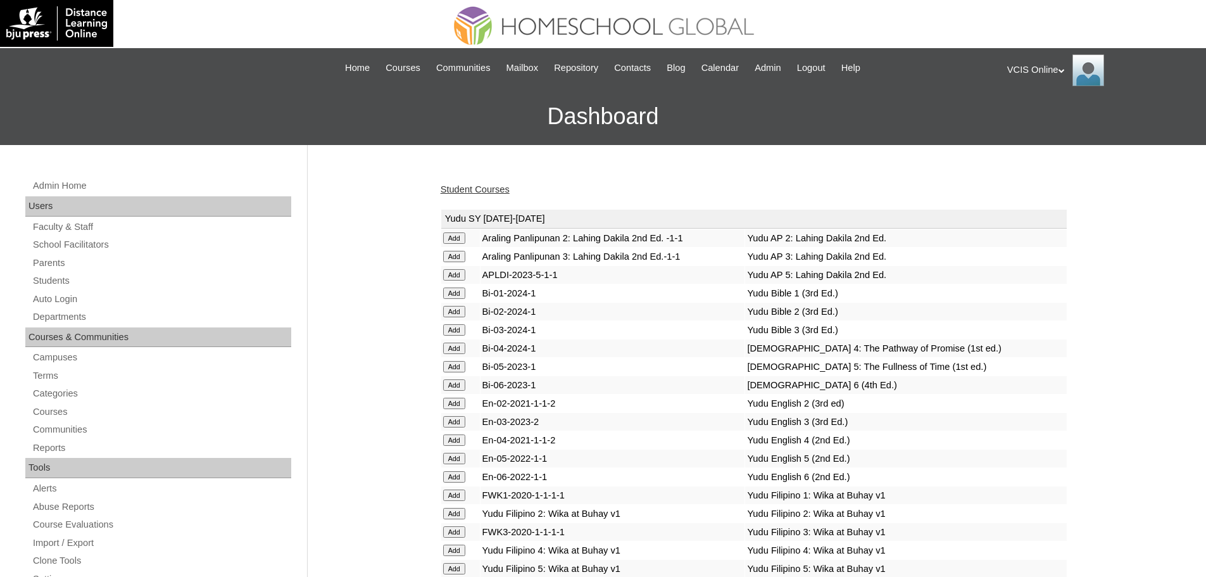
scroll to position [2062, 0]
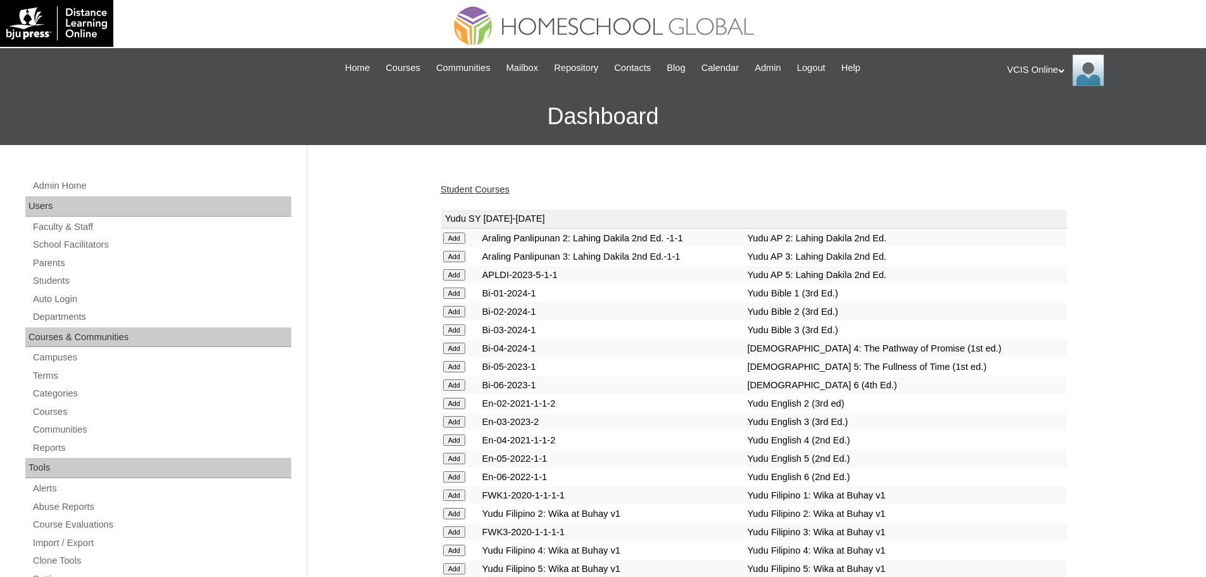
click at [512, 275] on td "APLDI-2023-5-1-1" at bounding box center [613, 275] width 265 height 18
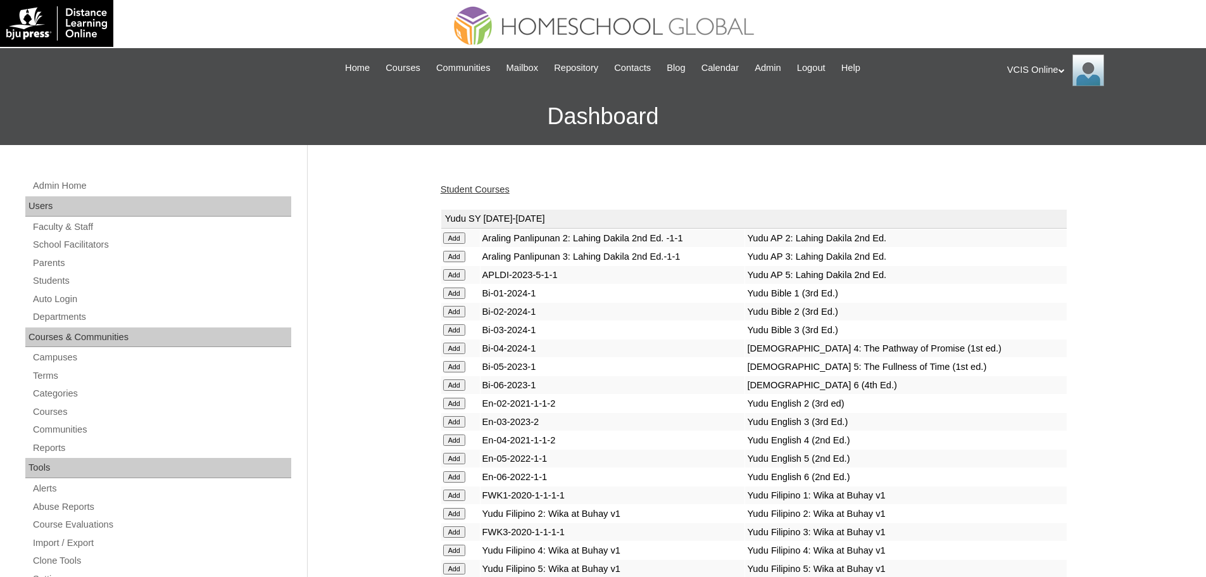
click at [471, 185] on link "Student Courses" at bounding box center [475, 189] width 69 height 10
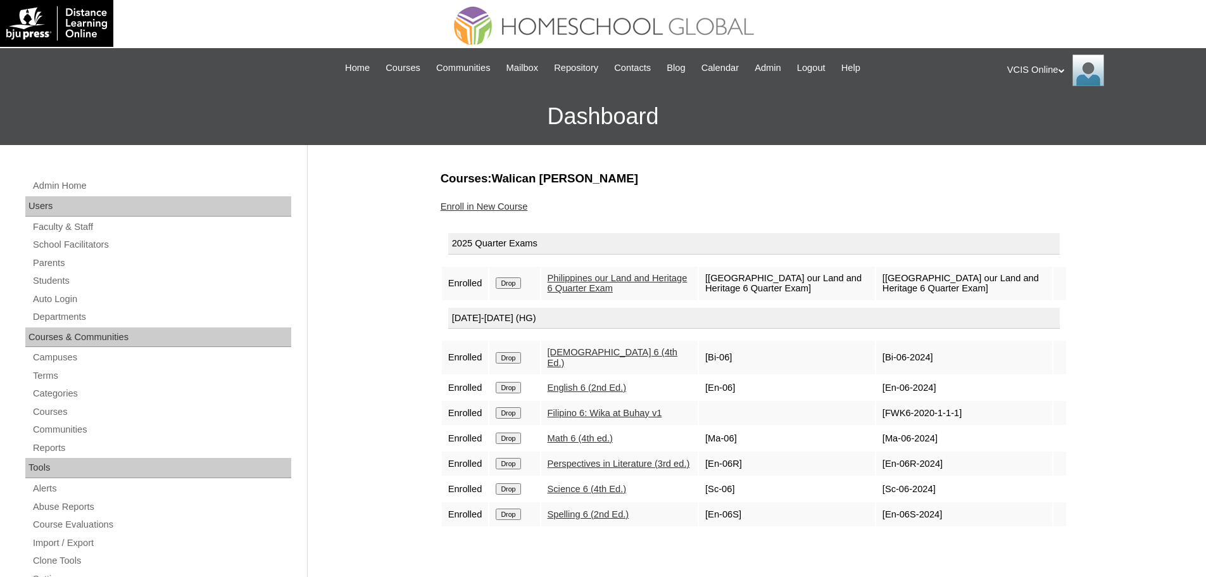
click at [508, 282] on input "Drop" at bounding box center [508, 282] width 25 height 11
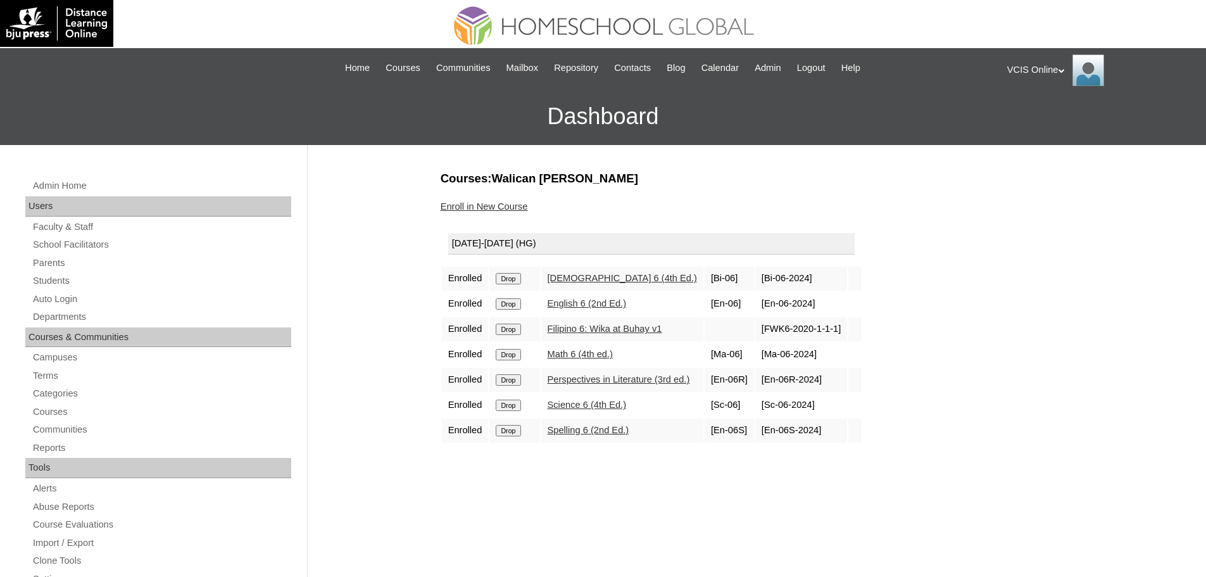
click at [480, 203] on link "Enroll in New Course" at bounding box center [484, 206] width 87 height 10
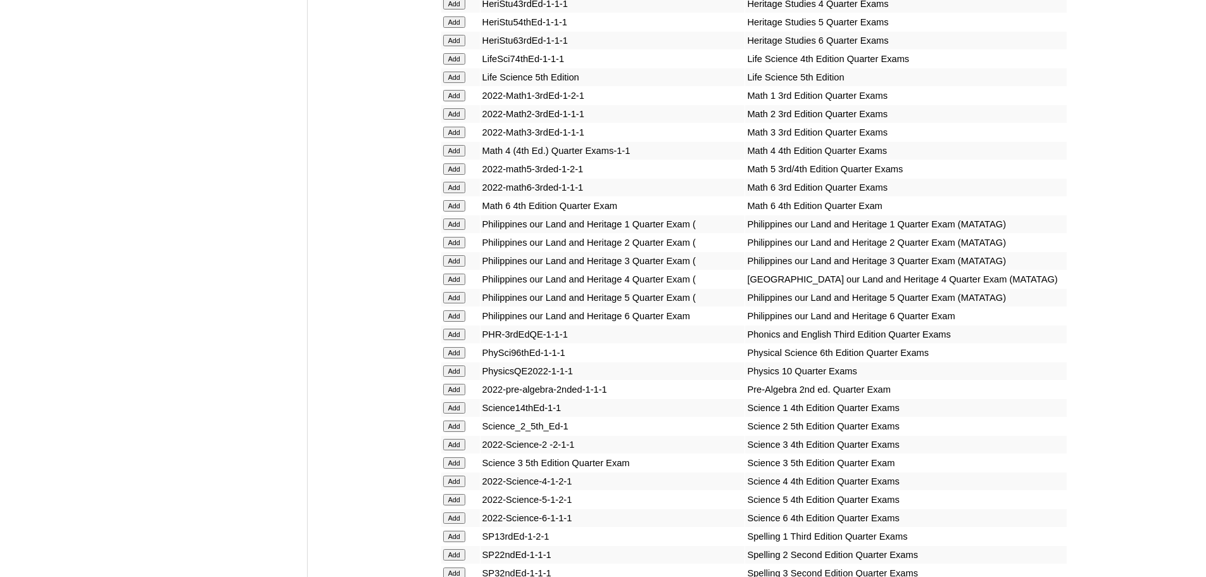
scroll to position [4597, 0]
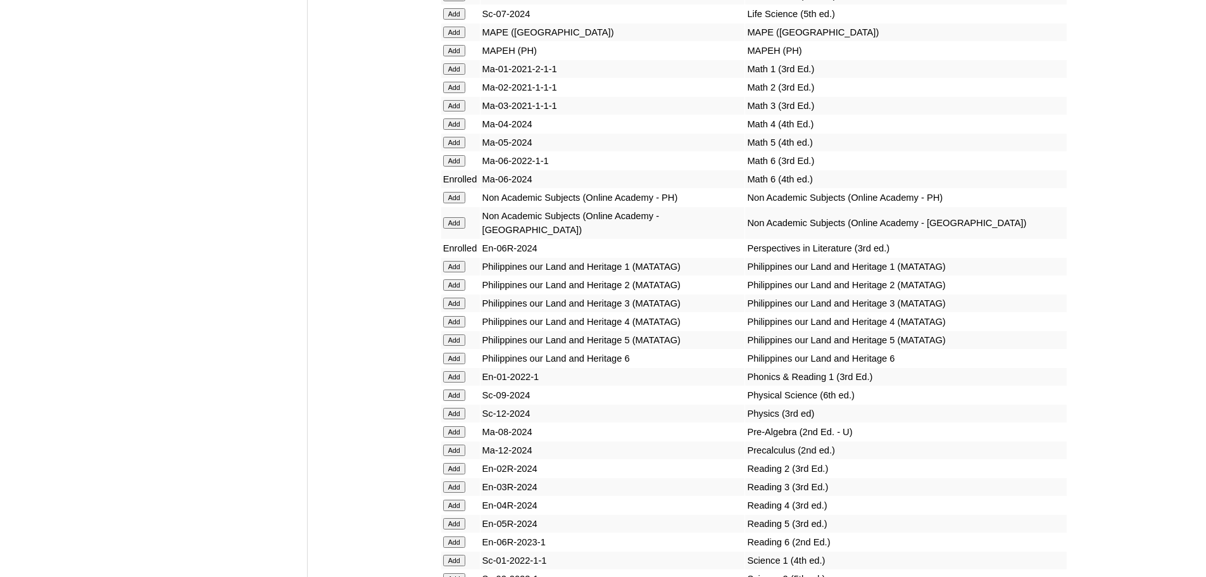
click at [457, 349] on td "Add" at bounding box center [460, 358] width 39 height 18
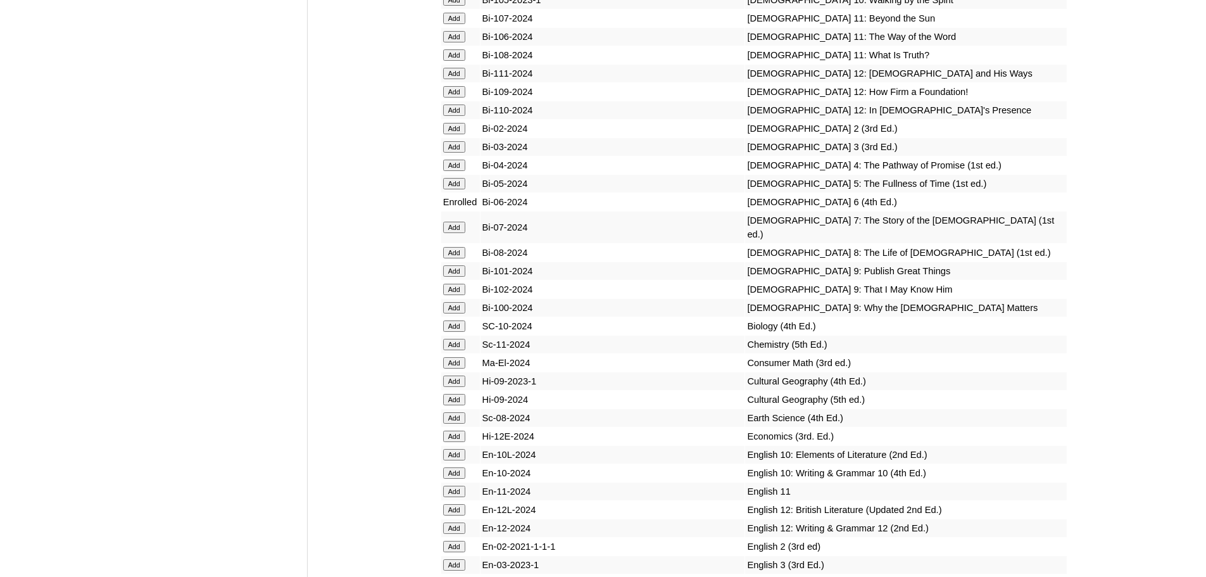
scroll to position [3145, 0]
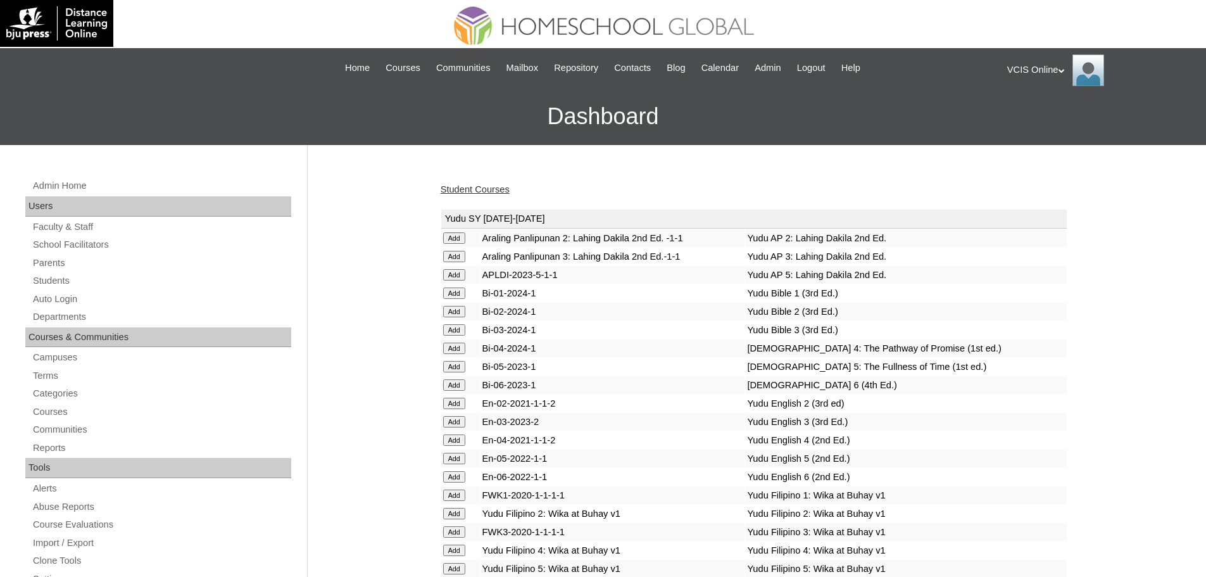
click at [474, 187] on link "Student Courses" at bounding box center [475, 189] width 69 height 10
